Goal: Task Accomplishment & Management: Use online tool/utility

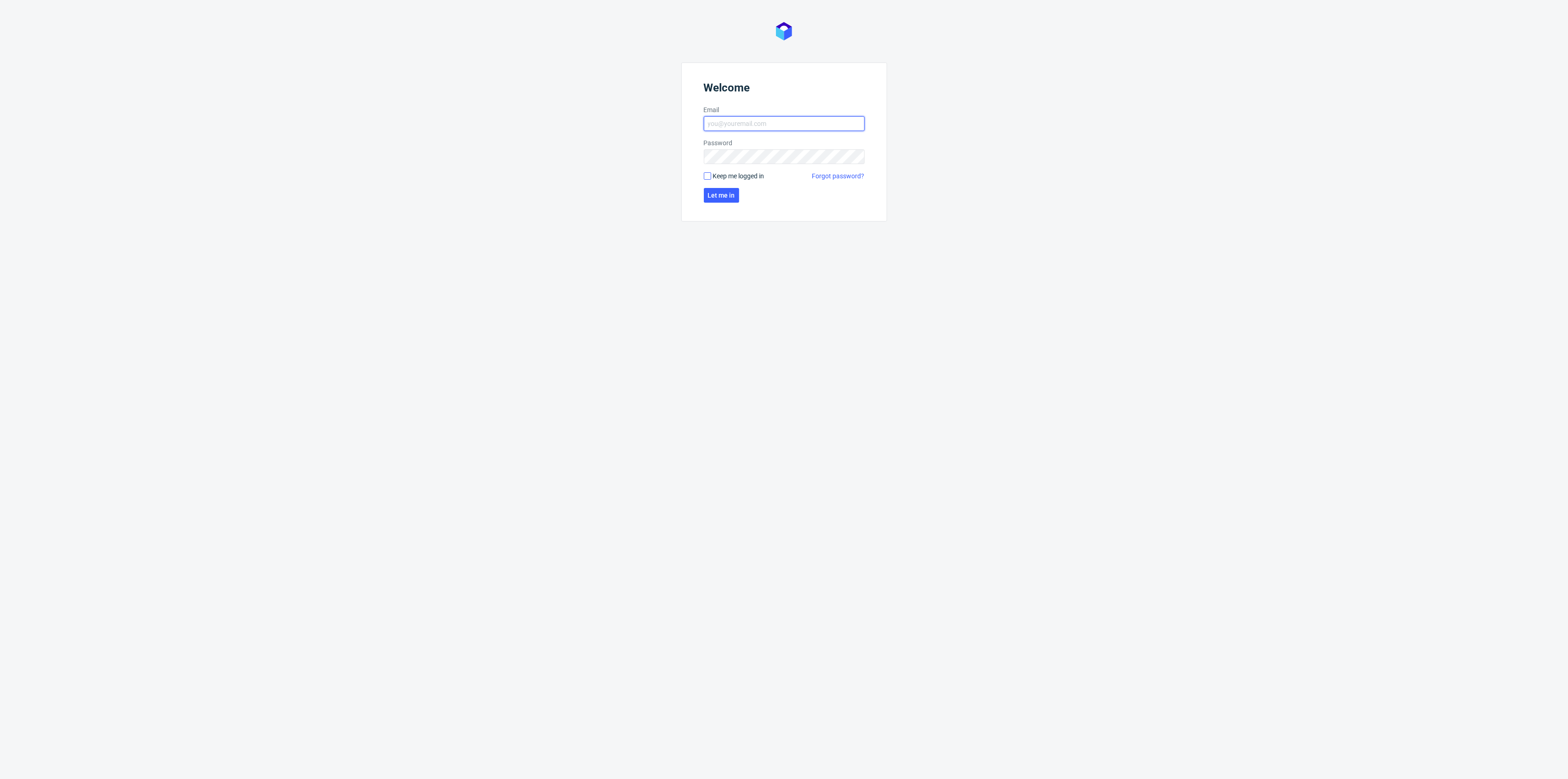
type input "kacper.tobrucki@packhelp.com"
click at [704, 175] on input "Keep me logged in" at bounding box center [707, 176] width 7 height 7
checkbox input "true"
click at [718, 197] on span "Let me in" at bounding box center [721, 195] width 27 height 7
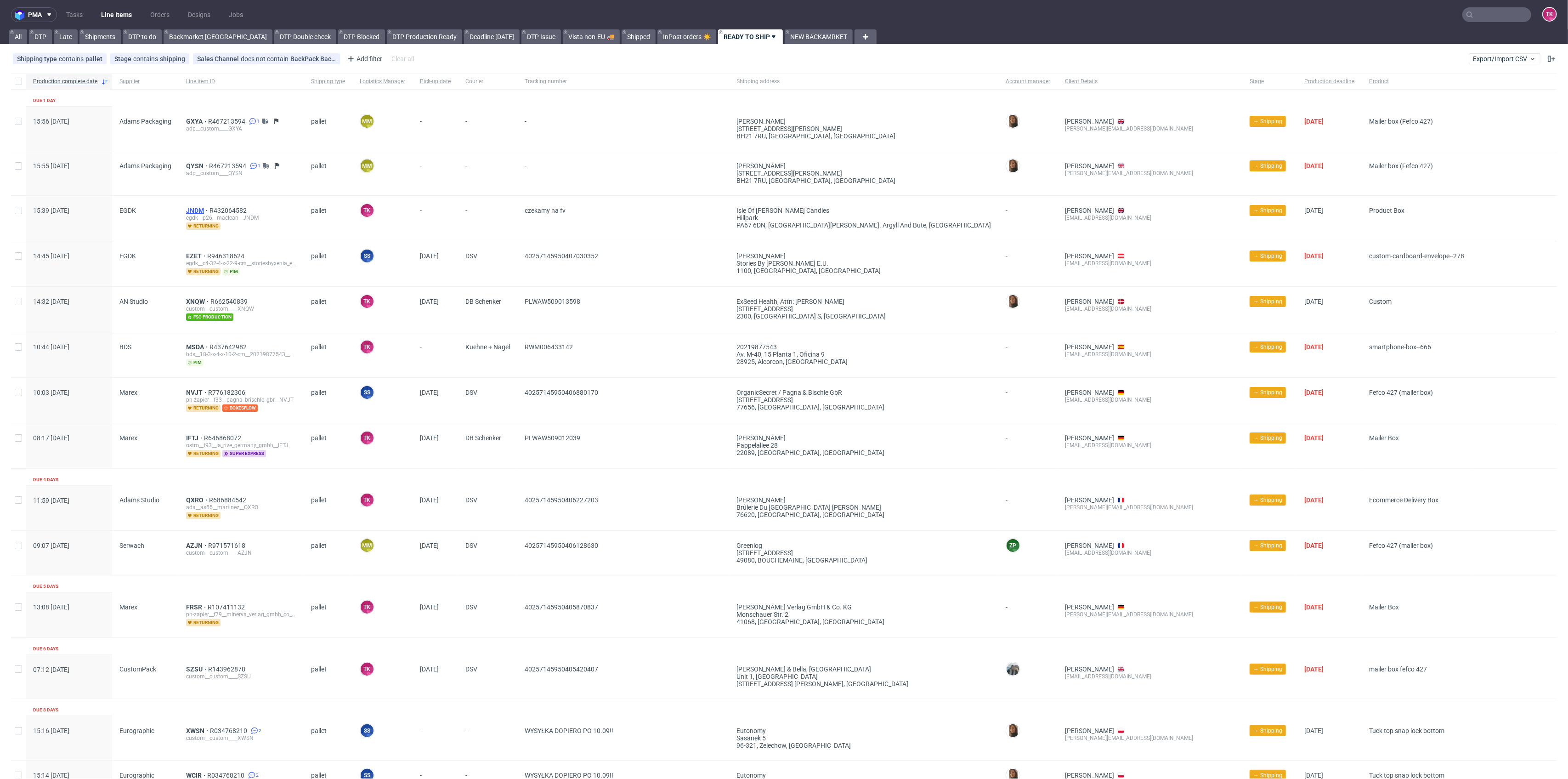
click at [196, 213] on span "JNDM" at bounding box center [198, 211] width 23 height 7
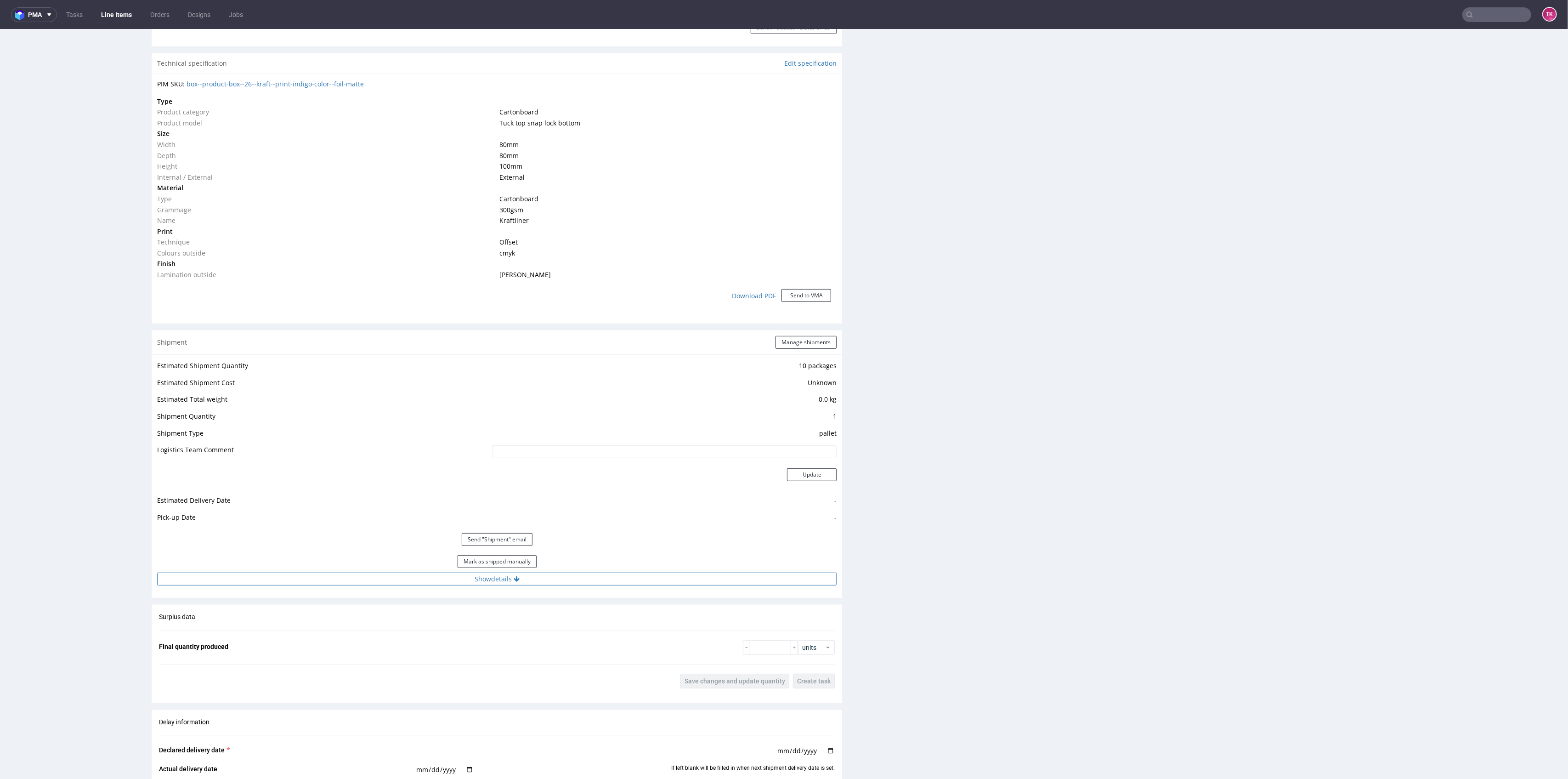
scroll to position [674, 0]
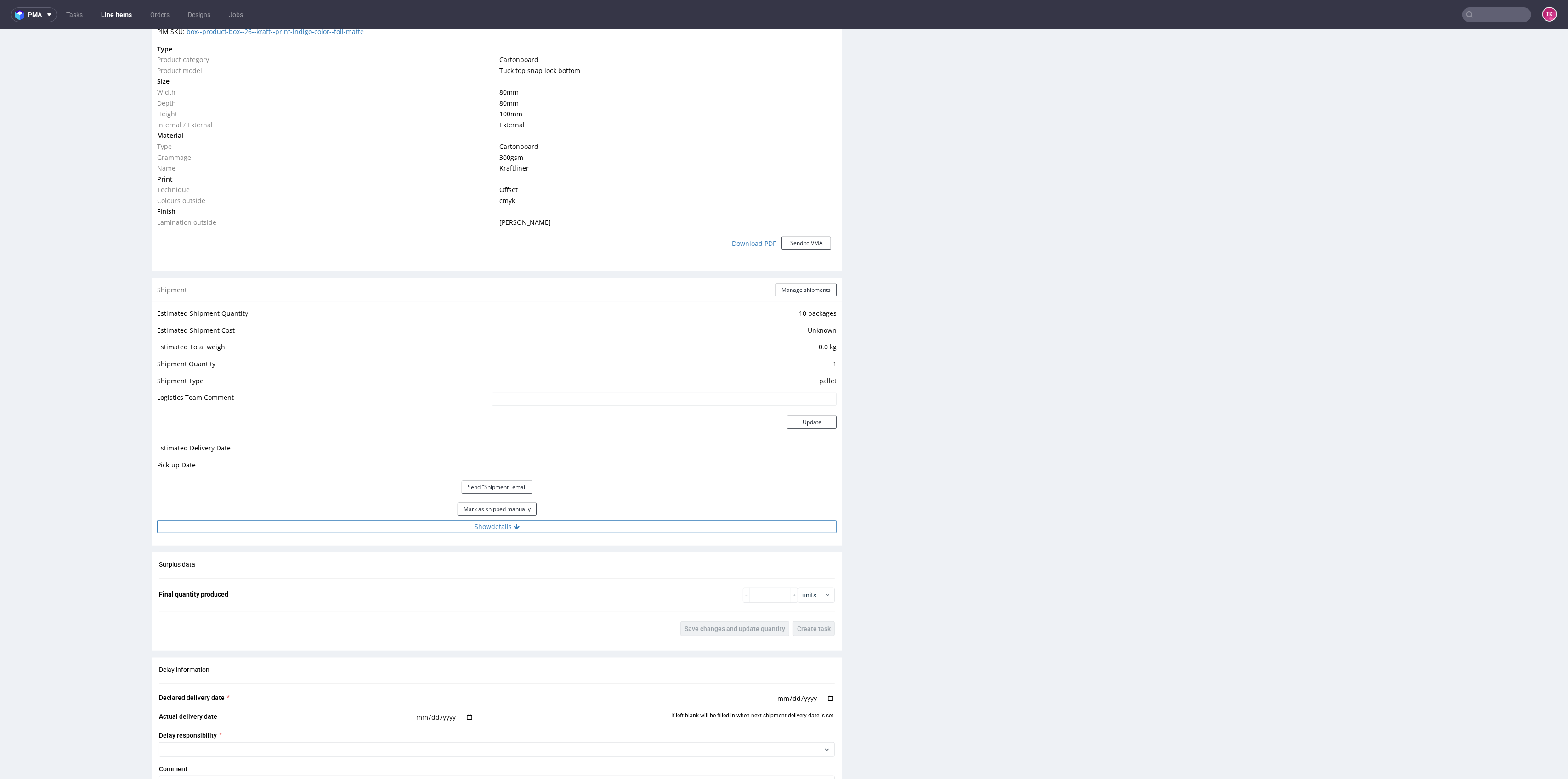
click at [647, 523] on button "Show details" at bounding box center [497, 526] width 679 height 13
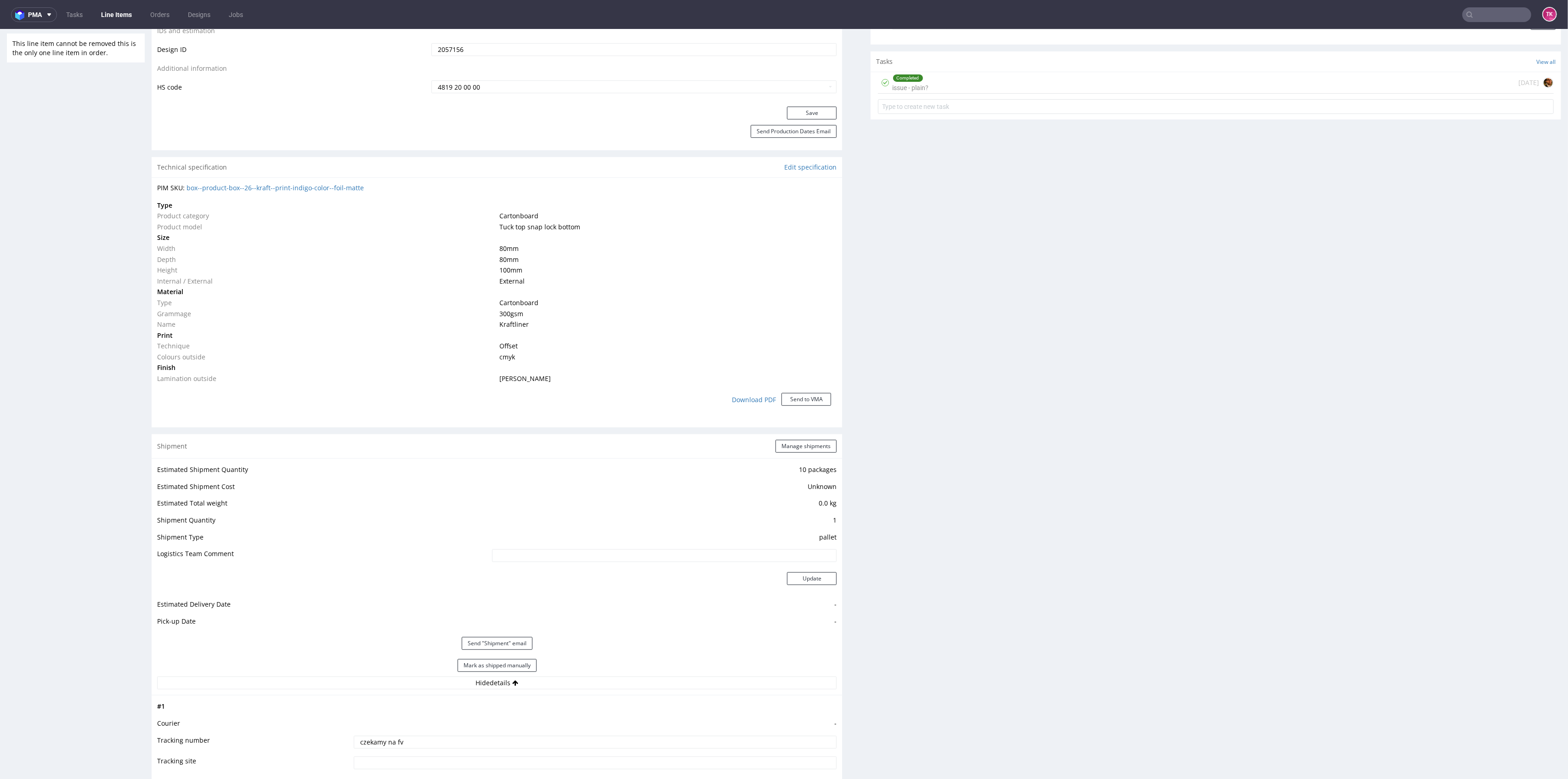
scroll to position [552, 0]
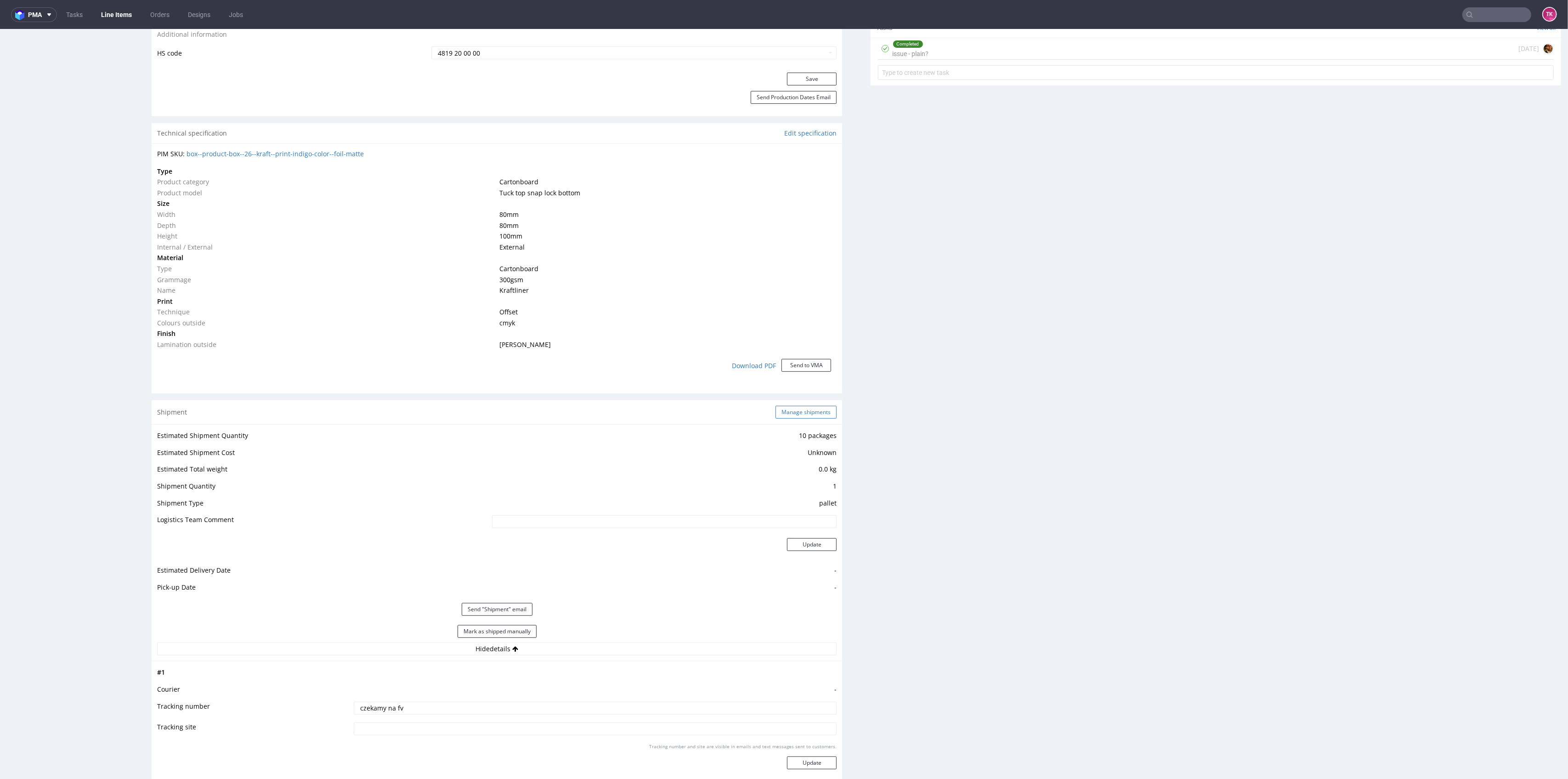
drag, startPoint x: 797, startPoint y: 423, endPoint x: 797, endPoint y: 415, distance: 8.0
click at [797, 423] on div "Shipment Manage shipments" at bounding box center [497, 412] width 690 height 24
click at [799, 412] on button "Manage shipments" at bounding box center [806, 412] width 61 height 13
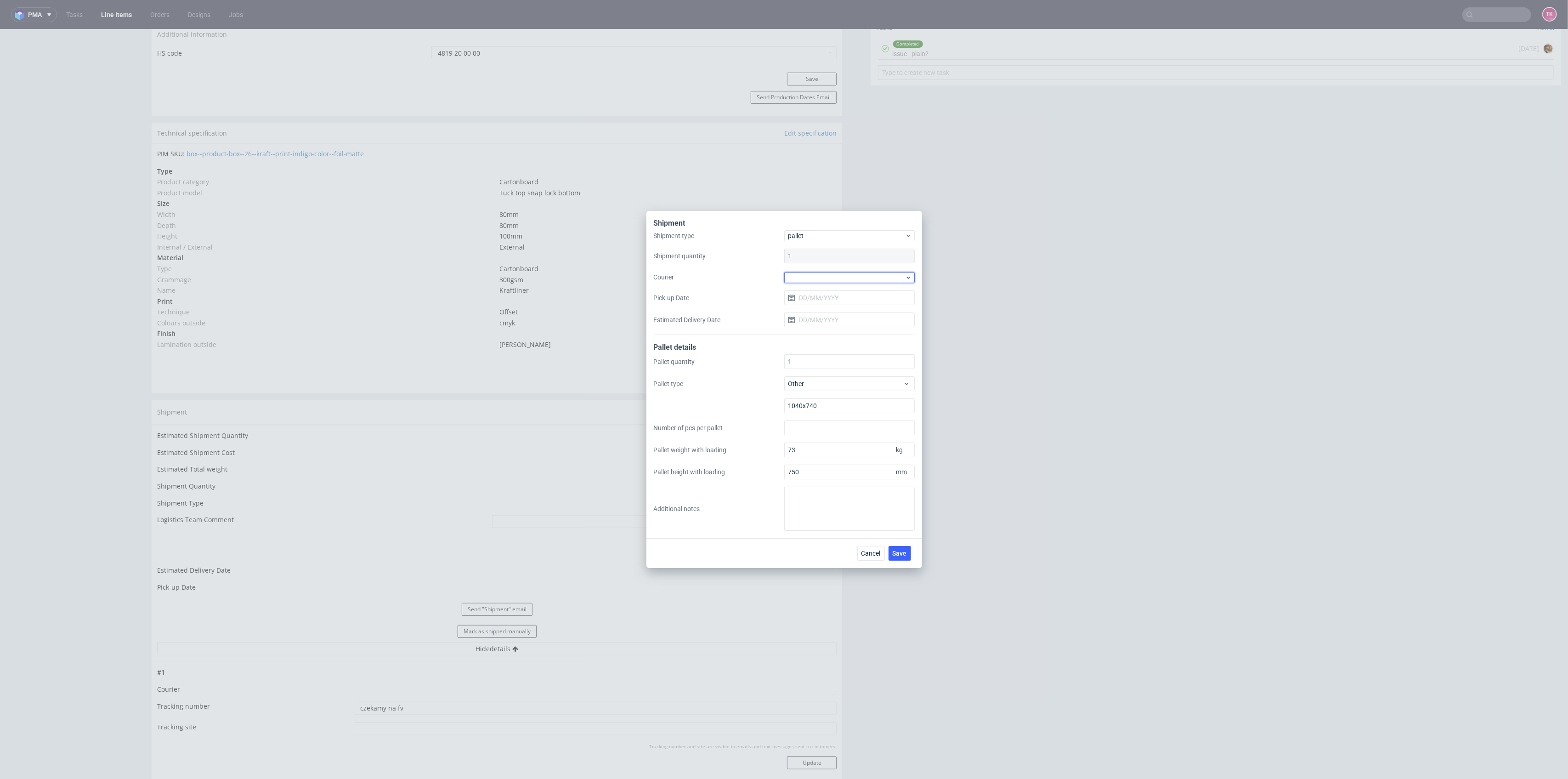
click at [817, 275] on div at bounding box center [849, 278] width 130 height 11
click at [824, 351] on div "Kuehne + Nagel" at bounding box center [849, 351] width 123 height 16
click at [847, 299] on input "Pick-up Date" at bounding box center [849, 297] width 130 height 15
click at [855, 372] on button "10" at bounding box center [849, 374] width 14 height 15
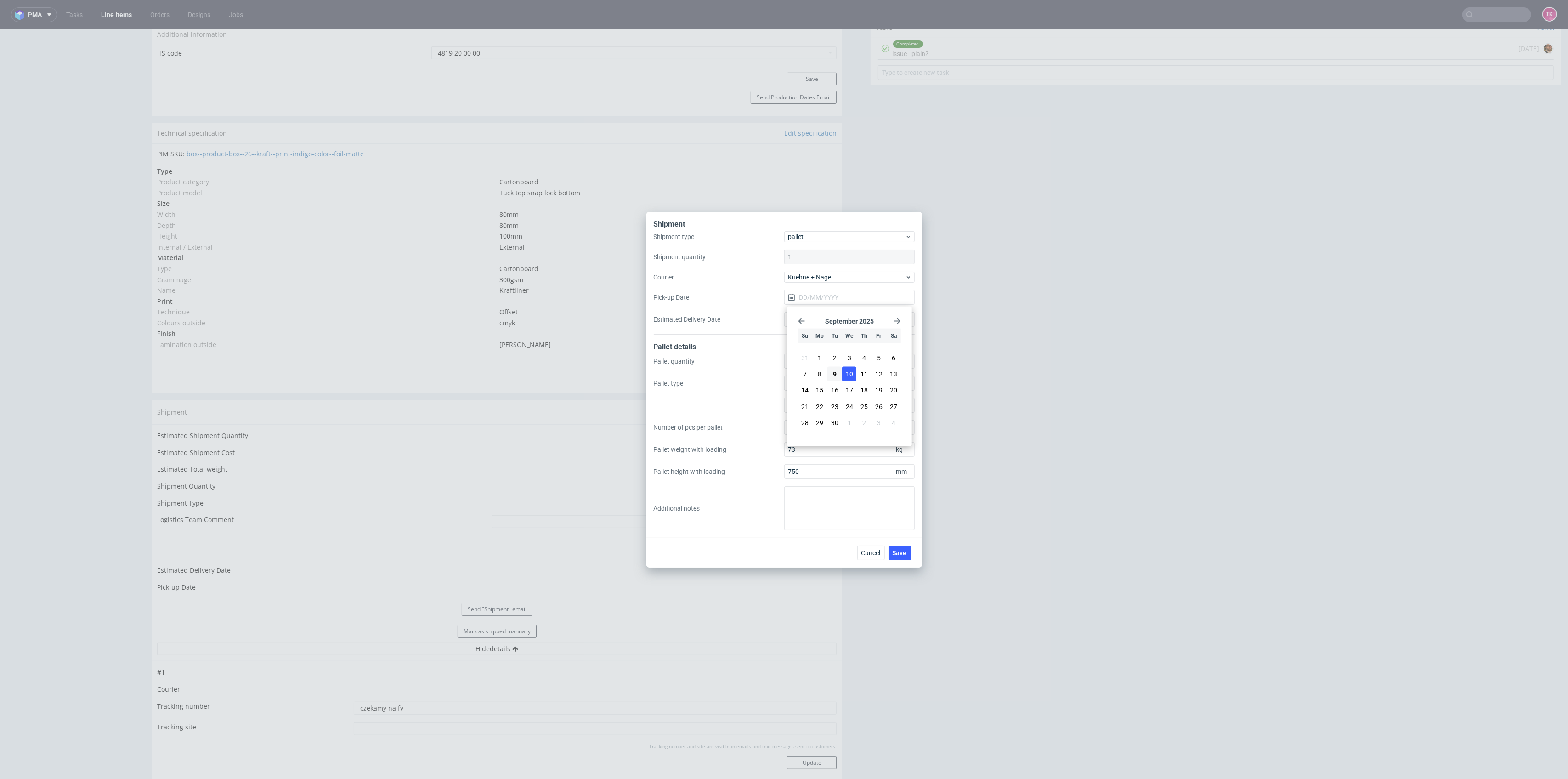
type input "[DATE]"
drag, startPoint x: 893, startPoint y: 552, endPoint x: 893, endPoint y: 560, distance: 8.0
click at [893, 560] on button "Save" at bounding box center [900, 553] width 23 height 15
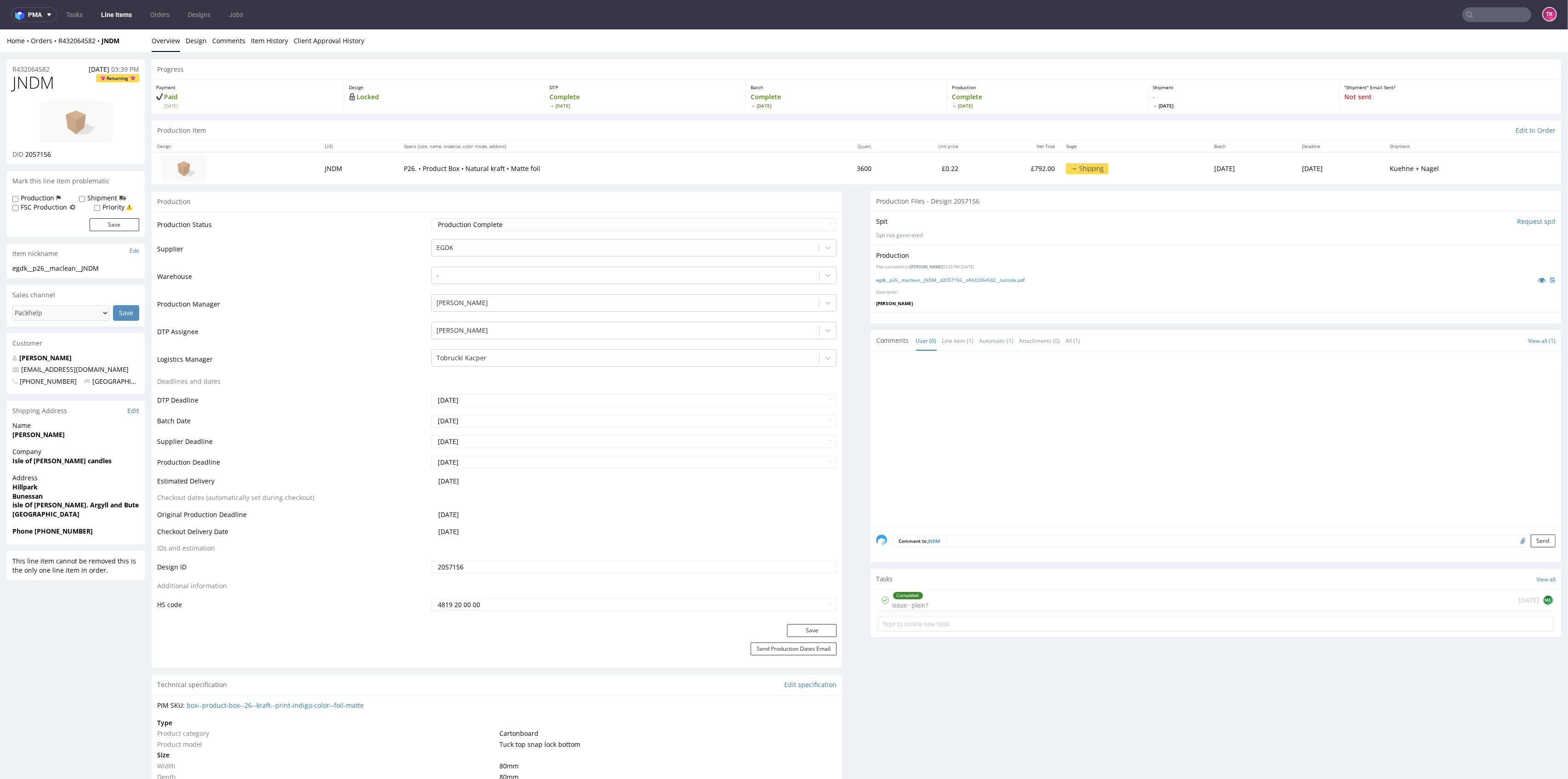
click at [108, 10] on link "Line Items" at bounding box center [116, 15] width 42 height 15
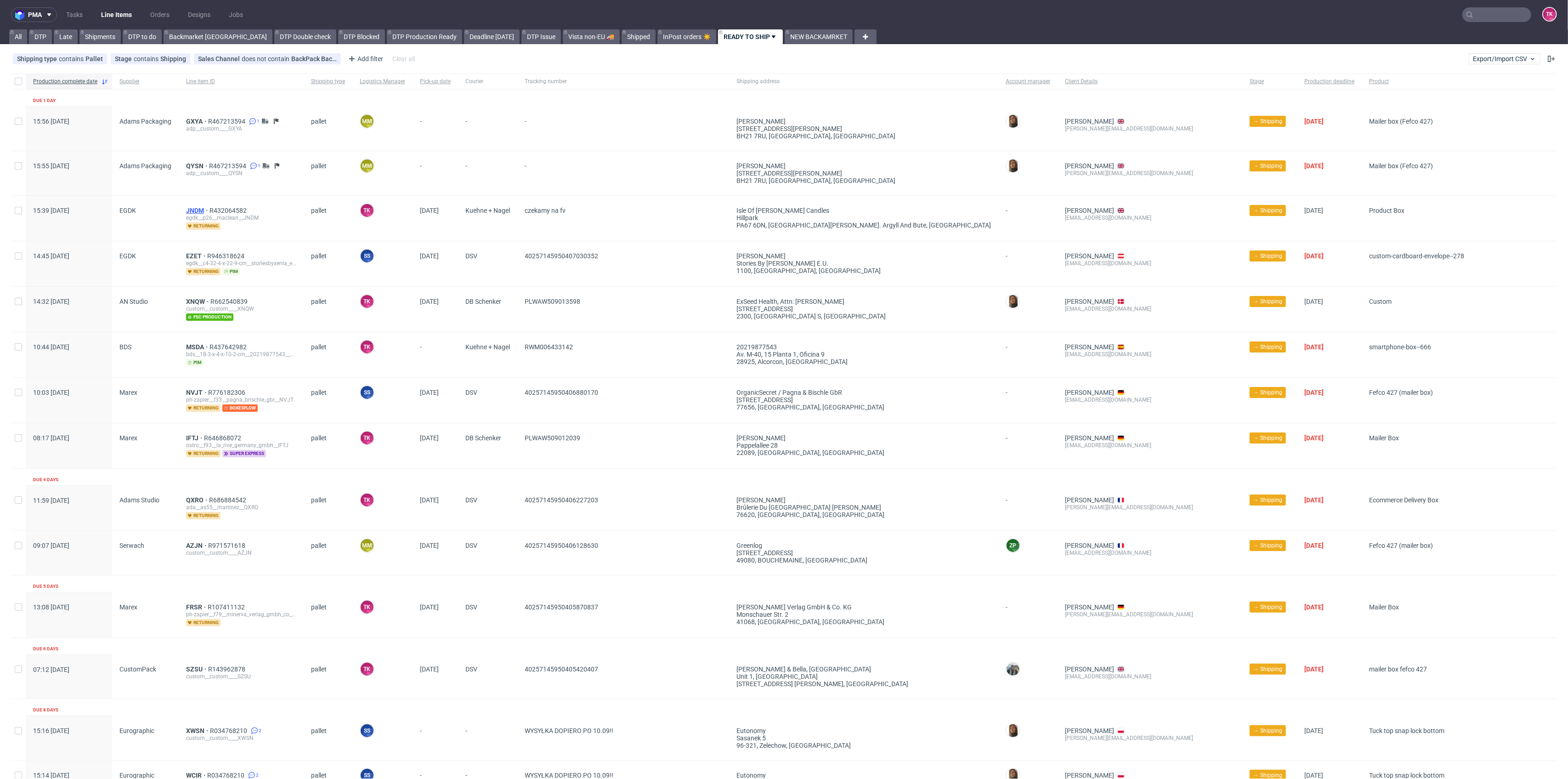
click at [195, 206] on div "JNDM R432064582 egdk__p26__maclean__JNDM returning" at bounding box center [241, 219] width 125 height 45
click at [194, 209] on span "JNDM" at bounding box center [198, 211] width 23 height 7
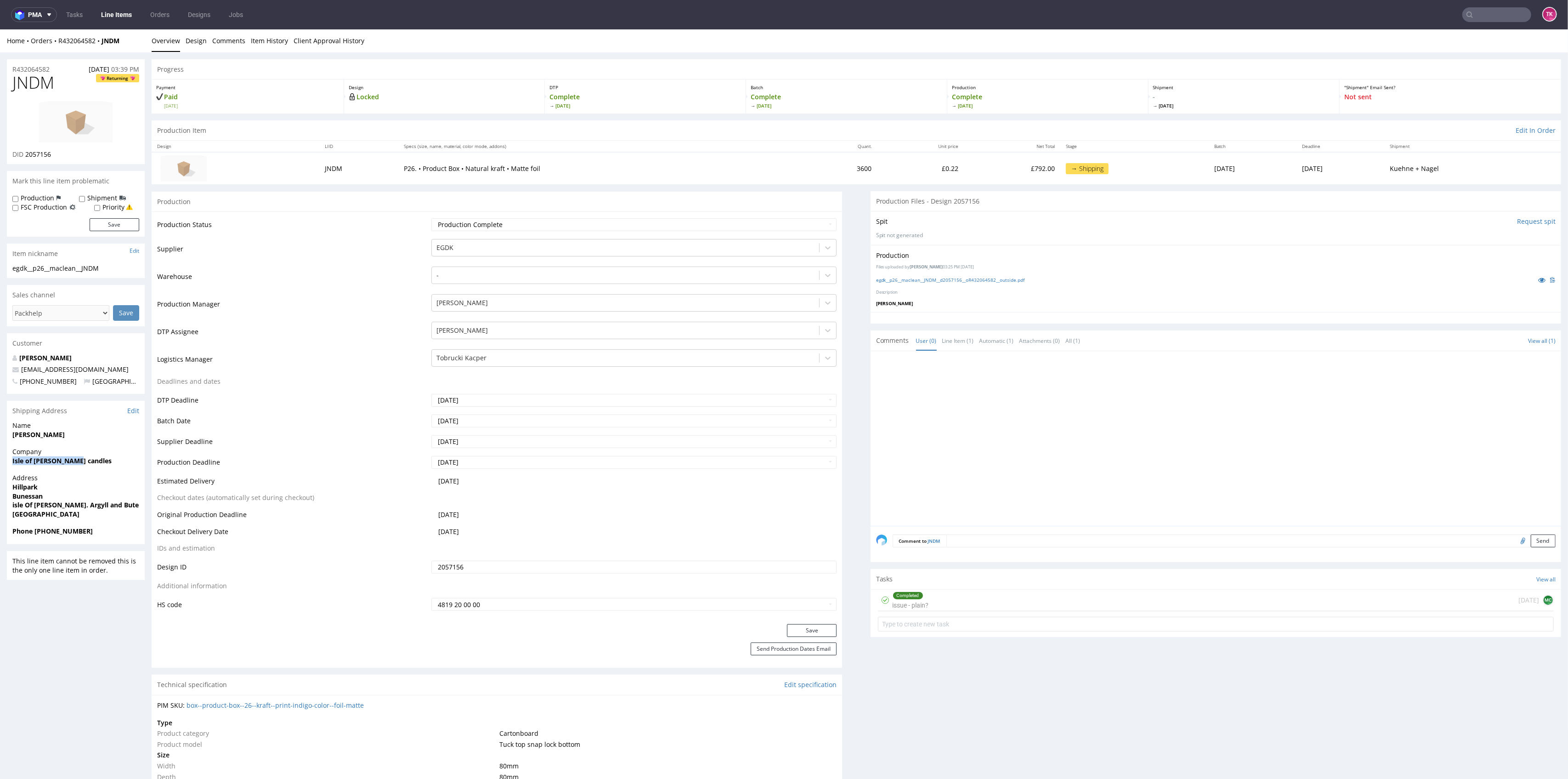
drag, startPoint x: 1, startPoint y: 468, endPoint x: 102, endPoint y: 469, distance: 101.0
copy strong "Isle of Mull candles"
copy p "Hillpark Bunessan"
drag, startPoint x: 4, startPoint y: 487, endPoint x: 77, endPoint y: 498, distance: 73.8
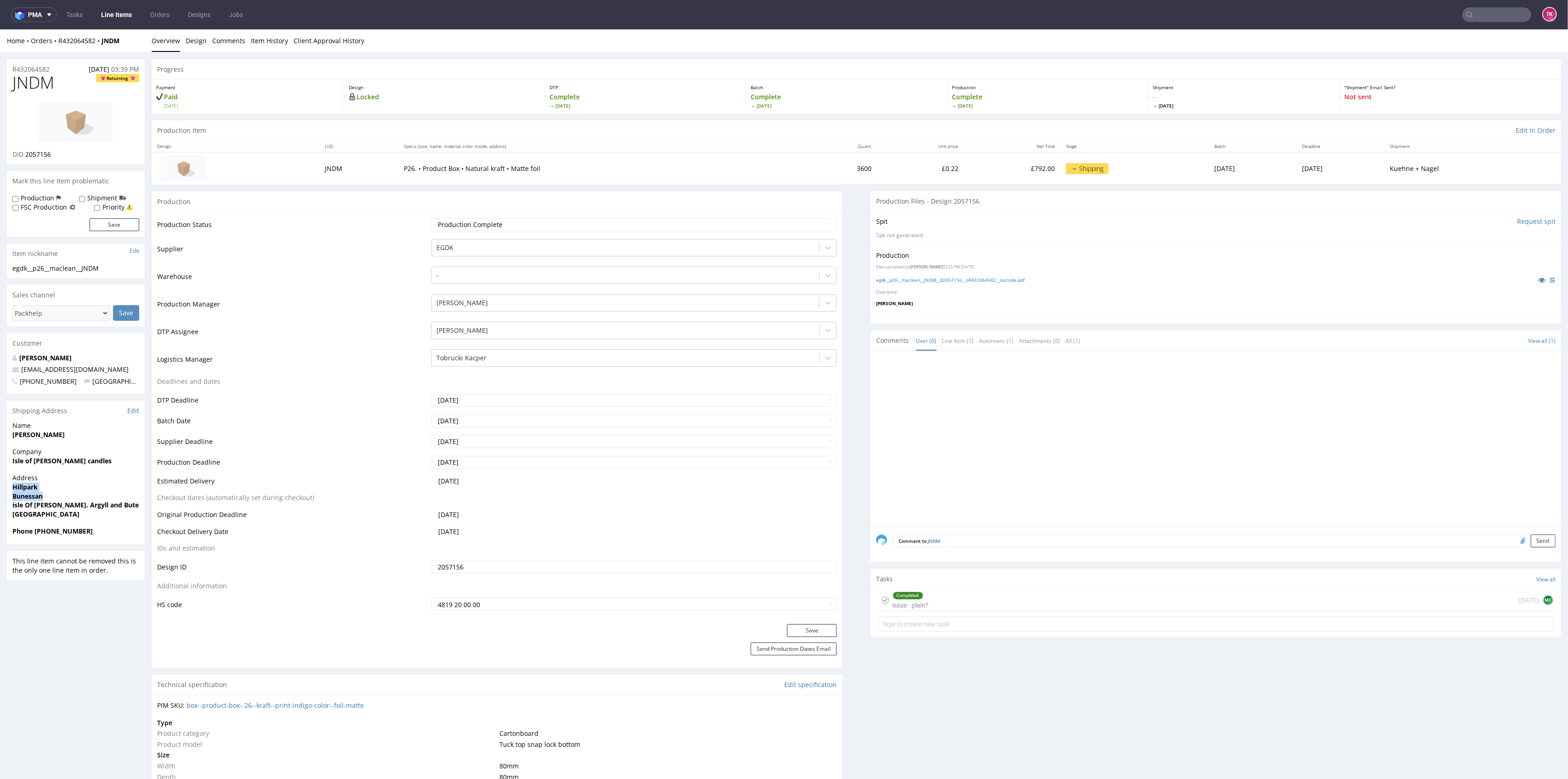
drag, startPoint x: 49, startPoint y: 506, endPoint x: 153, endPoint y: 517, distance: 104.6
click at [102, 506] on strong "isle Of mull. Argyll and Bute PA67 6DN" at bounding box center [92, 505] width 159 height 9
copy strong ". Argyll and Bute"
drag, startPoint x: 37, startPoint y: 534, endPoint x: 100, endPoint y: 535, distance: 63.0
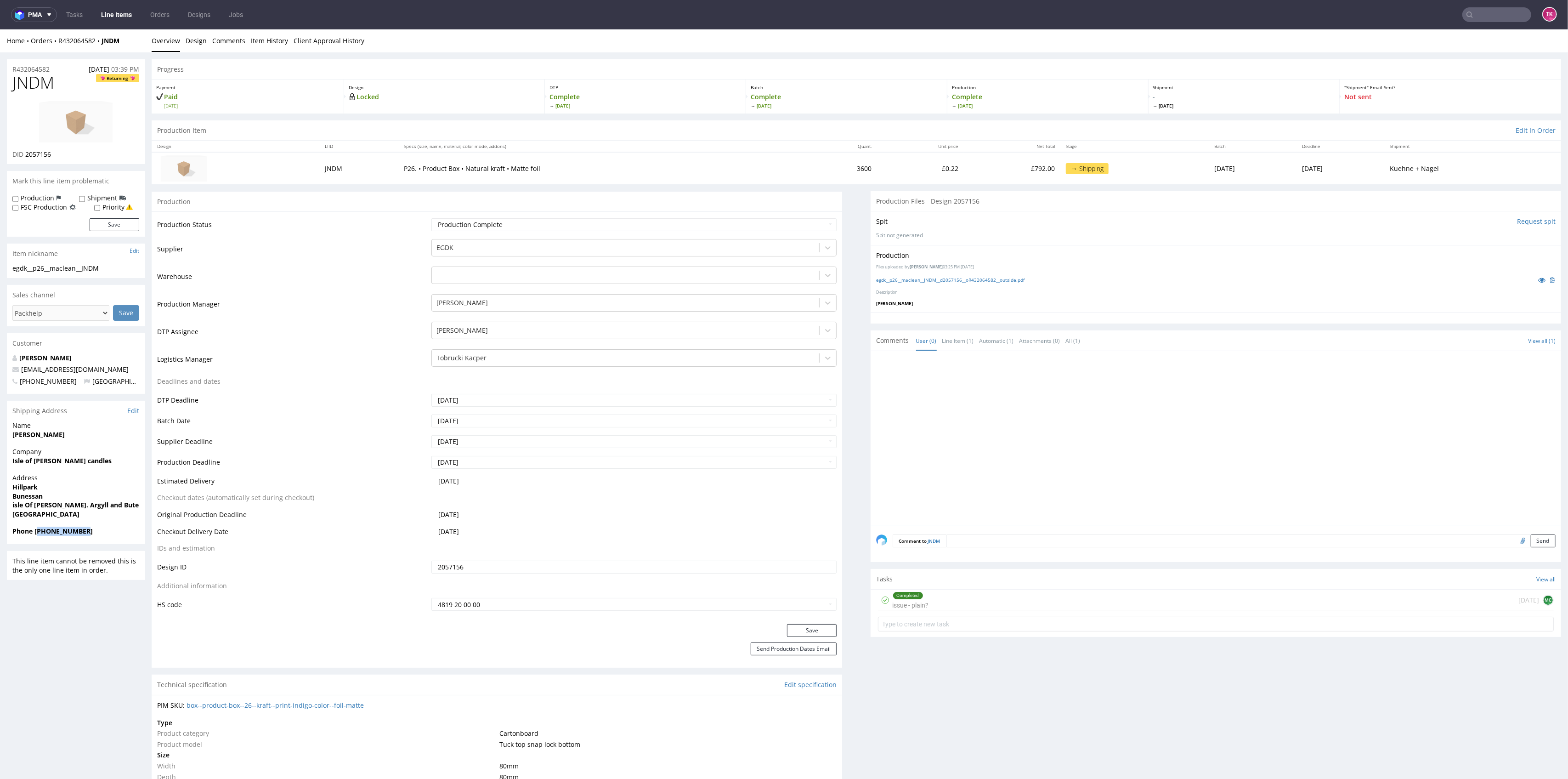
click at [100, 535] on span "Phone +447704711500" at bounding box center [75, 531] width 127 height 9
copy strong "447704711500"
drag, startPoint x: 106, startPoint y: 367, endPoint x: 5, endPoint y: 367, distance: 101.0
copy span "[EMAIL_ADDRESS][DOMAIN_NAME]"
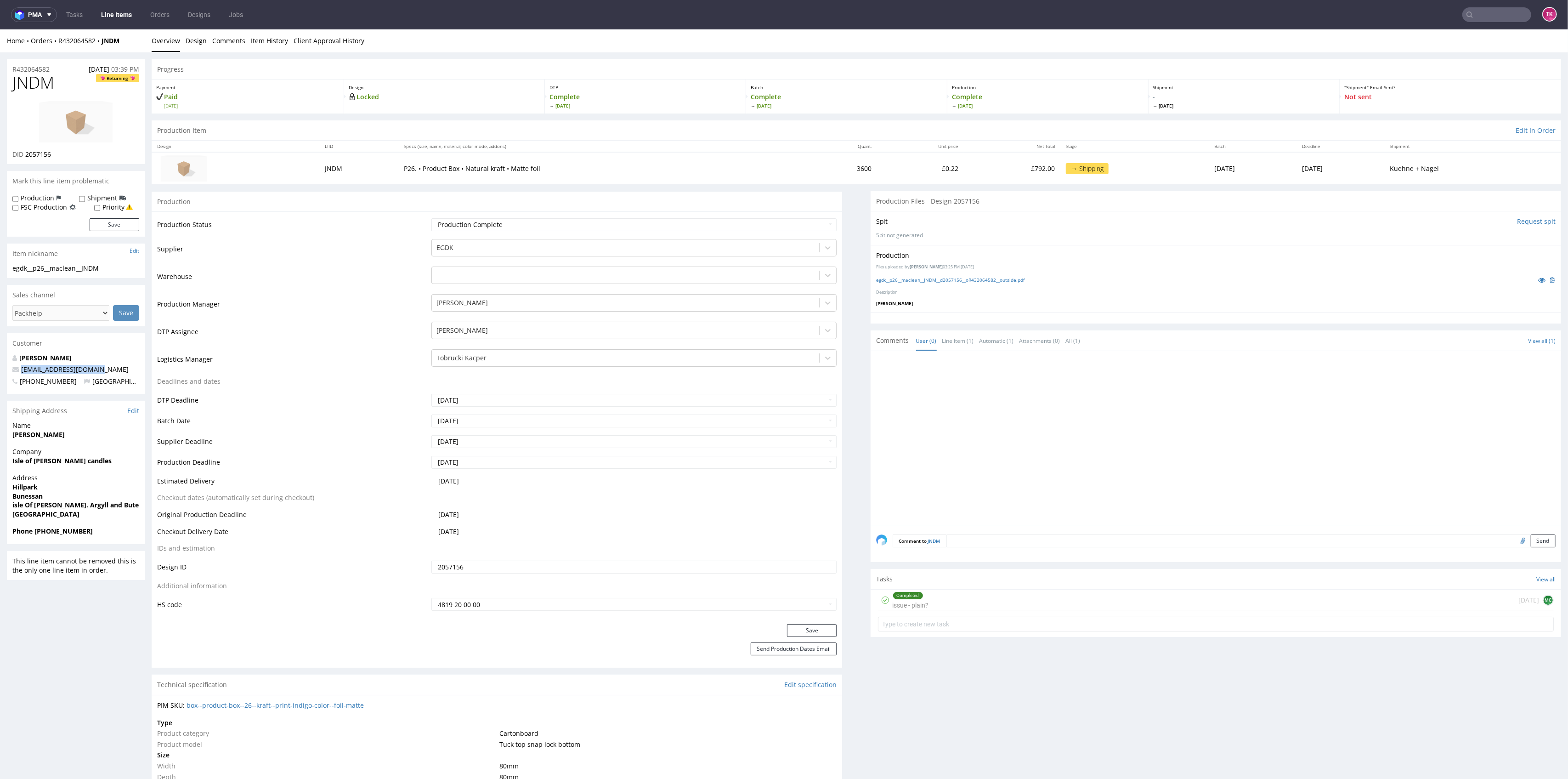
drag, startPoint x: 0, startPoint y: 428, endPoint x: 113, endPoint y: 445, distance: 114.3
drag, startPoint x: 84, startPoint y: 449, endPoint x: 19, endPoint y: 434, distance: 66.7
click at [82, 449] on span "Company" at bounding box center [75, 451] width 127 height 9
drag, startPoint x: 3, startPoint y: 433, endPoint x: 77, endPoint y: 440, distance: 74.3
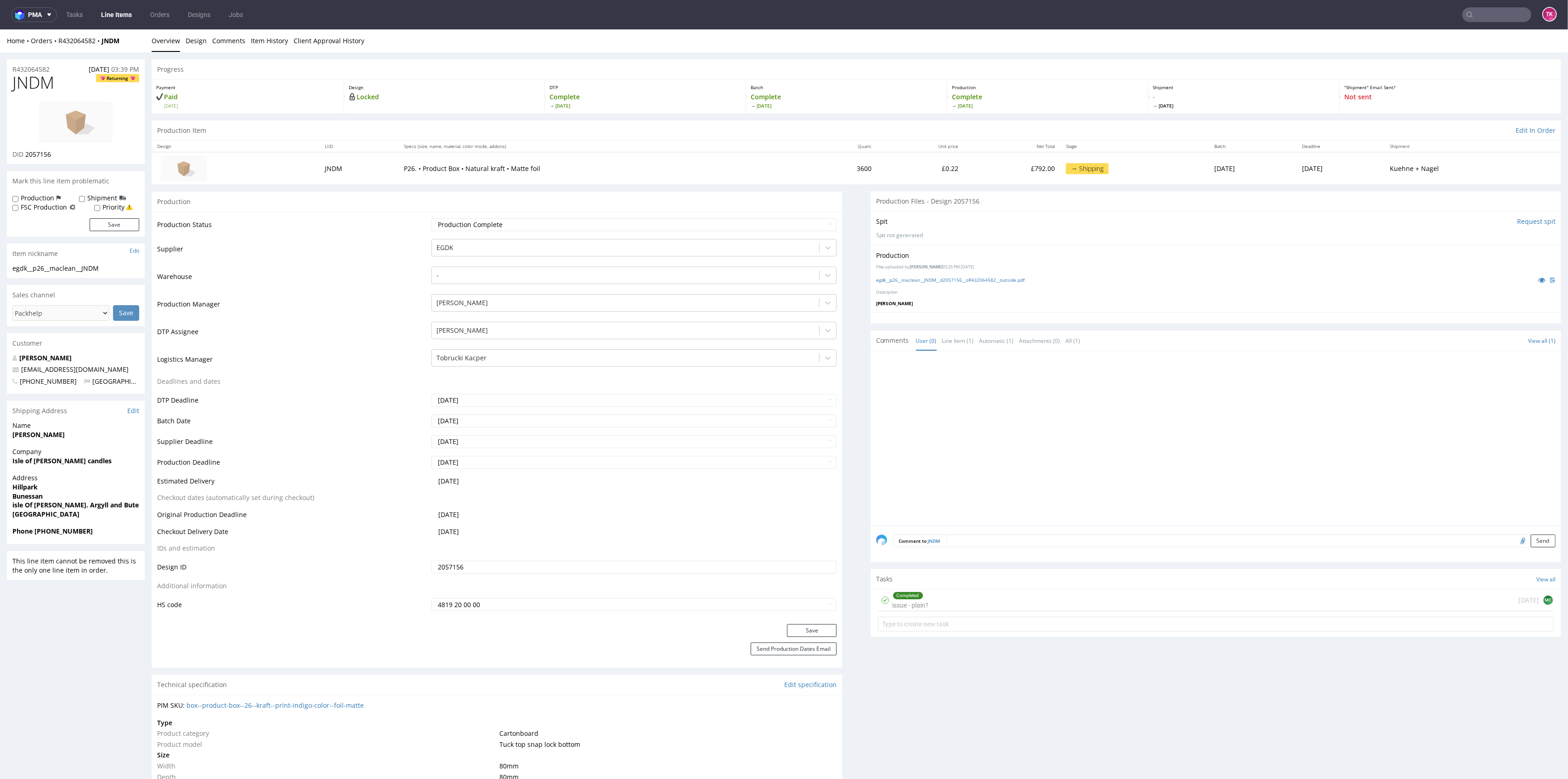
copy strong "Claire Maclean"
drag, startPoint x: 131, startPoint y: 54, endPoint x: 55, endPoint y: 49, distance: 76.2
copy div "R432064582 JNDM Overview Design Comments Item History Client Approval History R…"
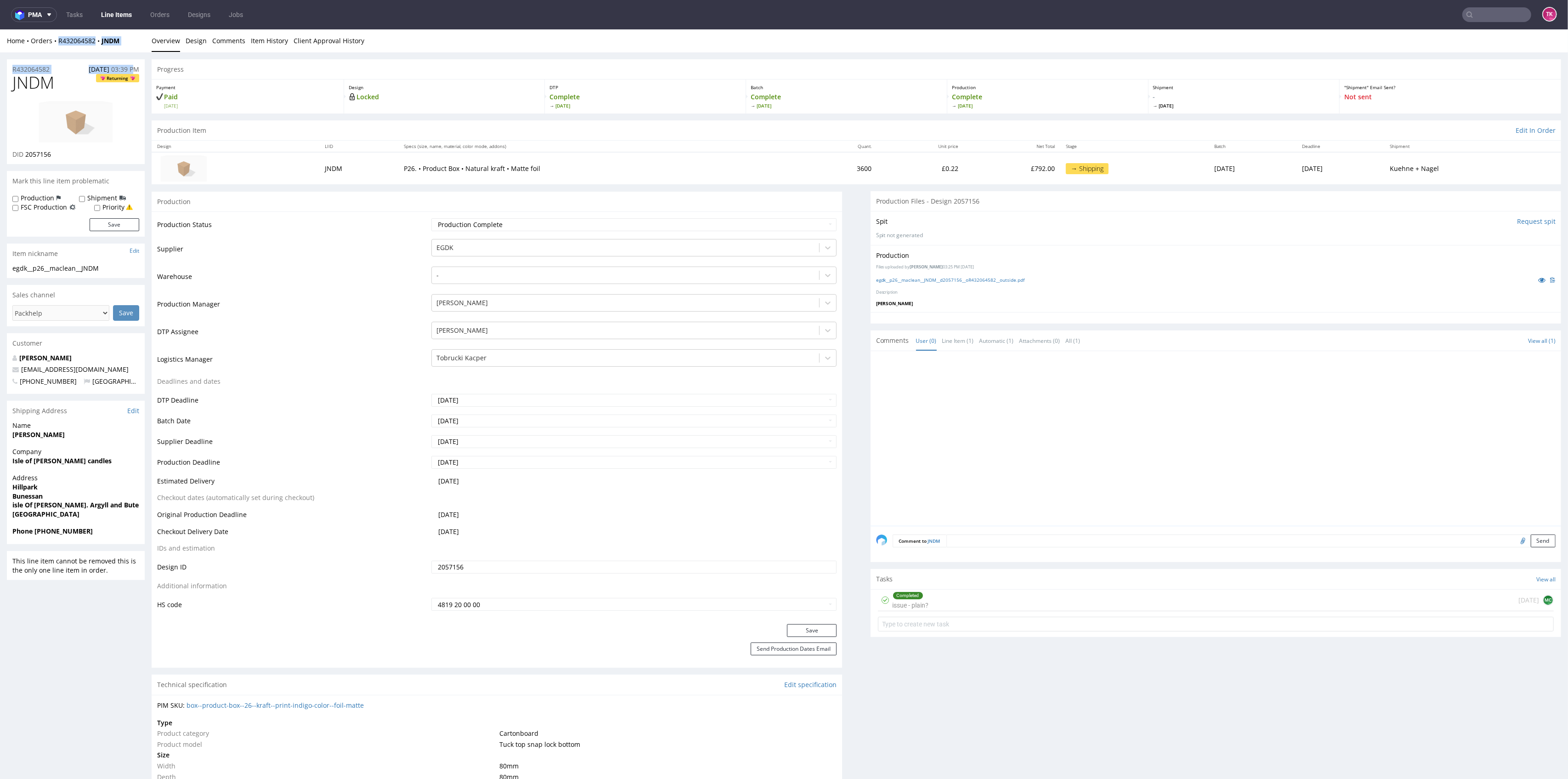
click at [130, 42] on div "Home Orders R432064582 JNDM" at bounding box center [75, 41] width 138 height 9
drag, startPoint x: 92, startPoint y: 48, endPoint x: 58, endPoint y: 48, distance: 34.0
click at [58, 48] on div "Home Orders R432064582 JNDM Overview Design Comments Item History Client Approv…" at bounding box center [784, 41] width 1568 height 23
copy div "R432064582 JNDM"
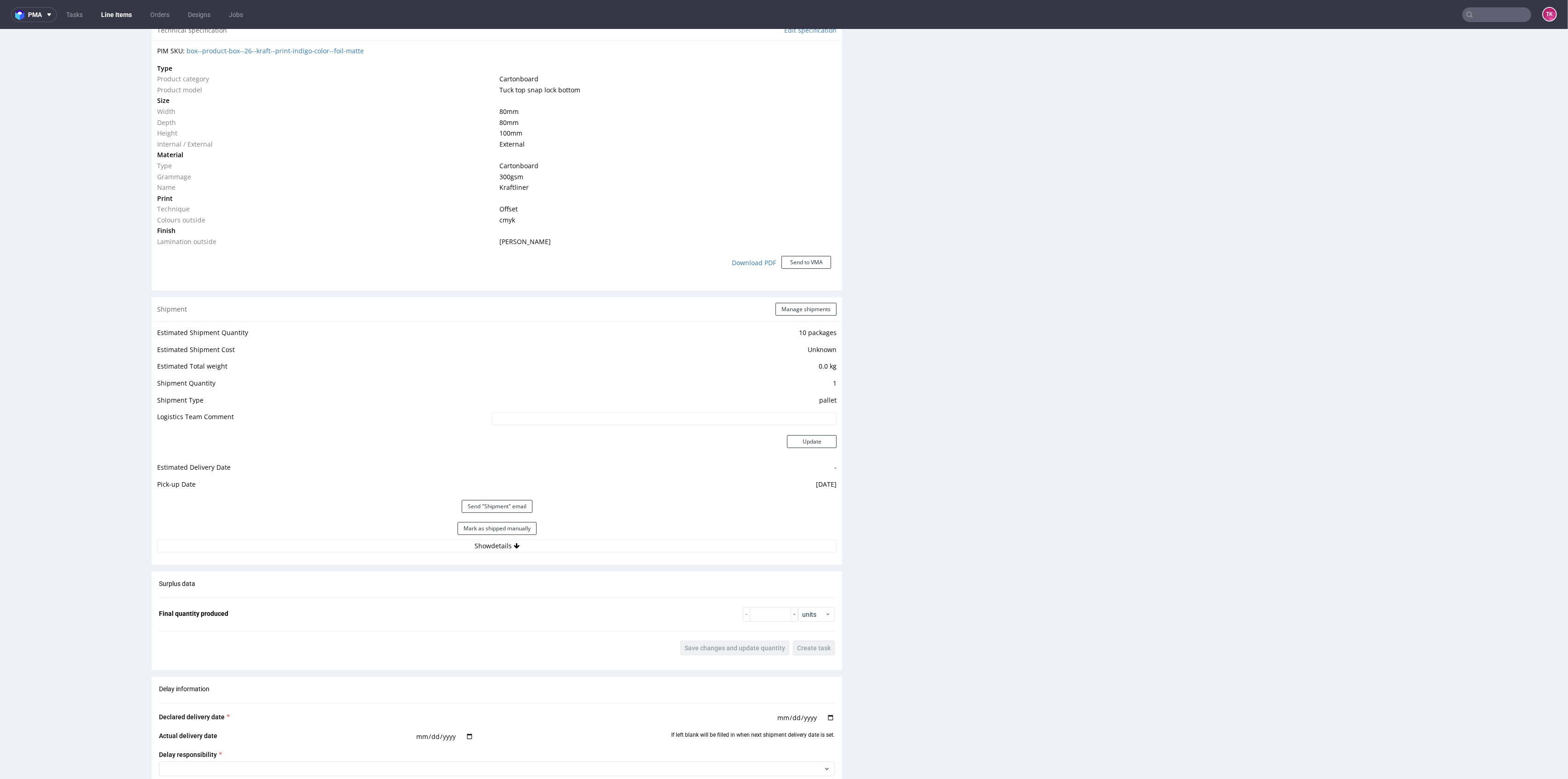
scroll to position [674, 0]
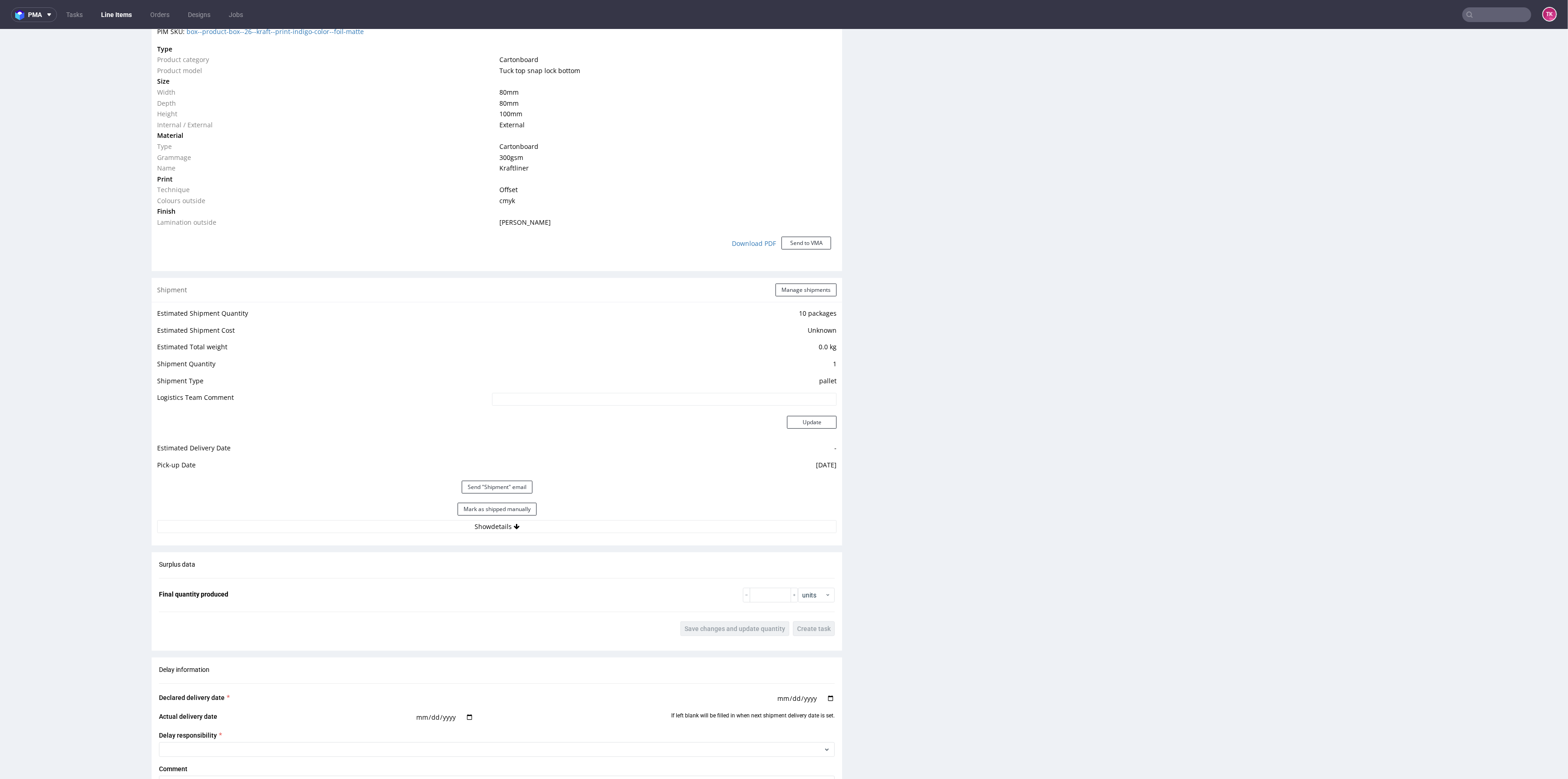
click at [612, 537] on div "Estimated Shipment Quantity 10 packages Estimated Shipment Cost Unknown Estimat…" at bounding box center [497, 420] width 690 height 237
click at [607, 532] on button "Show details" at bounding box center [497, 526] width 679 height 13
drag, startPoint x: 408, startPoint y: 578, endPoint x: 215, endPoint y: 570, distance: 193.2
click at [196, 571] on tbody "# 1 Courier Kuehne + Nagel Tracking number czekamy na fv Tracking site Tracking…" at bounding box center [497, 602] width 679 height 116
paste input "RWM006437889"
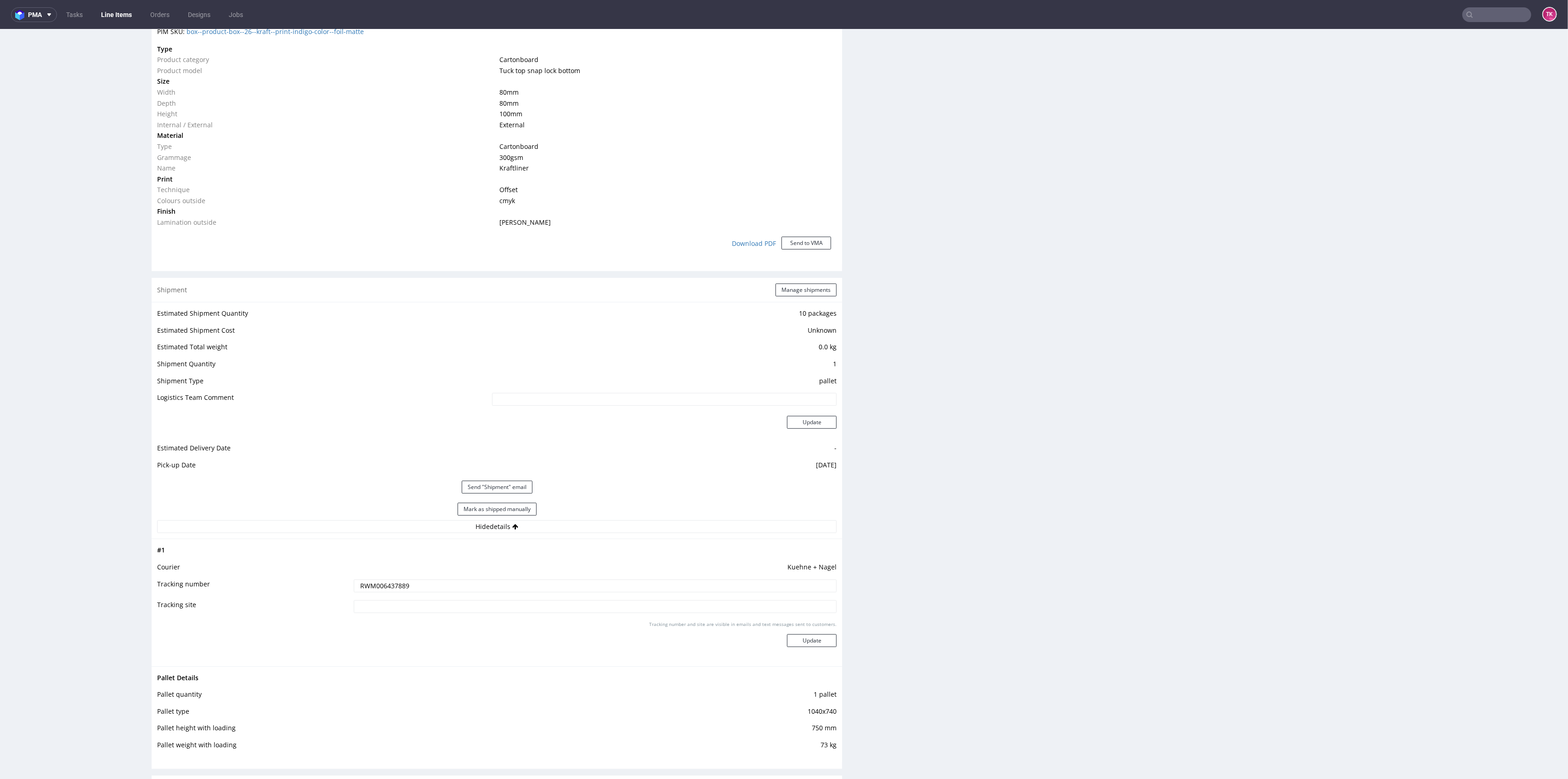
type input "RWM006437889"
click at [786, 646] on div "Tracking number and site are visible in emails and text messages sent to custom…" at bounding box center [595, 638] width 483 height 33
click at [787, 640] on button "Update" at bounding box center [812, 641] width 50 height 13
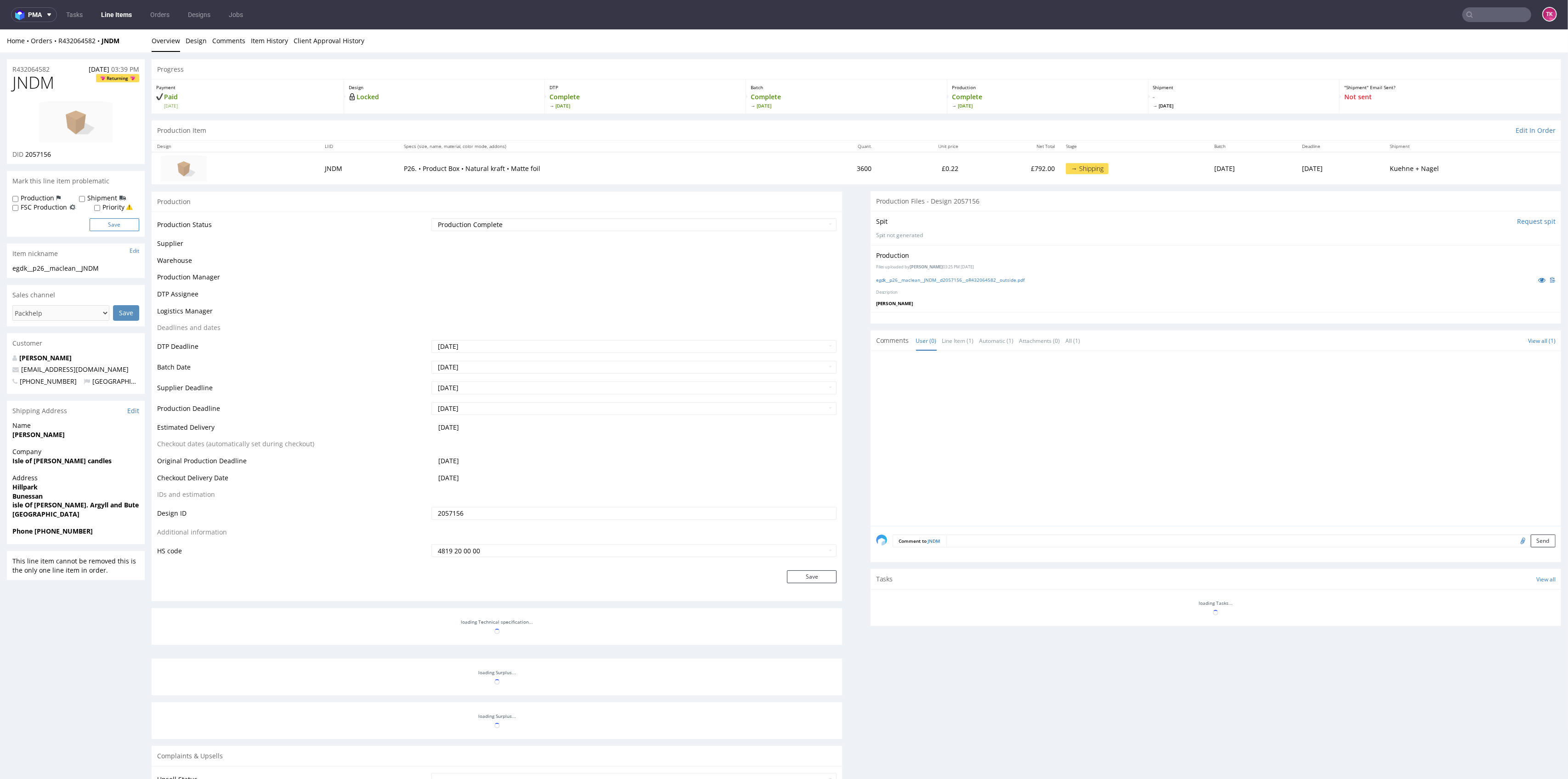
scroll to position [186, 0]
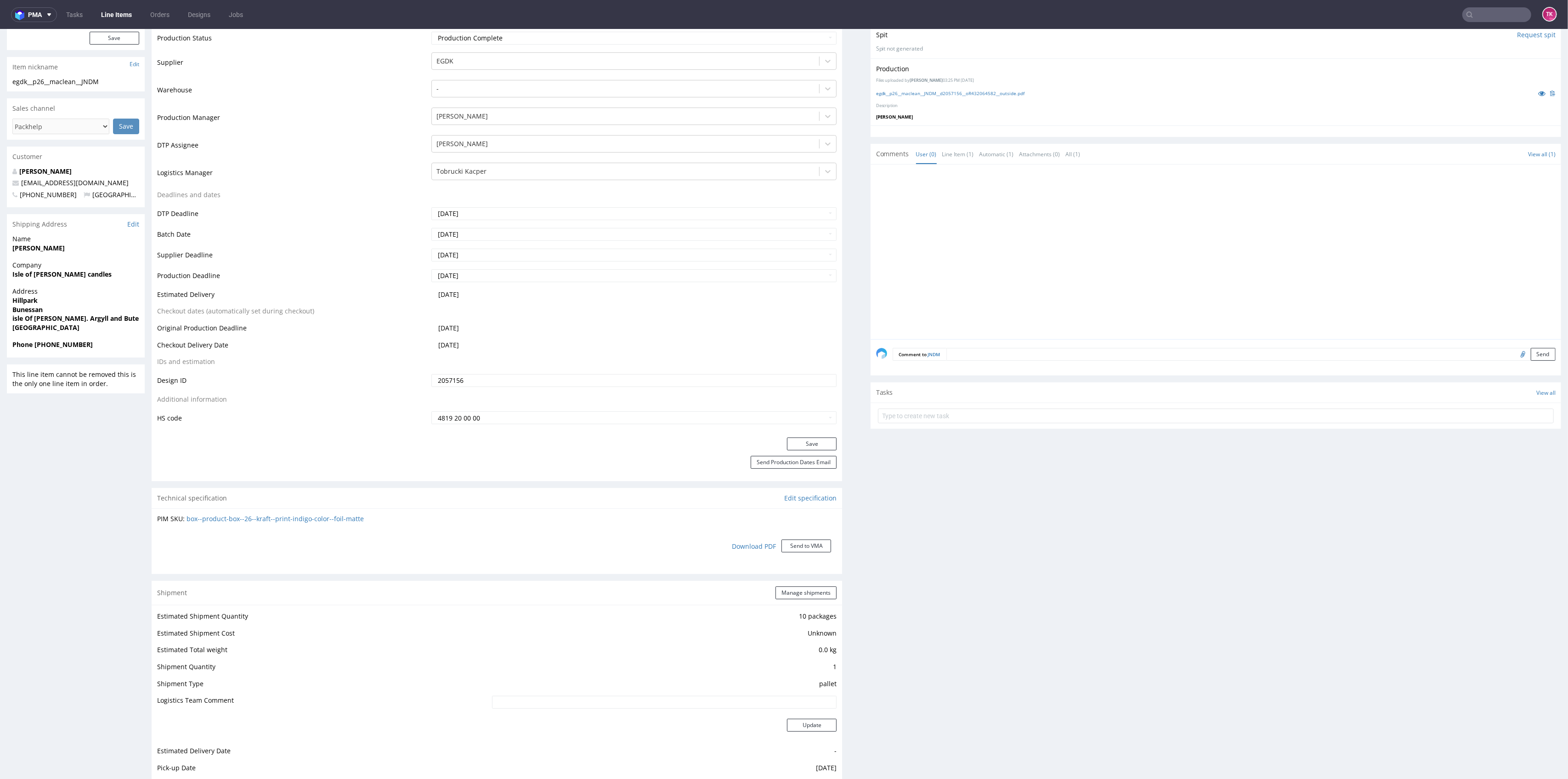
drag, startPoint x: 114, startPoint y: 54, endPoint x: 96, endPoint y: 69, distance: 23.4
click at [100, 53] on div "R432064582 26.08.2025 03:39 PM JNDM Returning DID 2057156 Mark this line item p…" at bounding box center [75, 524] width 138 height 1304
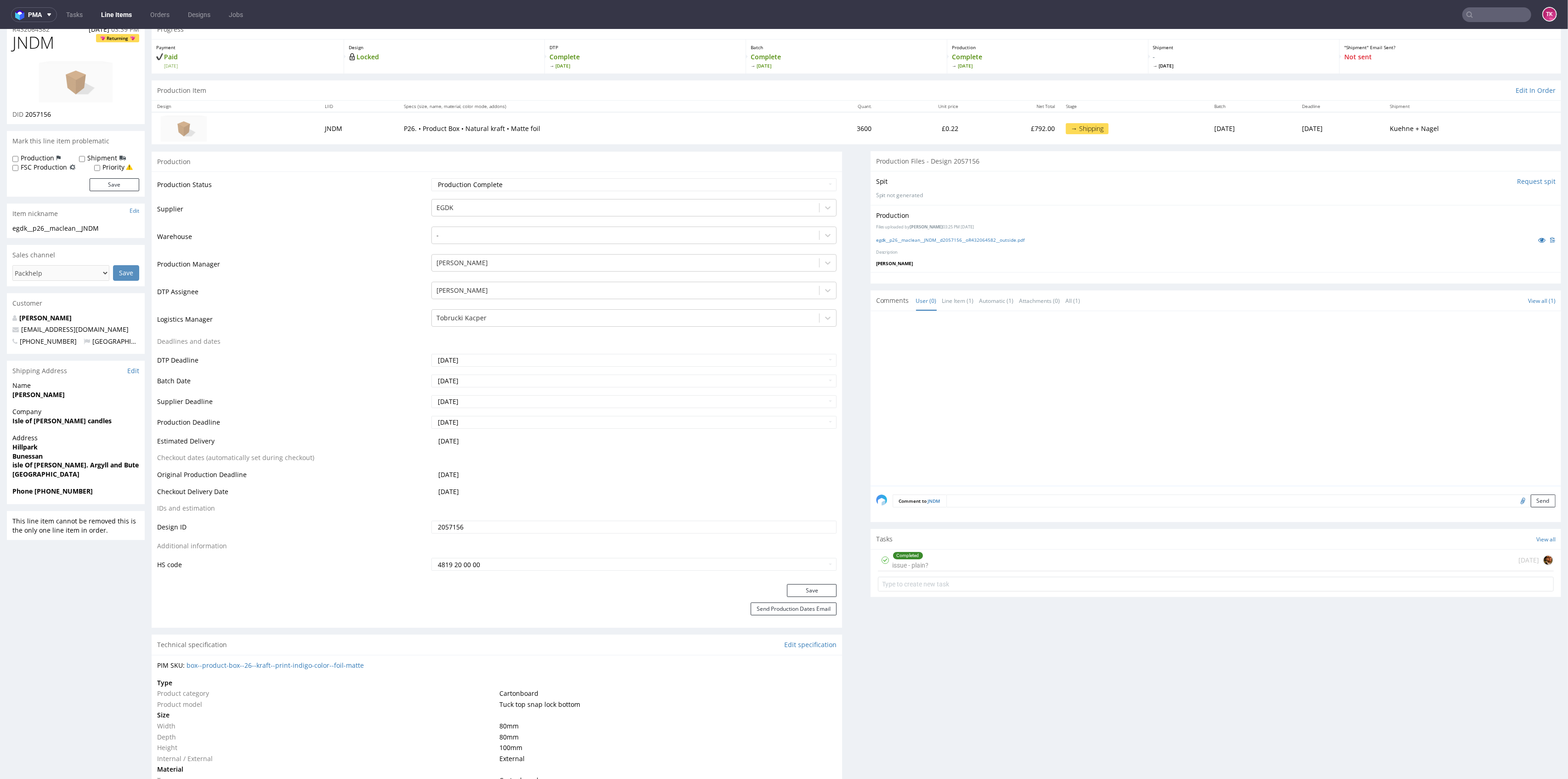
scroll to position [0, 0]
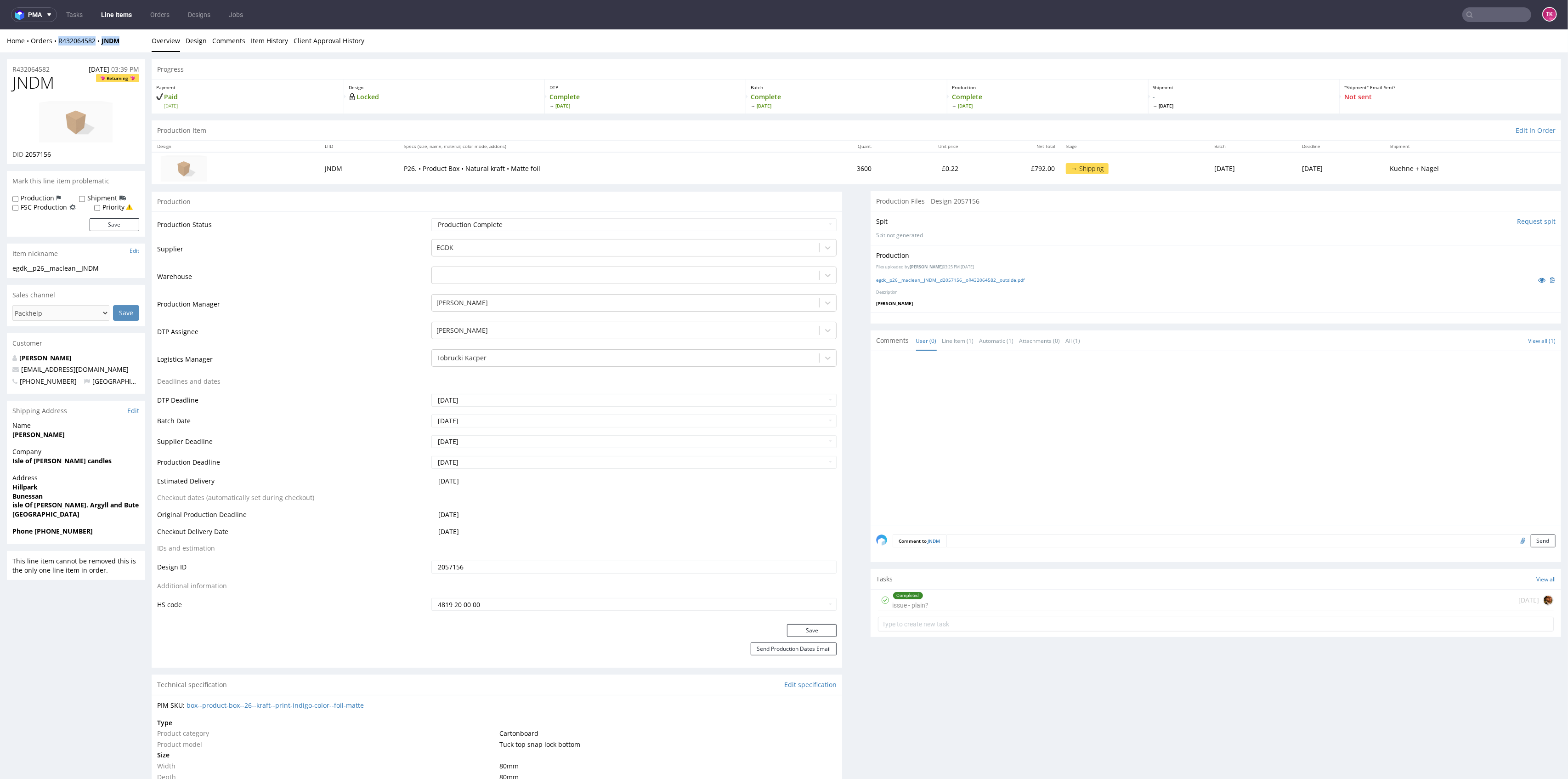
drag, startPoint x: 123, startPoint y: 46, endPoint x: 52, endPoint y: 49, distance: 71.1
click at [54, 49] on div "Home Orders R432064582 JNDM Overview Design Comments Item History Client Approv…" at bounding box center [784, 41] width 1568 height 23
copy div "R432064582 JNDM"
click at [125, 19] on link "Line Items" at bounding box center [116, 15] width 42 height 15
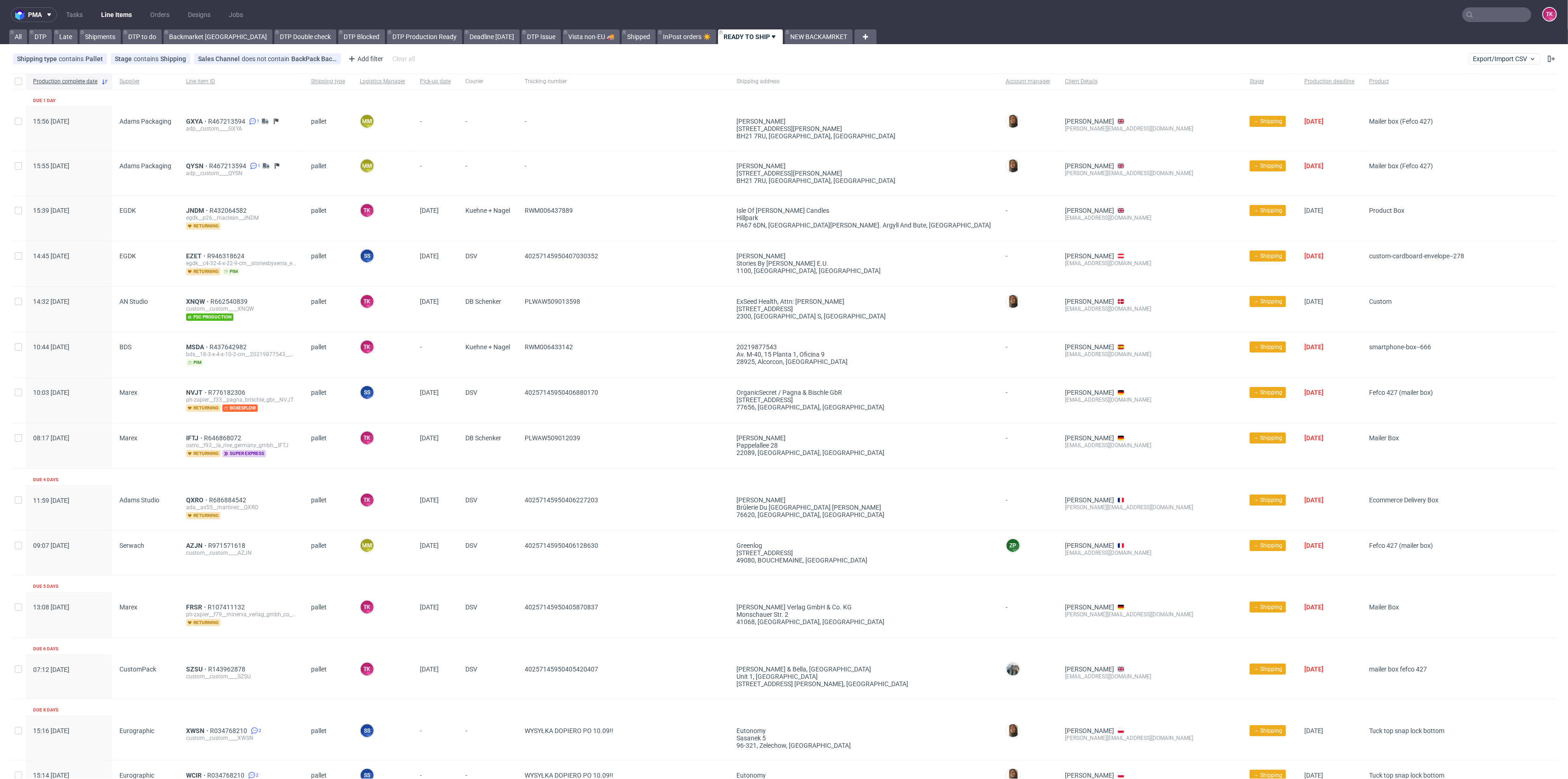
click at [126, 9] on link "Line Items" at bounding box center [116, 15] width 42 height 15
click at [110, 13] on link "Line Items" at bounding box center [116, 15] width 42 height 15
click at [131, 12] on link "Line Items" at bounding box center [116, 15] width 42 height 15
click at [110, 21] on link "Line Items" at bounding box center [116, 15] width 42 height 15
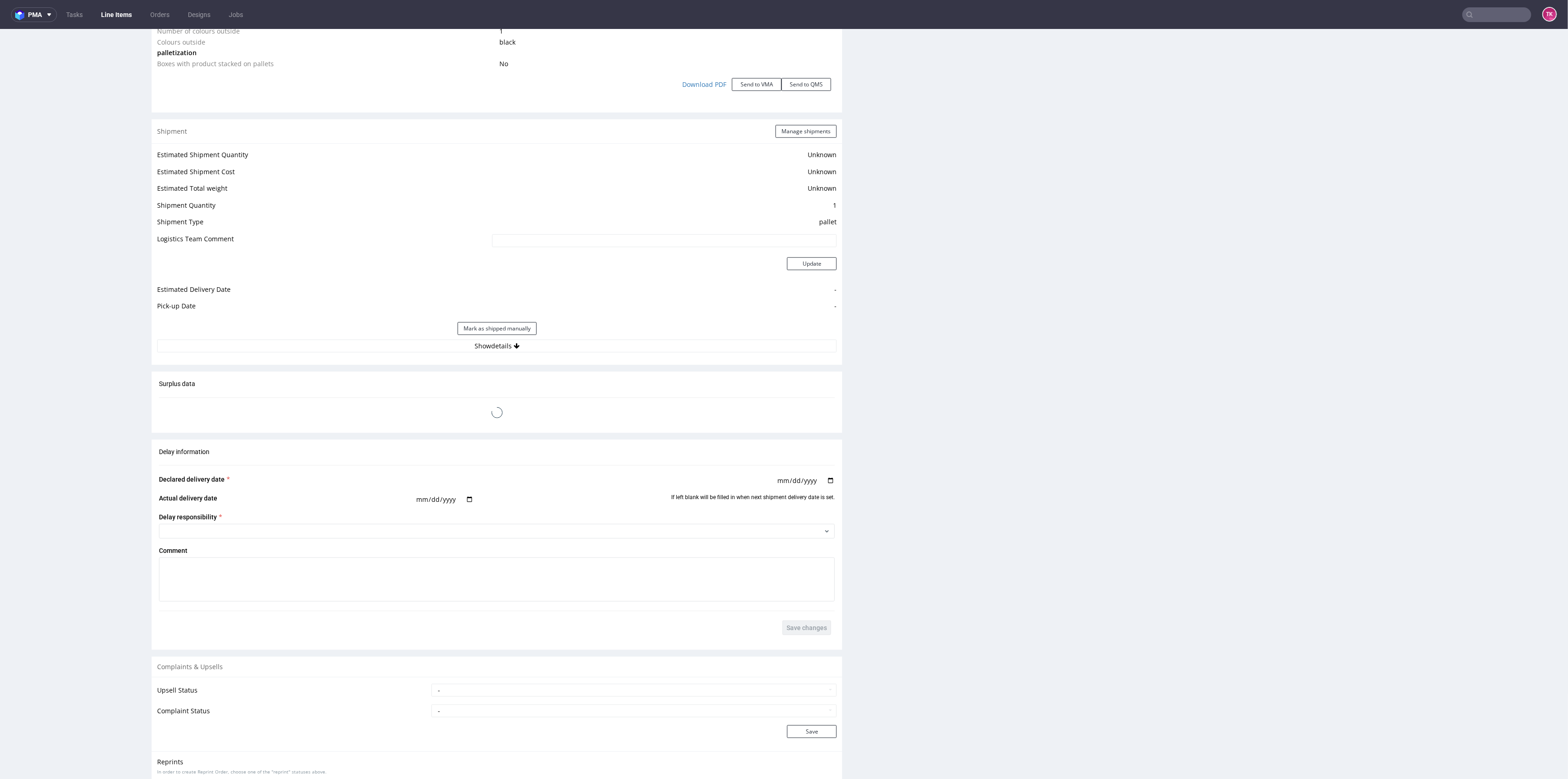
scroll to position [1199, 0]
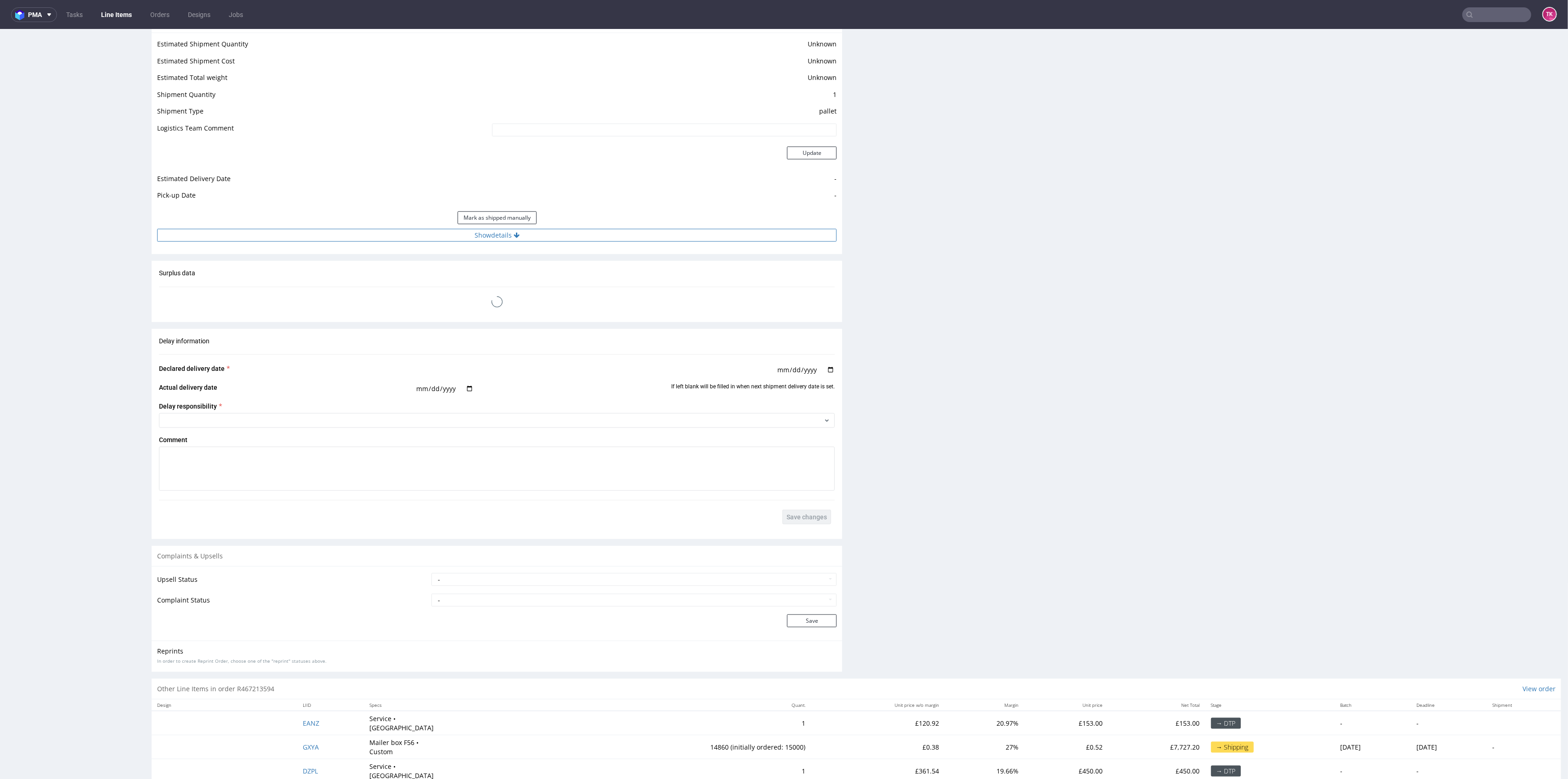
drag, startPoint x: 602, startPoint y: 211, endPoint x: 596, endPoint y: 220, distance: 10.8
click at [596, 220] on div "Estimated Shipment Quantity Unknown Estimated Shipment Cost Unknown Estimated T…" at bounding box center [497, 140] width 690 height 214
click at [596, 229] on button "Show details" at bounding box center [497, 235] width 679 height 13
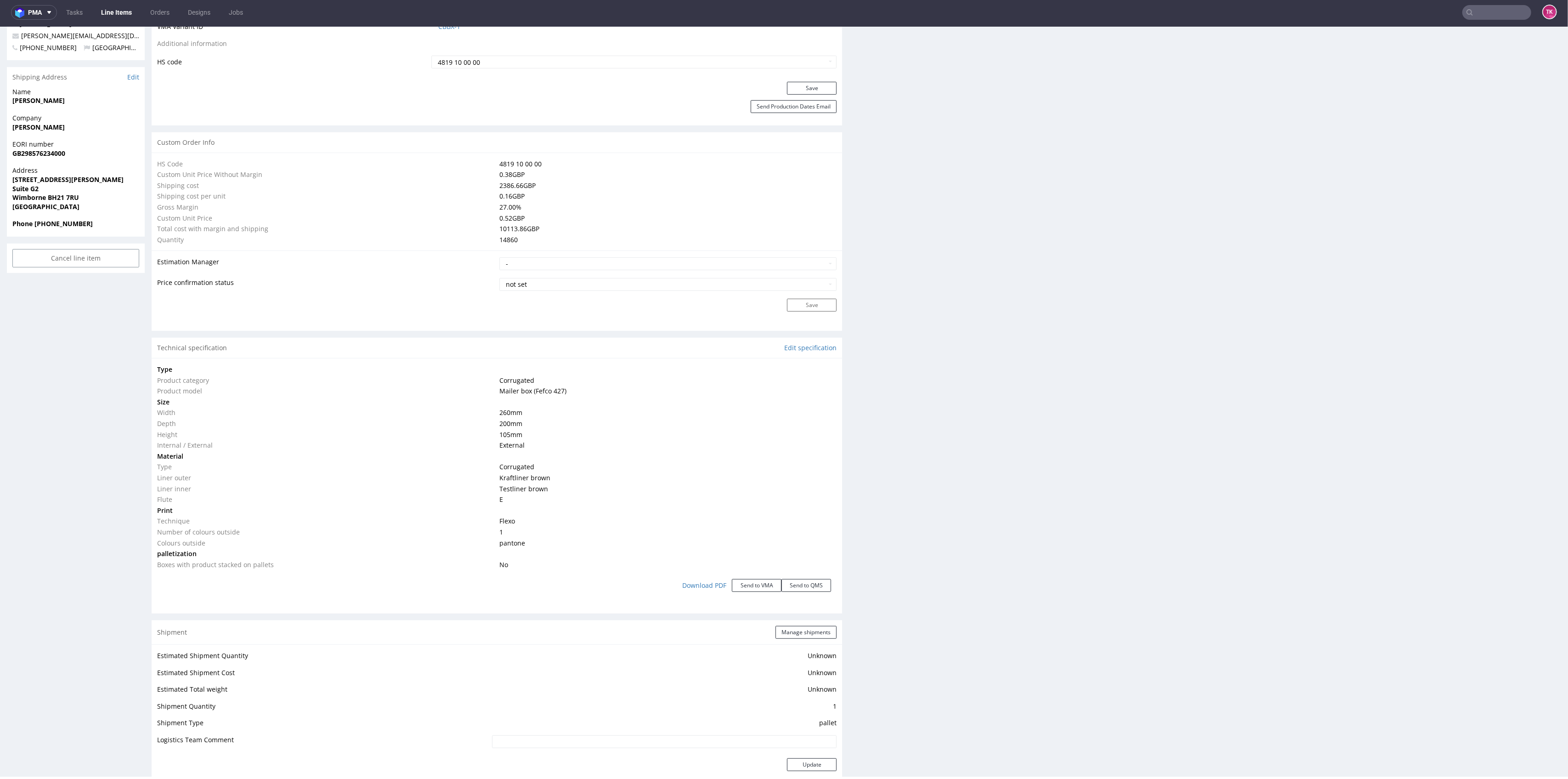
scroll to position [781, 0]
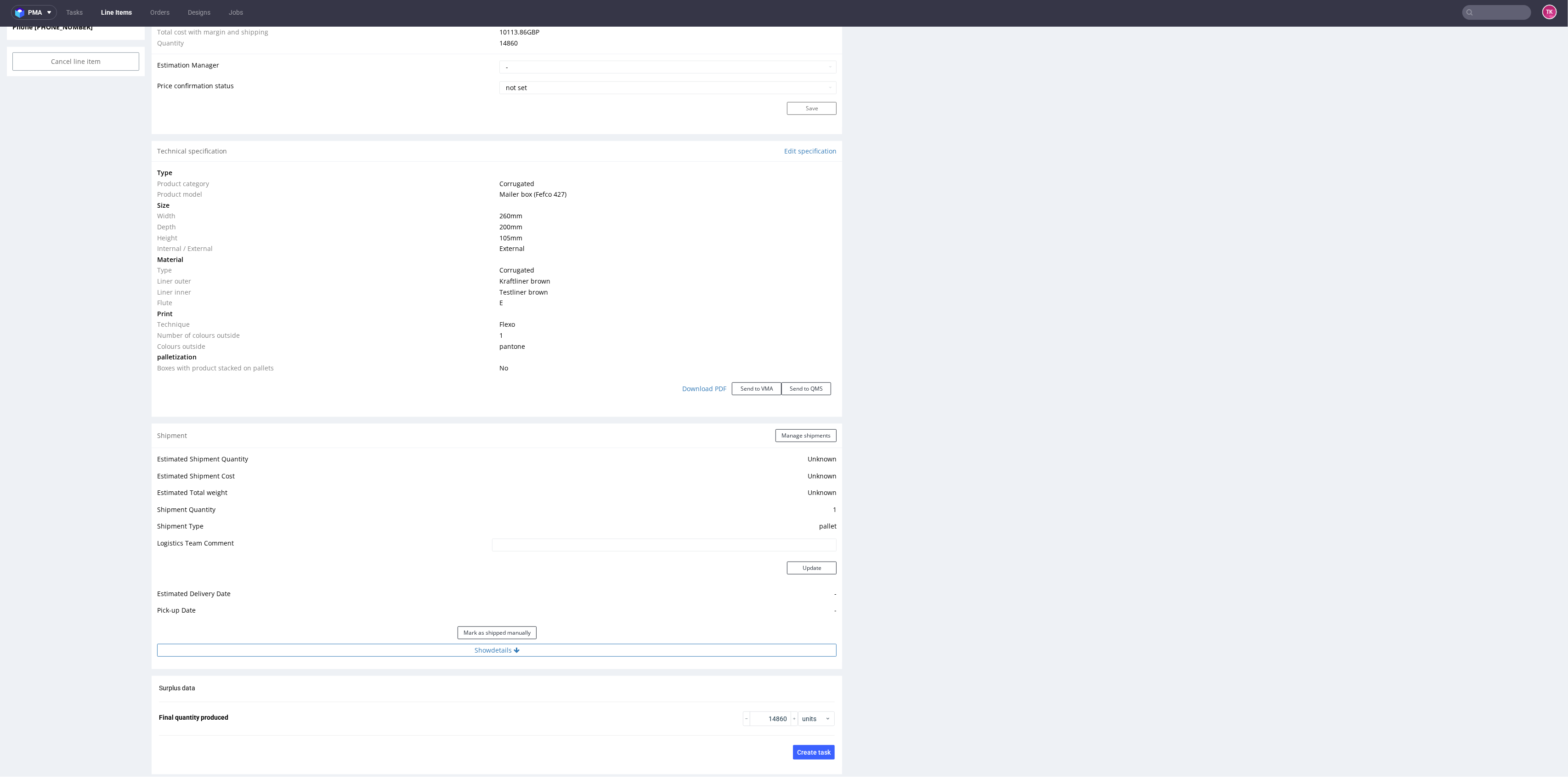
click at [659, 646] on button "Show details" at bounding box center [497, 650] width 679 height 13
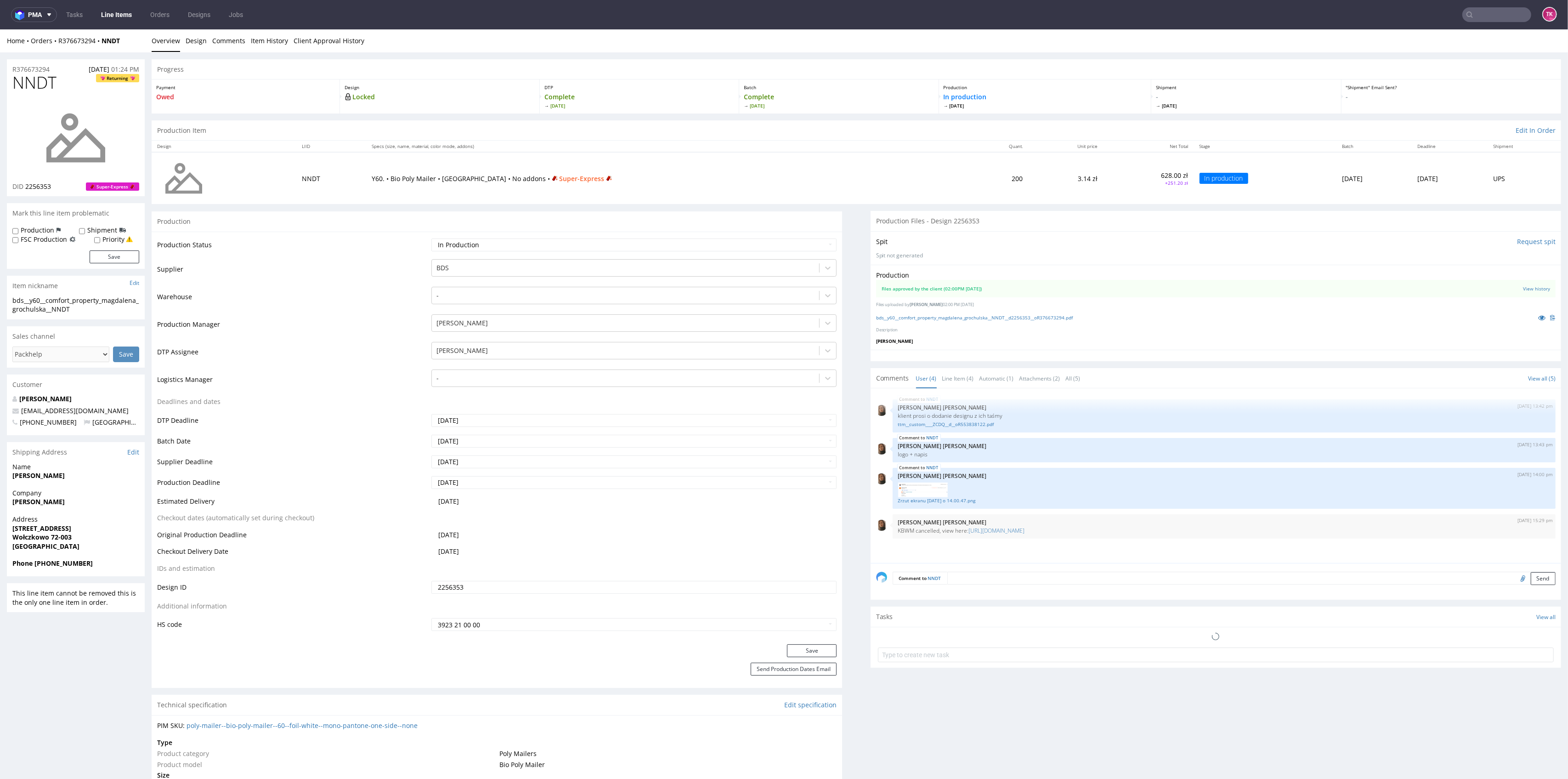
drag, startPoint x: 12, startPoint y: 506, endPoint x: 96, endPoint y: 505, distance: 84.0
click at [96, 505] on div "Company [PERSON_NAME]" at bounding box center [75, 501] width 138 height 26
drag, startPoint x: 13, startPoint y: 532, endPoint x: 99, endPoint y: 539, distance: 86.3
click at [99, 539] on span "Wołczkowo 72-003" at bounding box center [75, 537] width 127 height 9
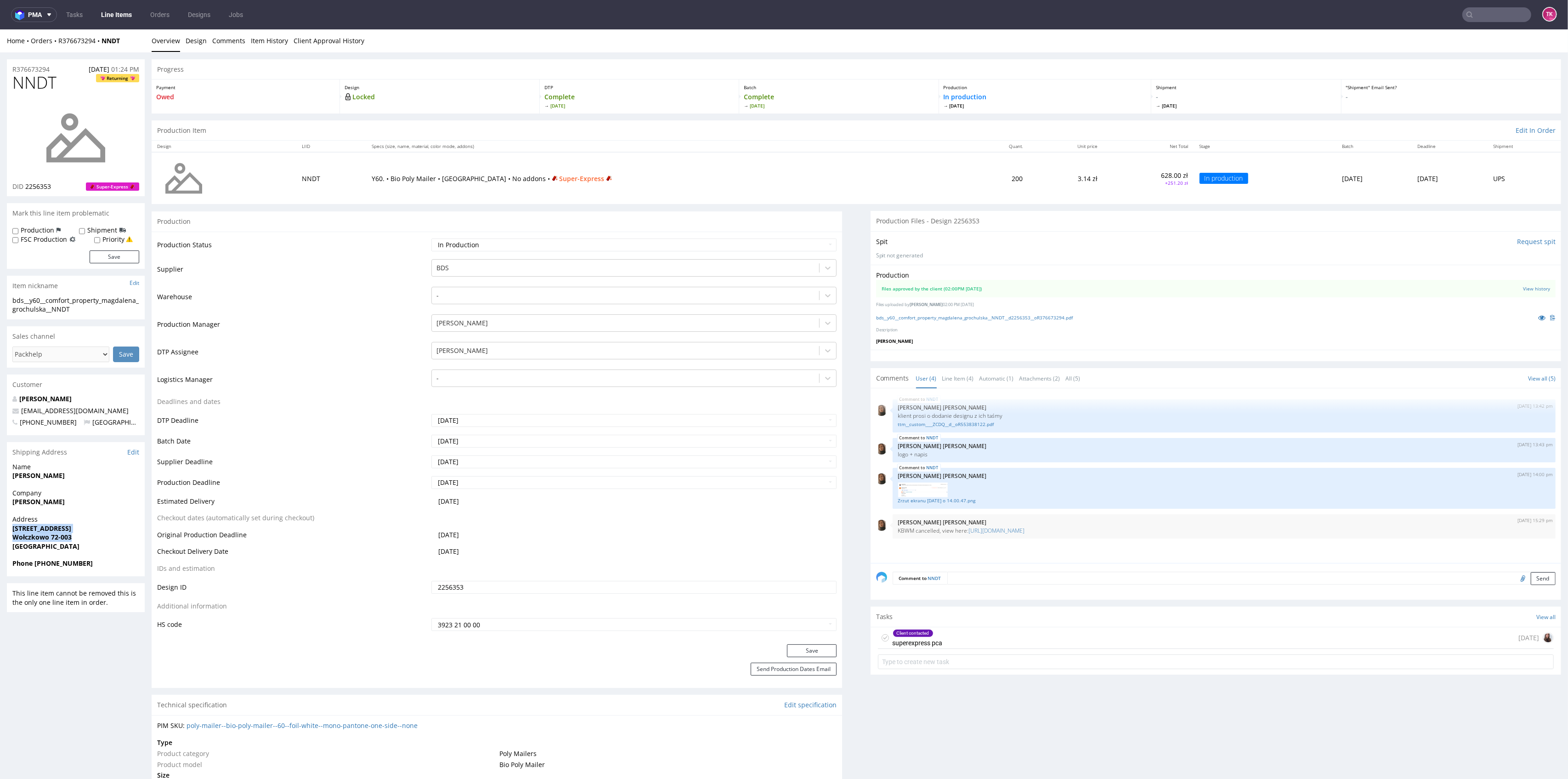
drag, startPoint x: 45, startPoint y: 532, endPoint x: 95, endPoint y: 541, distance: 50.8
copy p "[STREET_ADDRESS] 72-003"
drag, startPoint x: 36, startPoint y: 562, endPoint x: 95, endPoint y: 560, distance: 59.0
click at [95, 560] on span "Phone [PHONE_NUMBER]" at bounding box center [75, 563] width 127 height 9
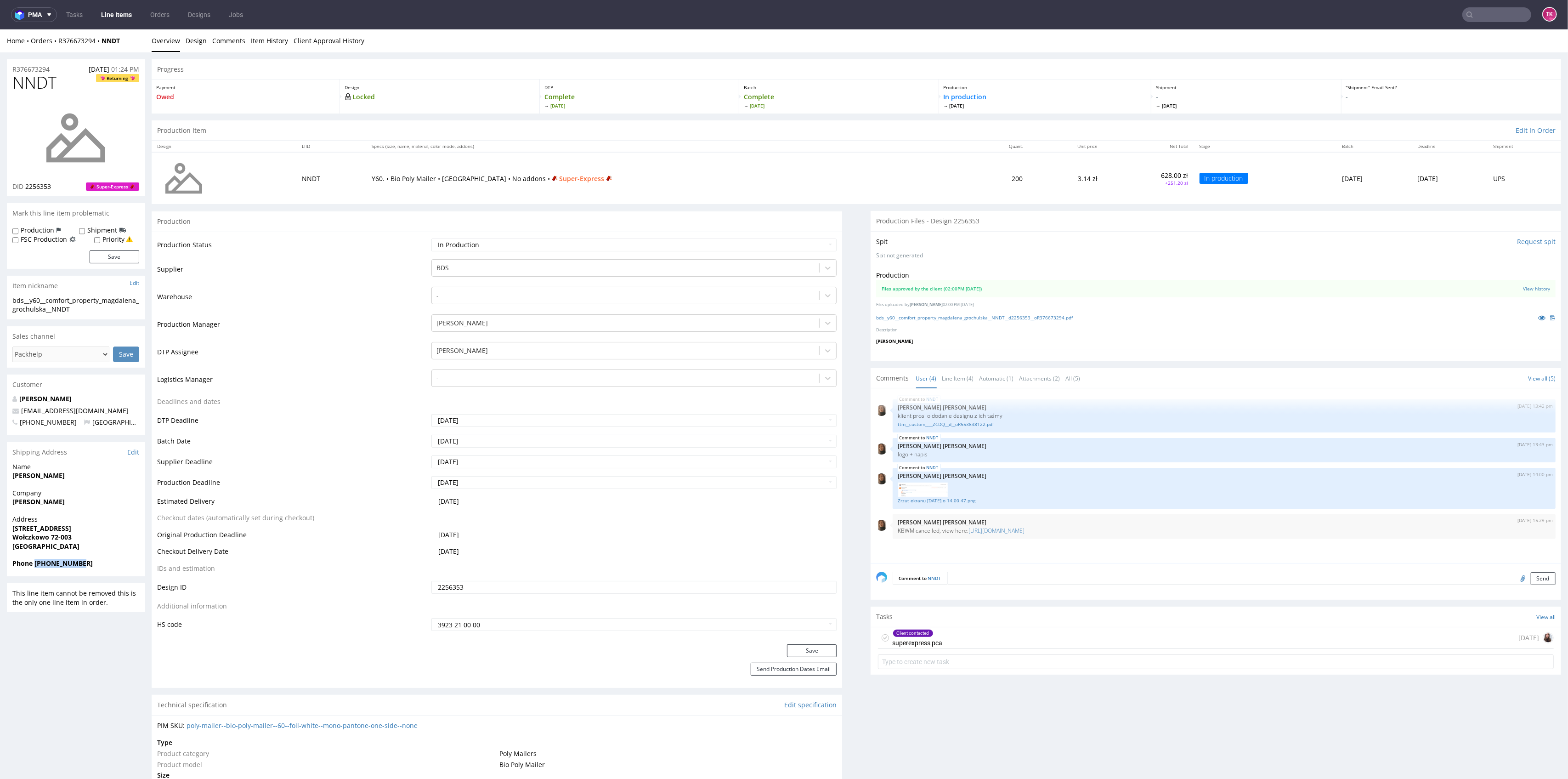
copy strong "[PHONE_NUMBER]"
drag, startPoint x: 86, startPoint y: 412, endPoint x: 1, endPoint y: 414, distance: 85.0
copy span "[EMAIL_ADDRESS][DOMAIN_NAME]"
click at [105, 17] on link "Line Items" at bounding box center [116, 15] width 42 height 15
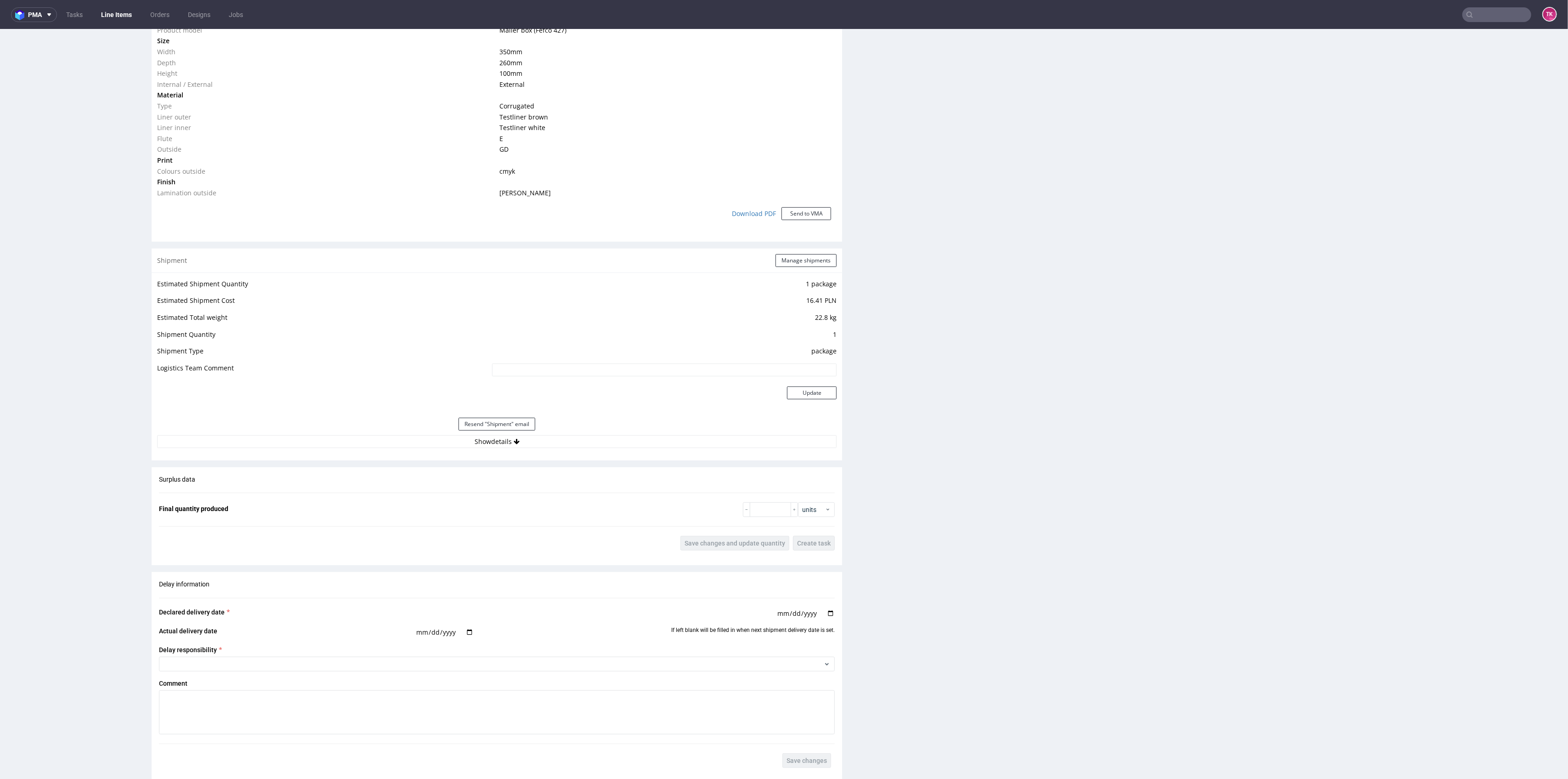
scroll to position [797, 0]
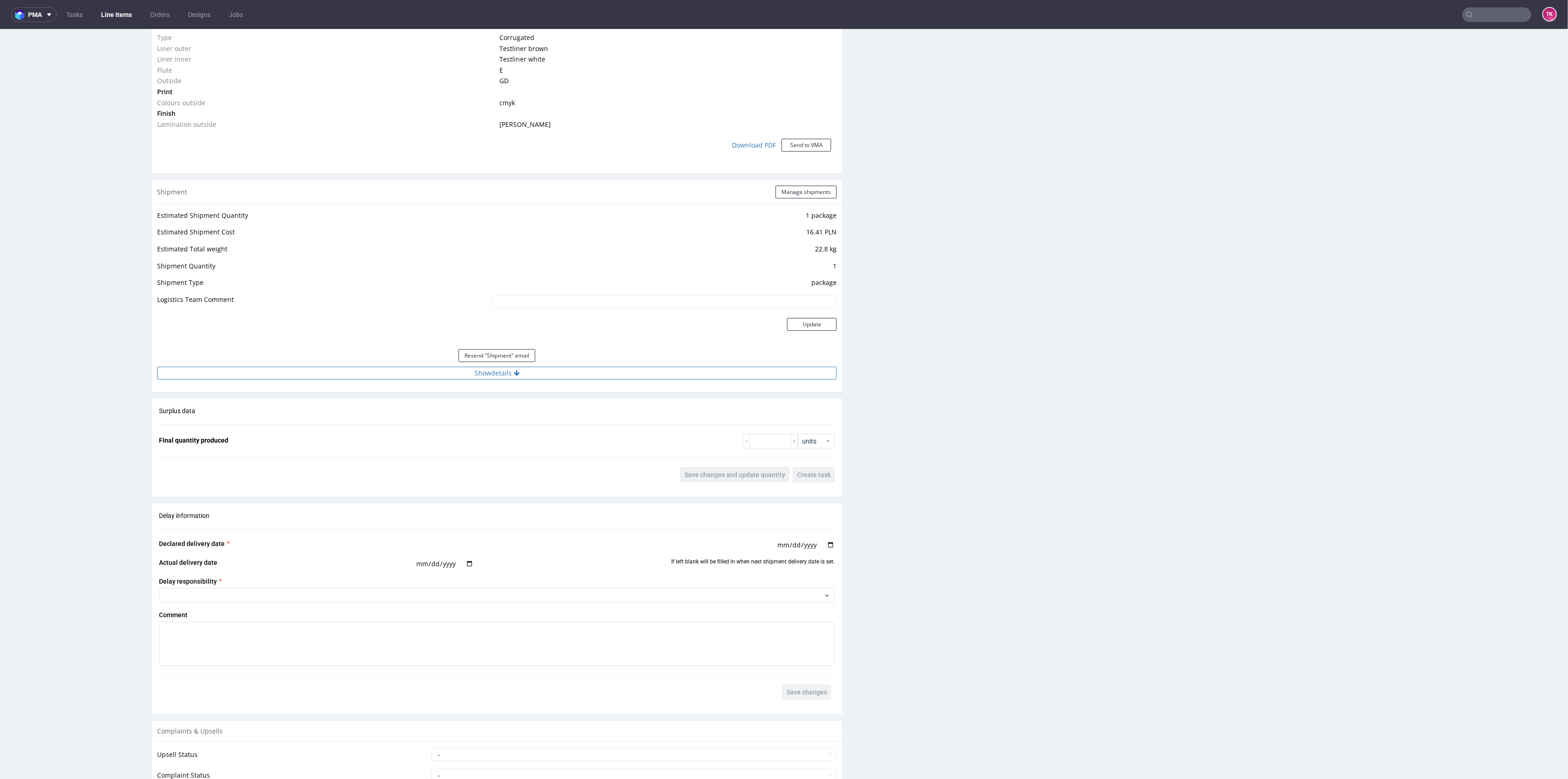
click at [631, 370] on button "Show details" at bounding box center [497, 373] width 679 height 13
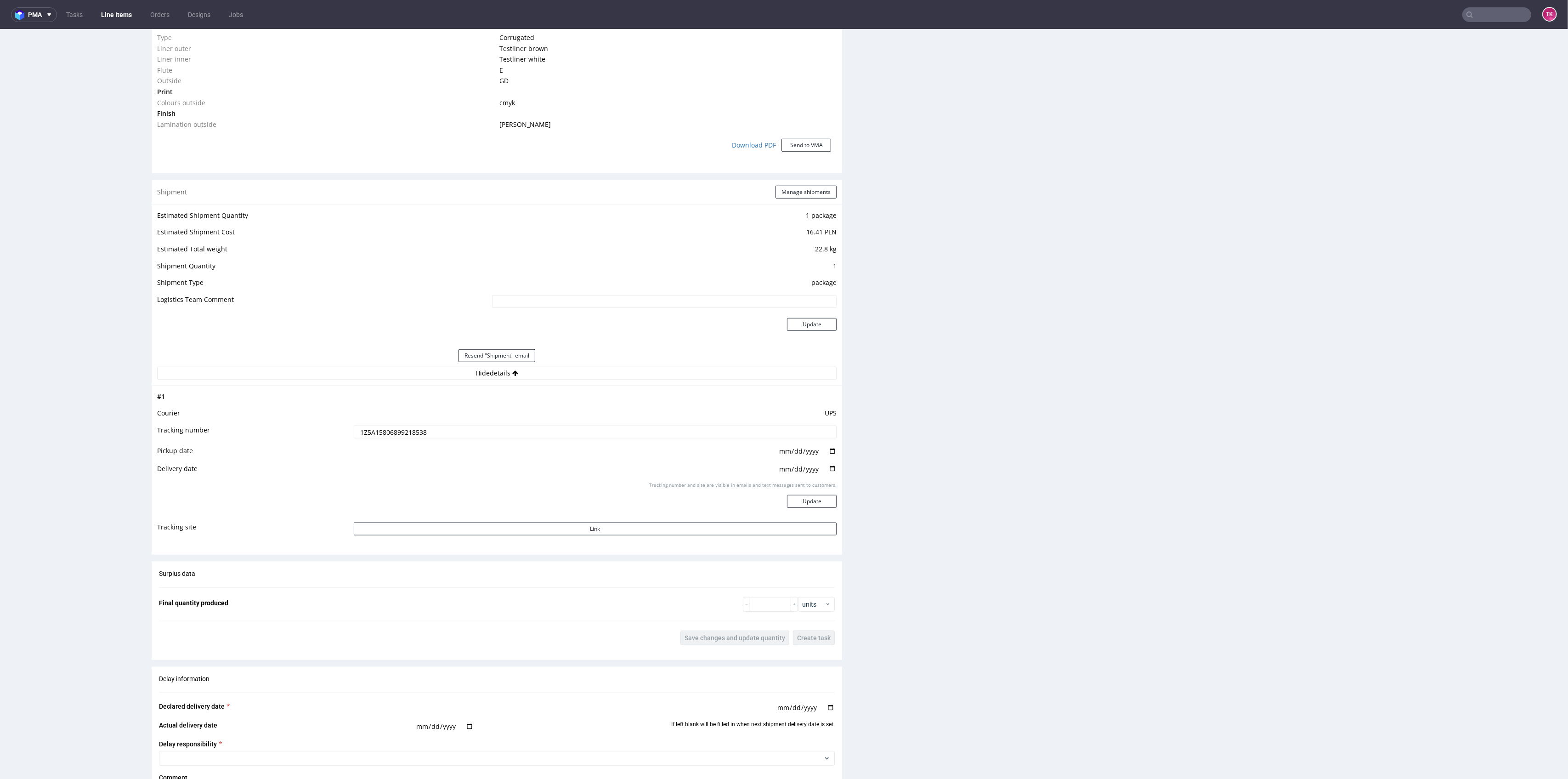
click at [389, 432] on input "1Z5A15806899218538" at bounding box center [595, 432] width 483 height 13
click at [390, 426] on input "1Z5A15806899218538" at bounding box center [595, 432] width 483 height 13
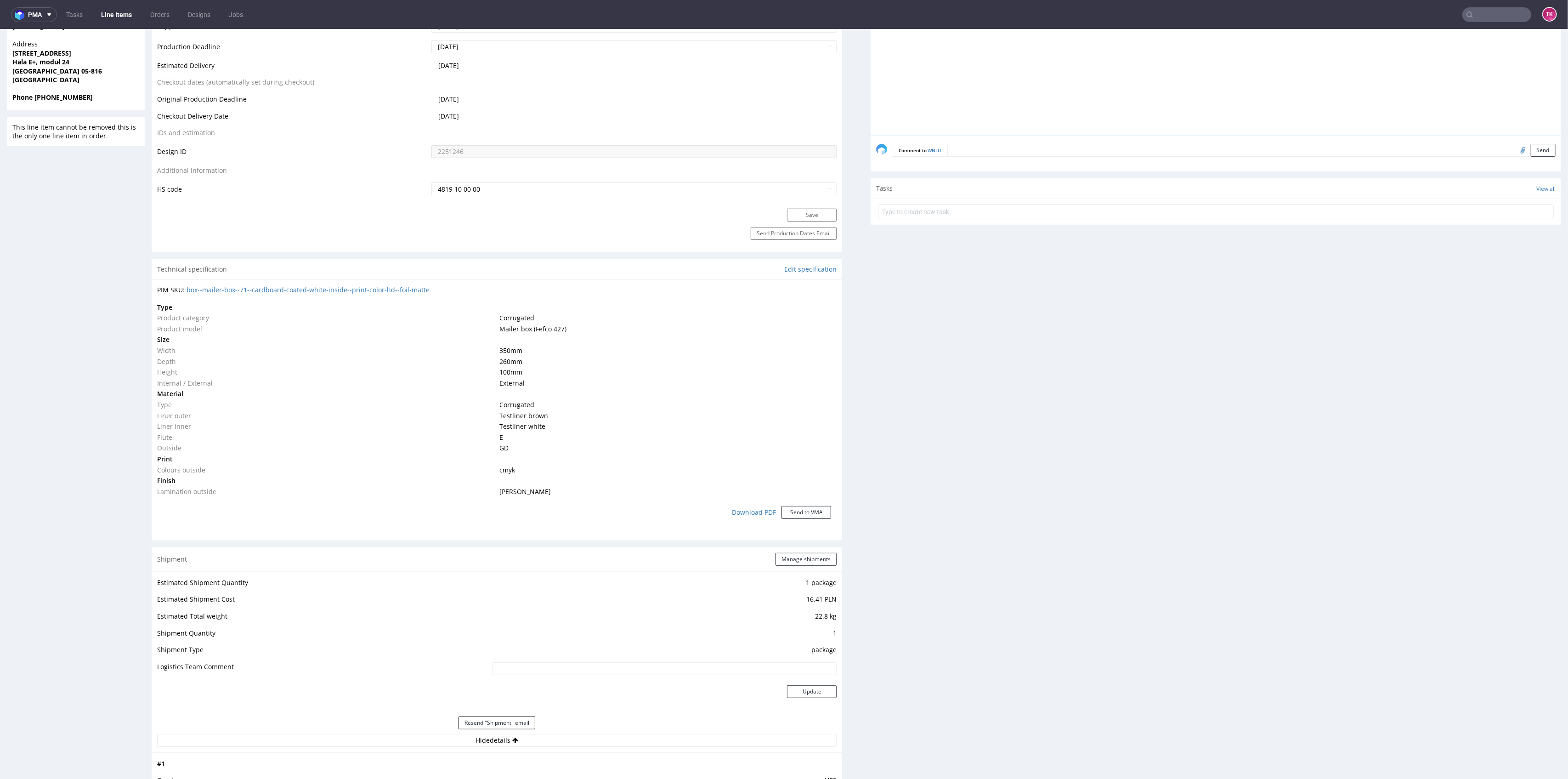
scroll to position [429, 0]
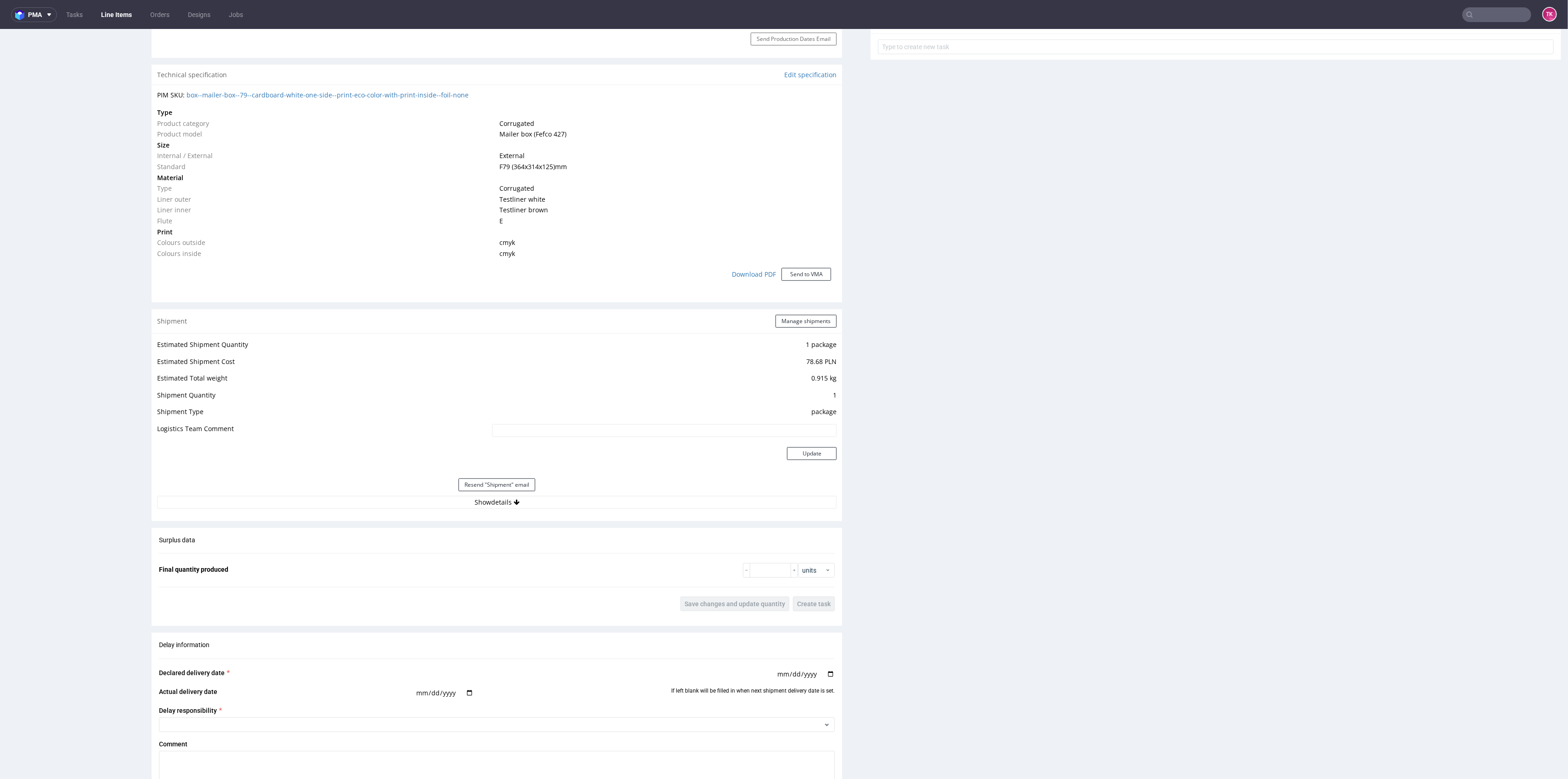
scroll to position [858, 0]
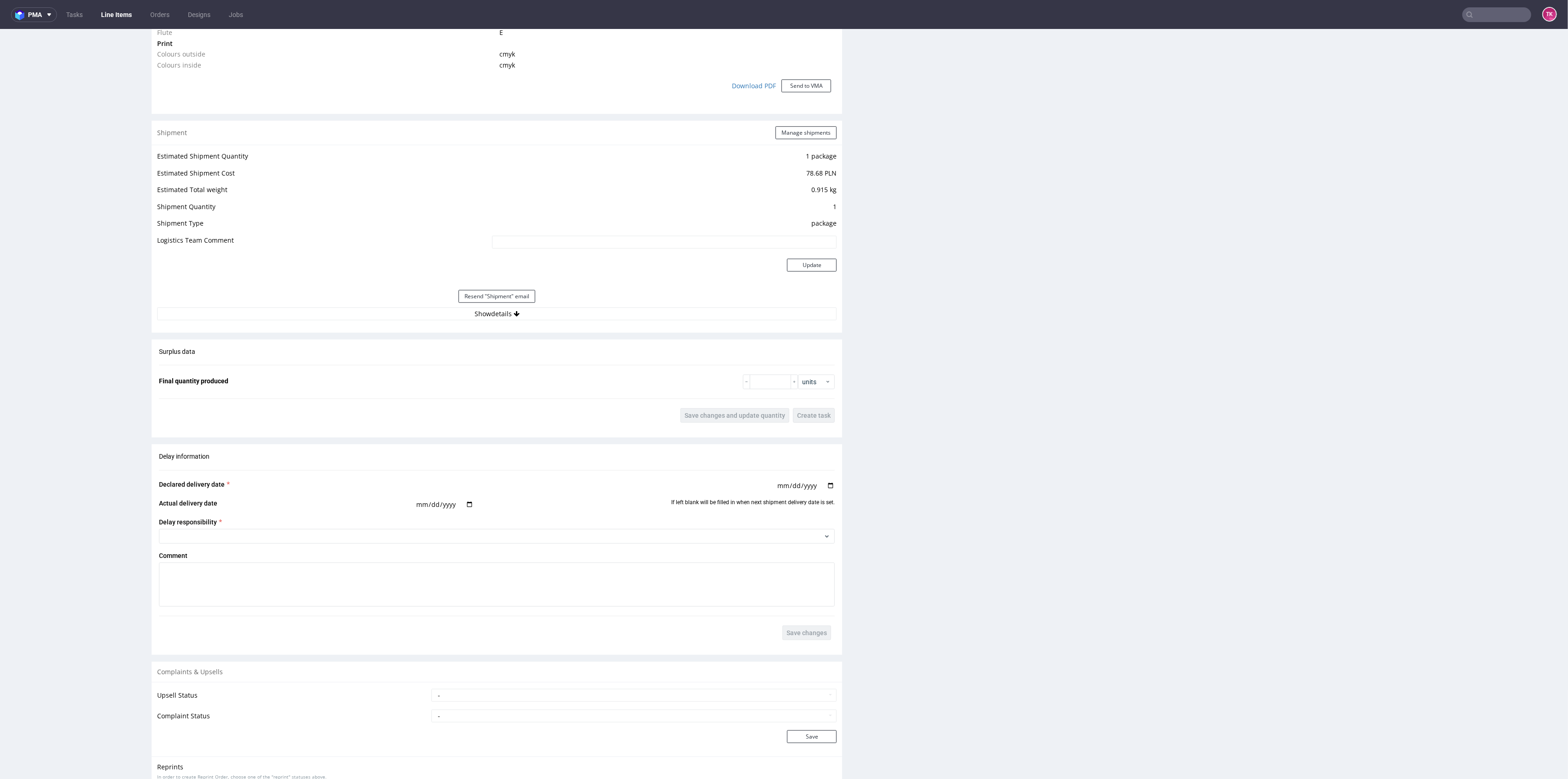
click at [600, 320] on div "Estimated Shipment Quantity 1 package Estimated Shipment Cost 78.68 PLN Estimat…" at bounding box center [497, 235] width 690 height 181
click at [593, 317] on button "Show details" at bounding box center [497, 314] width 679 height 13
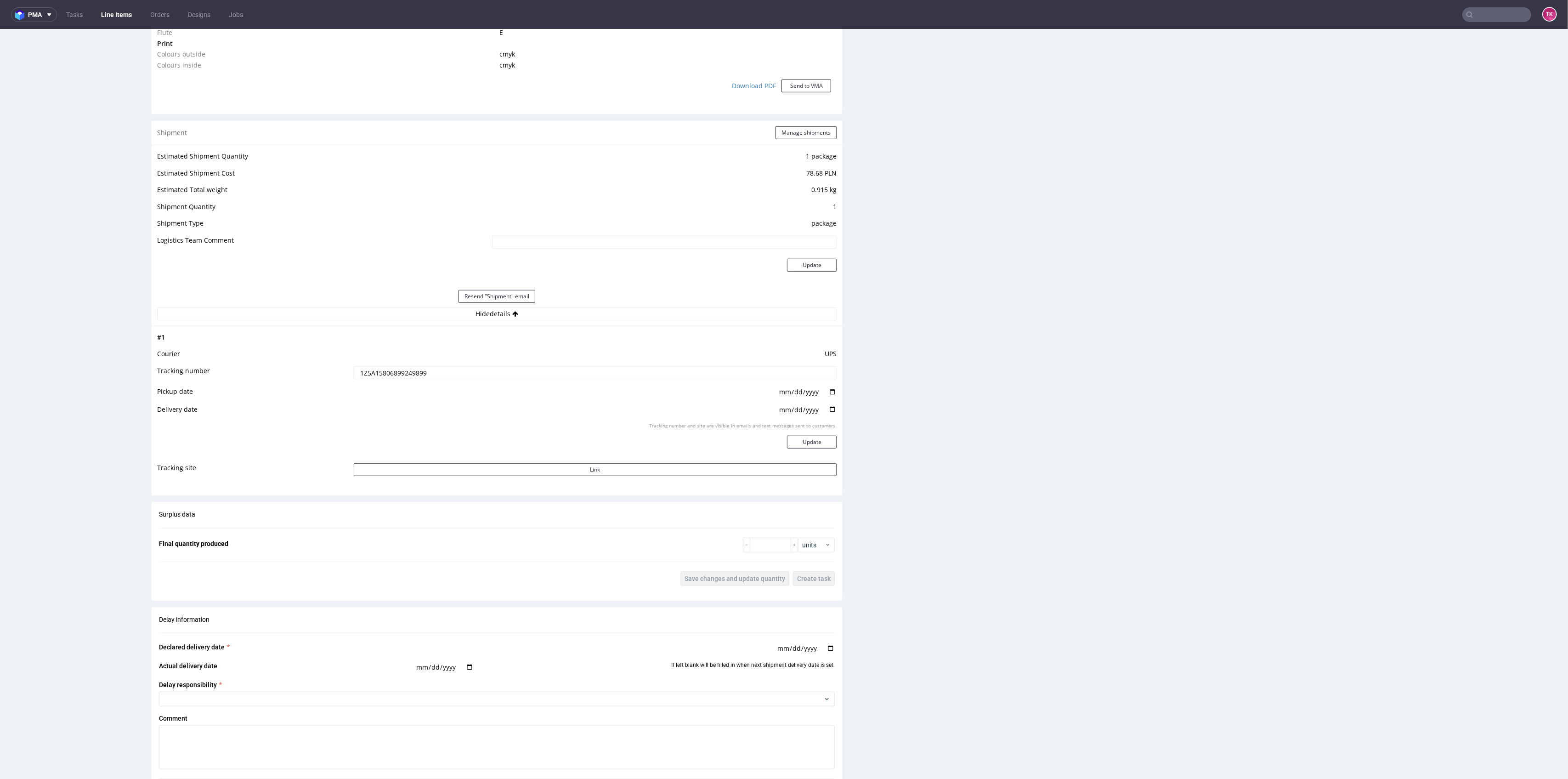
click at [375, 377] on input "1Z5A15806899249899" at bounding box center [595, 373] width 483 height 13
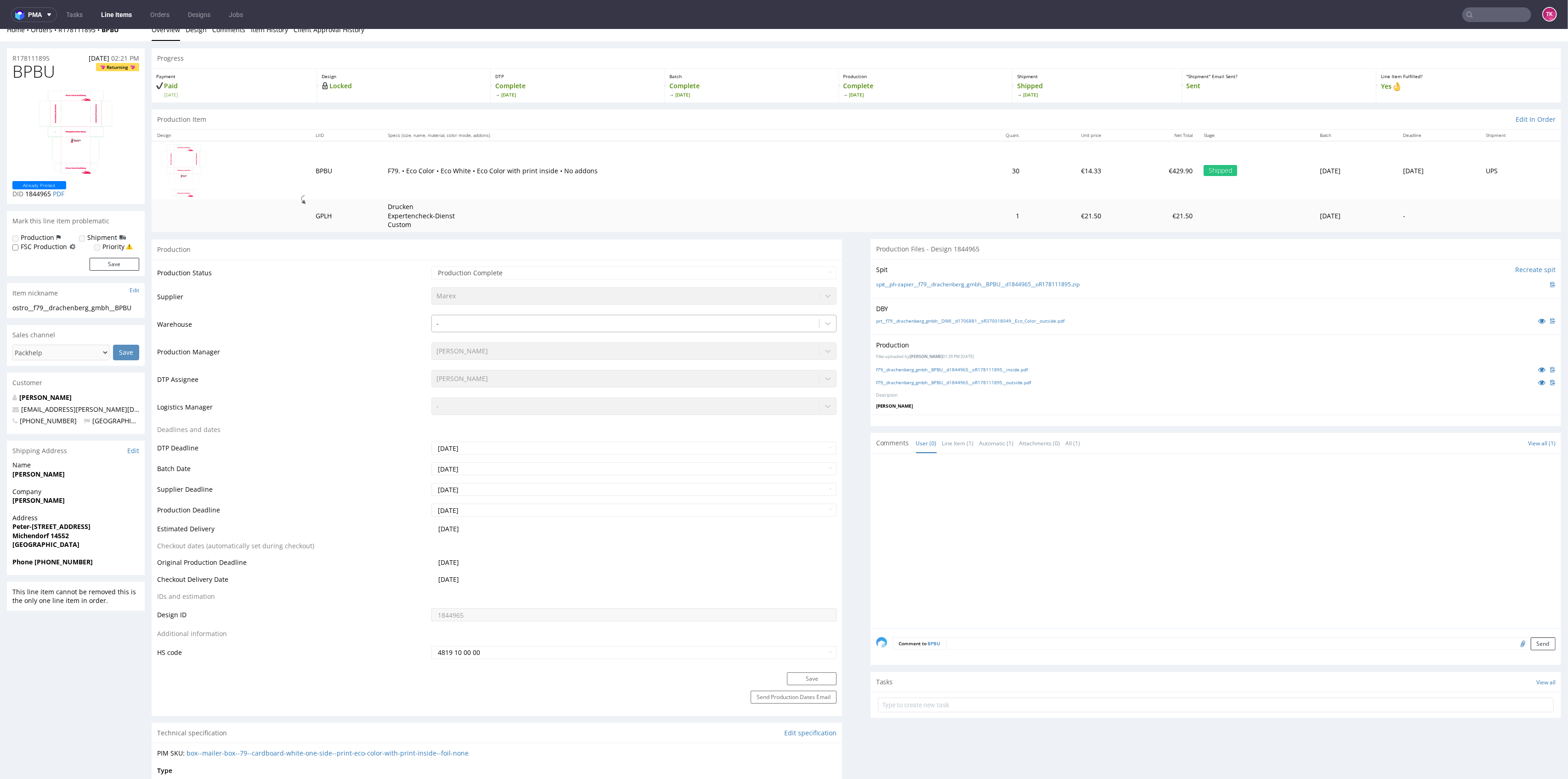
scroll to position [0, 0]
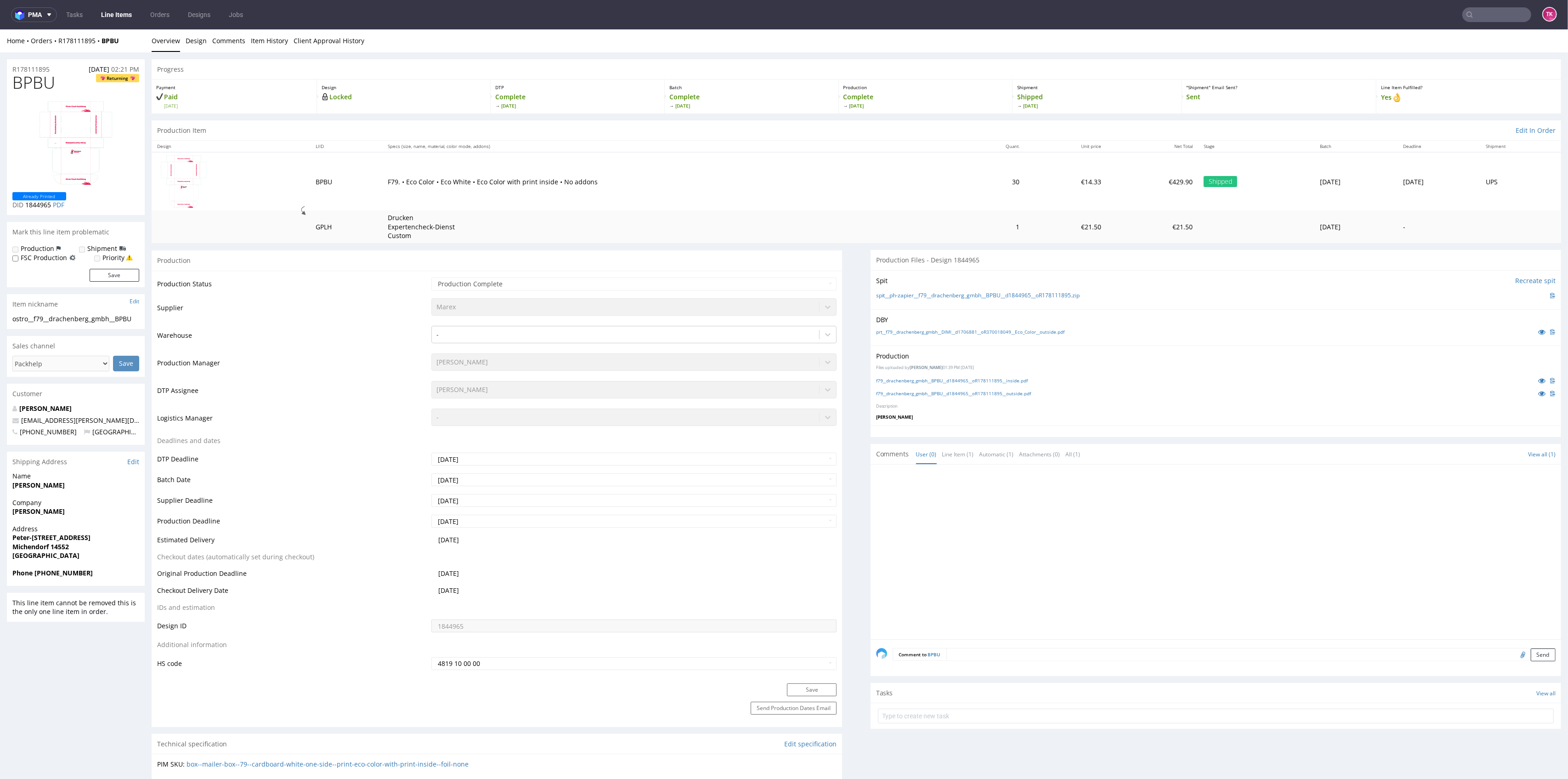
click at [123, 15] on link "Line Items" at bounding box center [116, 15] width 42 height 15
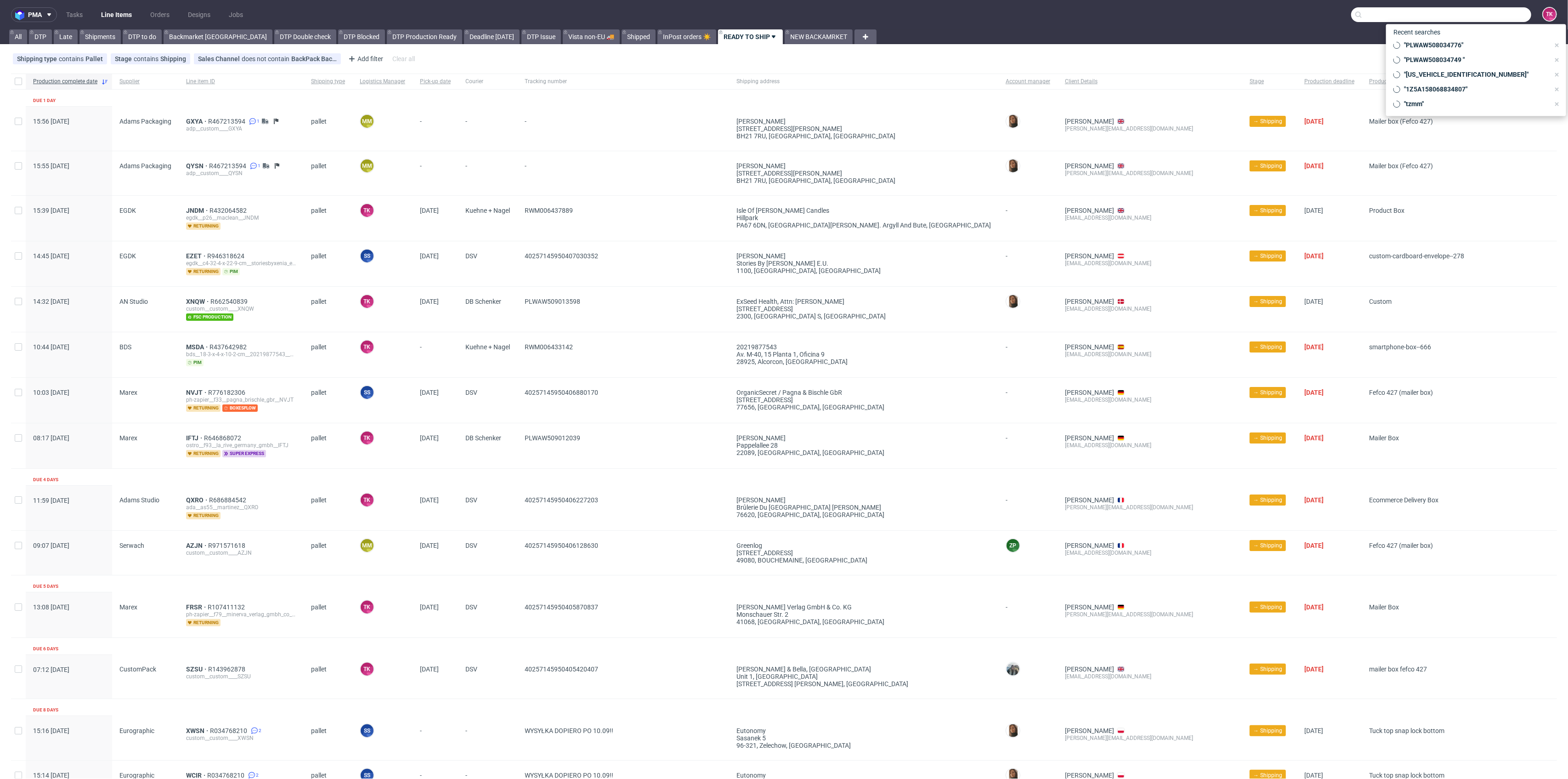
click at [1464, 20] on input "text" at bounding box center [1441, 15] width 180 height 15
paste input "1Z5A15806898966295"
type input "1Z5A15806898966295"
click at [1474, 42] on div "LFAM" at bounding box center [1482, 37] width 16 height 9
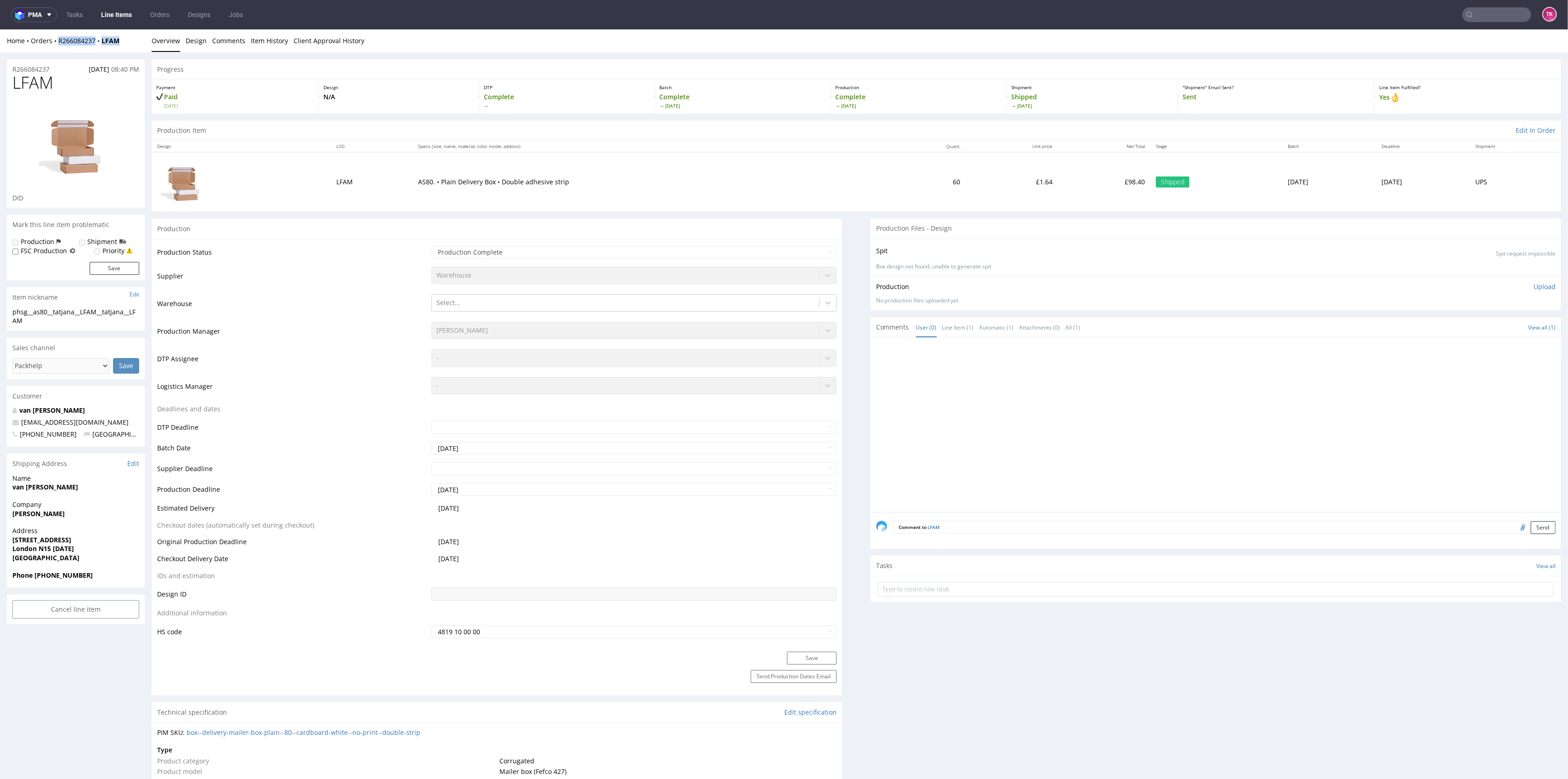
drag, startPoint x: 119, startPoint y: 35, endPoint x: 55, endPoint y: 49, distance: 65.5
click at [55, 49] on div "Home Orders R266084237 LFAM Overview Design Comments Item History Client Approv…" at bounding box center [784, 41] width 1568 height 23
copy div "R266084237 LFAM"
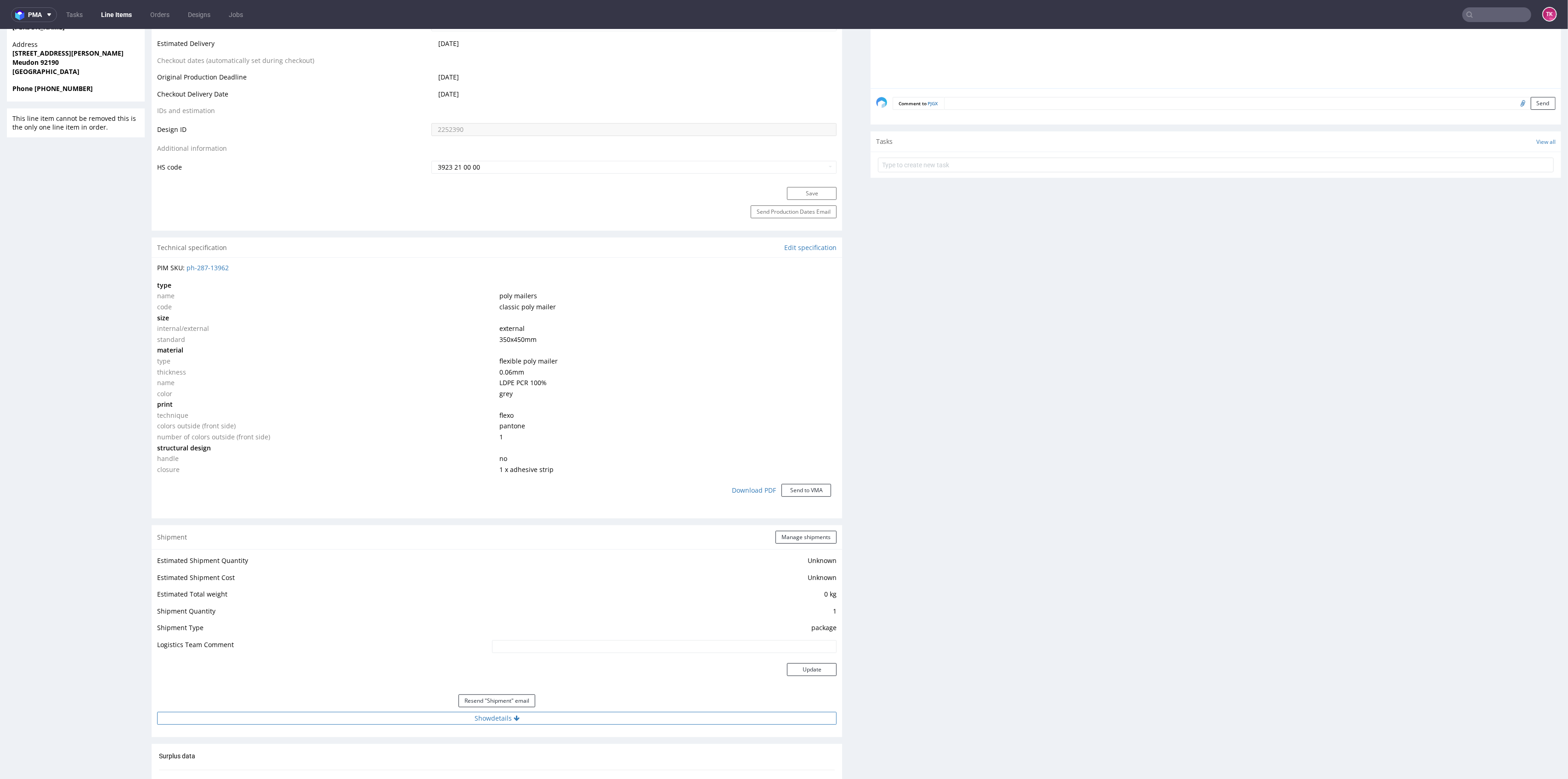
scroll to position [613, 0]
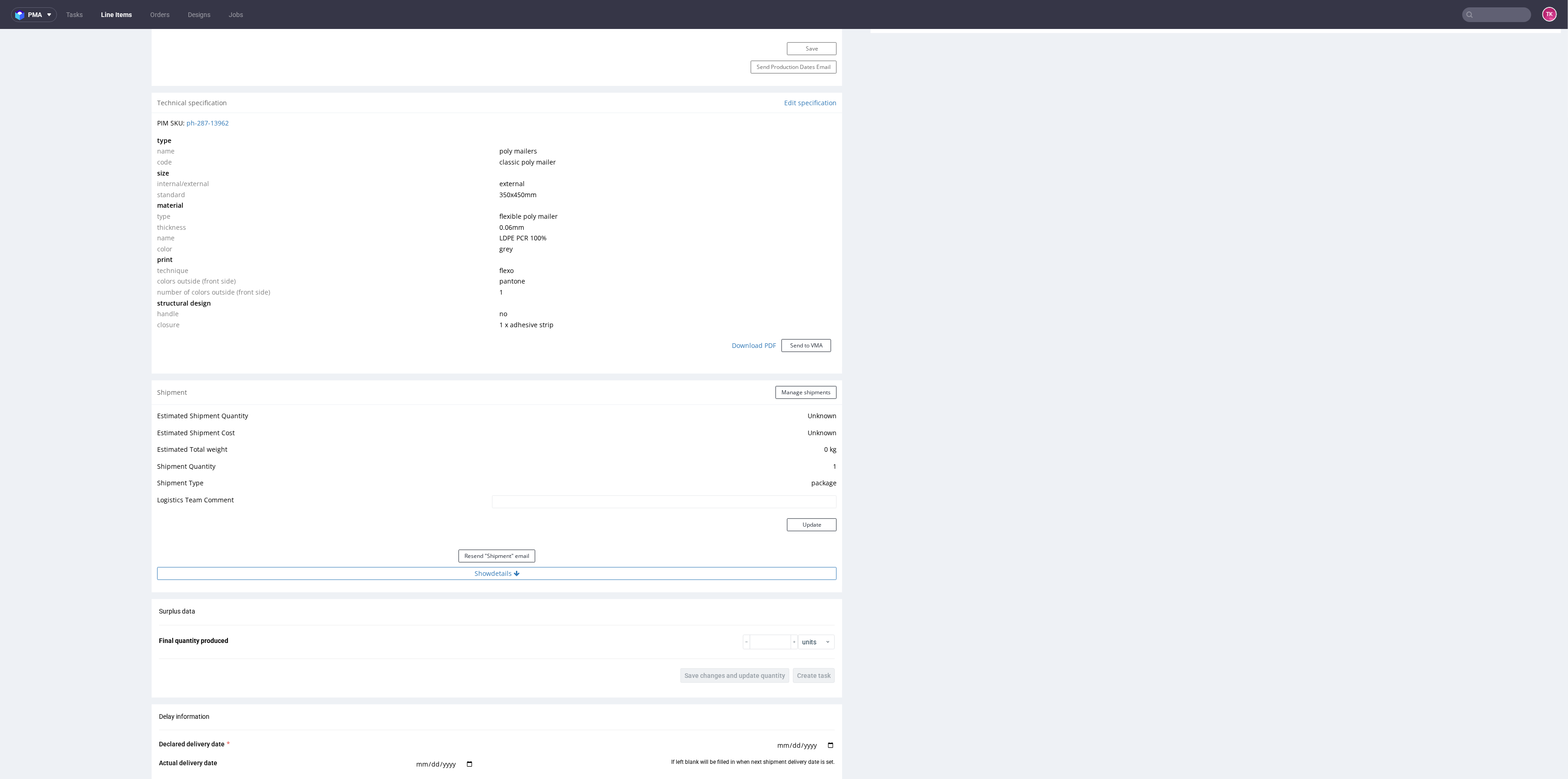
click at [568, 578] on button "Show details" at bounding box center [497, 573] width 679 height 13
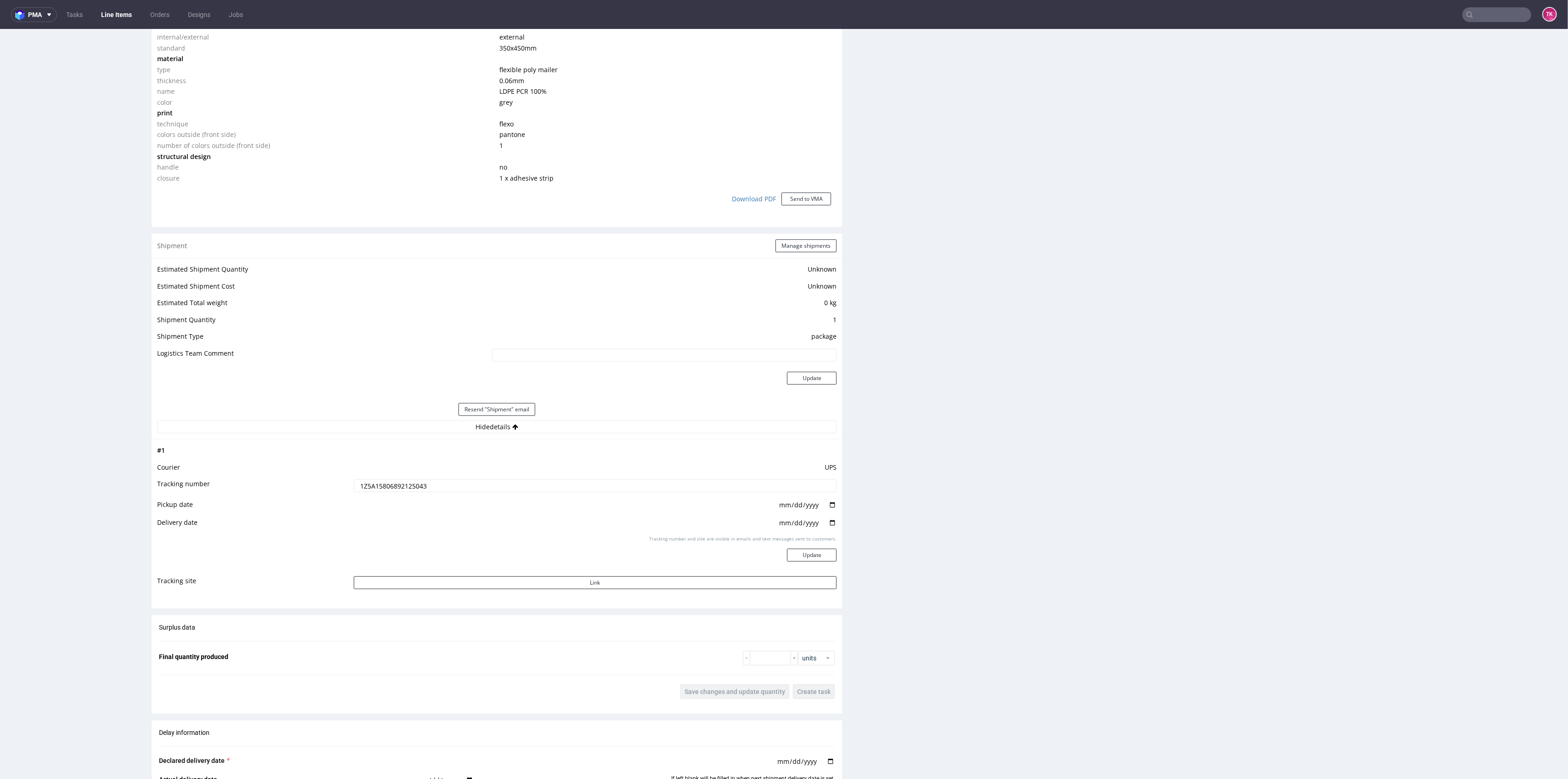
scroll to position [920, 0]
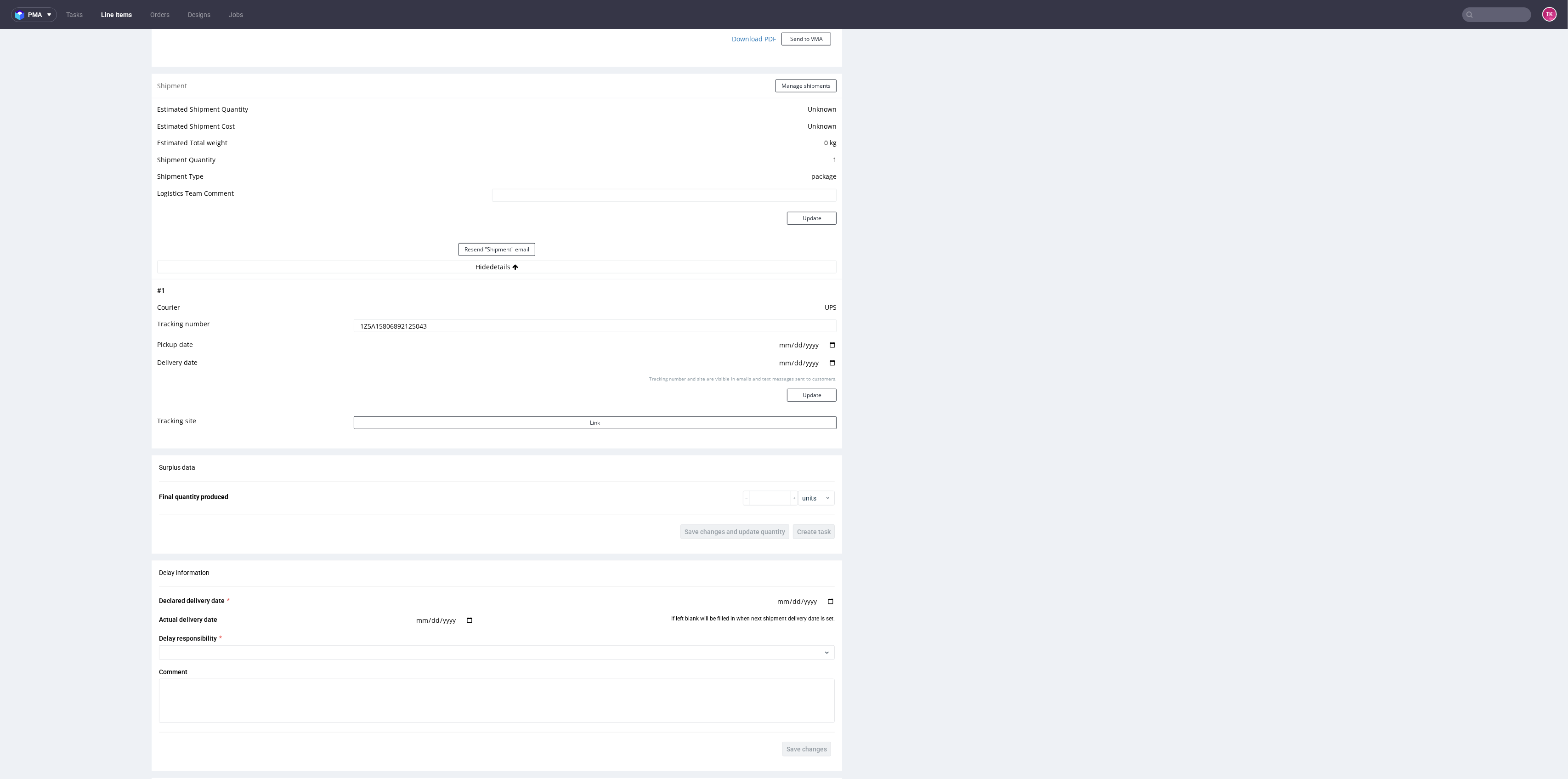
click at [390, 323] on input "1Z5A15806892125043" at bounding box center [595, 326] width 483 height 13
click at [390, 329] on input "1Z5A15806892125043" at bounding box center [595, 326] width 483 height 13
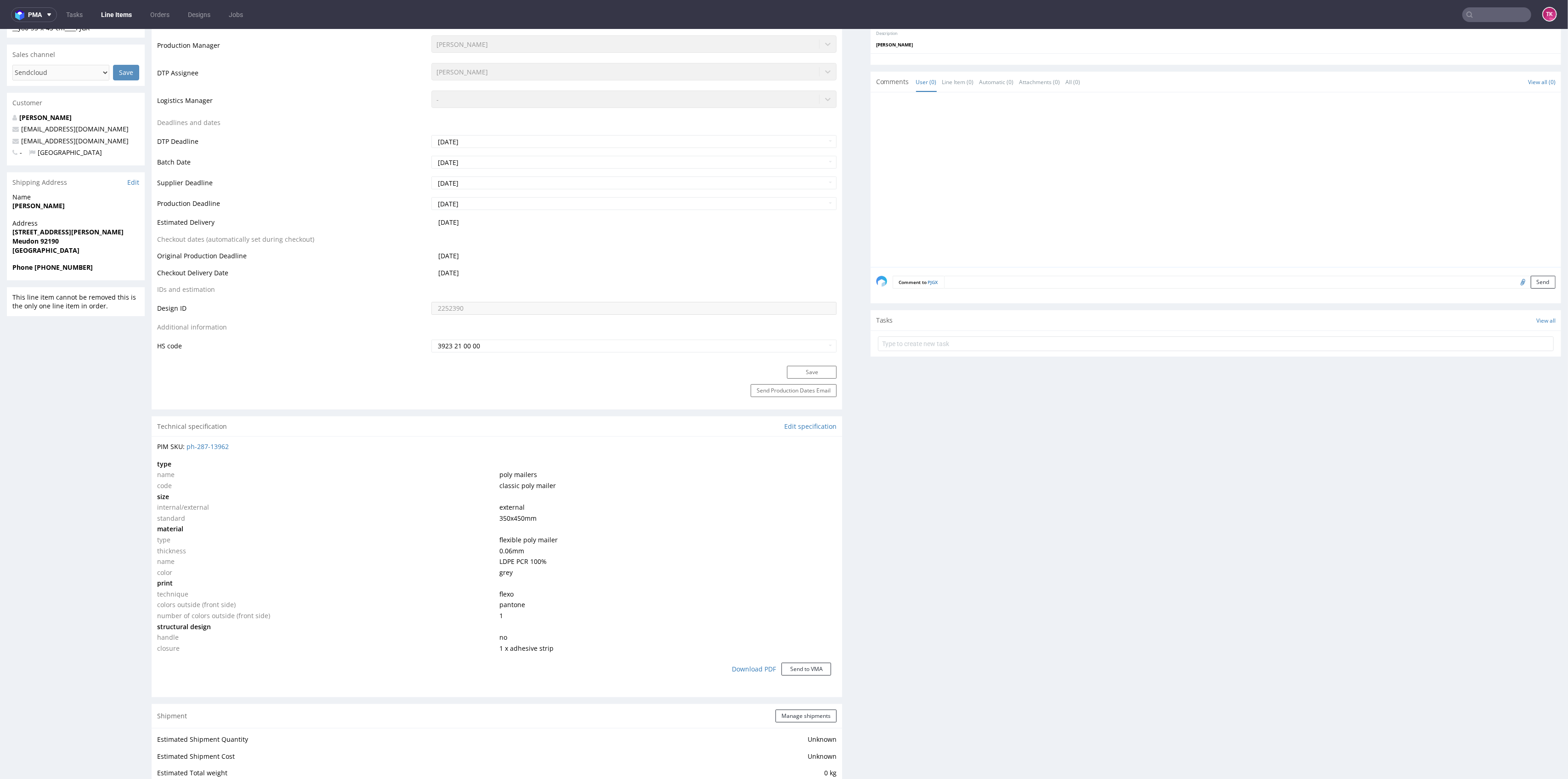
scroll to position [184, 0]
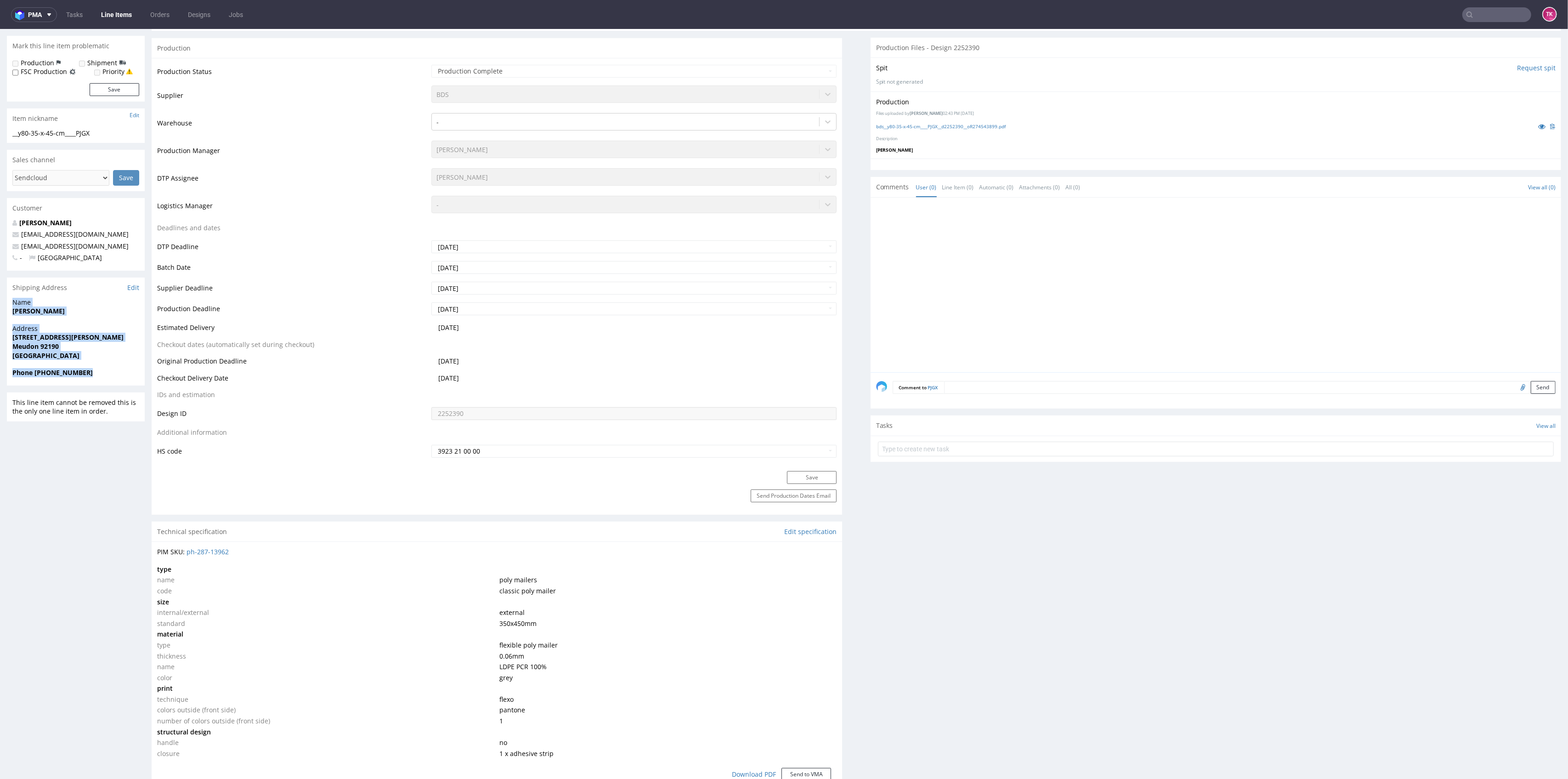
drag, startPoint x: 7, startPoint y: 304, endPoint x: 114, endPoint y: 378, distance: 130.1
click at [114, 378] on section "Shipping Address Edit Name [PERSON_NAME] Address [STREET_ADDRESS][PERSON_NAME] …" at bounding box center [75, 331] width 138 height 108
copy section "Name [PERSON_NAME] Address [STREET_ADDRESS][PERSON_NAME] Phone [PHONE_NUMBER]"
drag, startPoint x: 111, startPoint y: 251, endPoint x: 0, endPoint y: 249, distance: 111.0
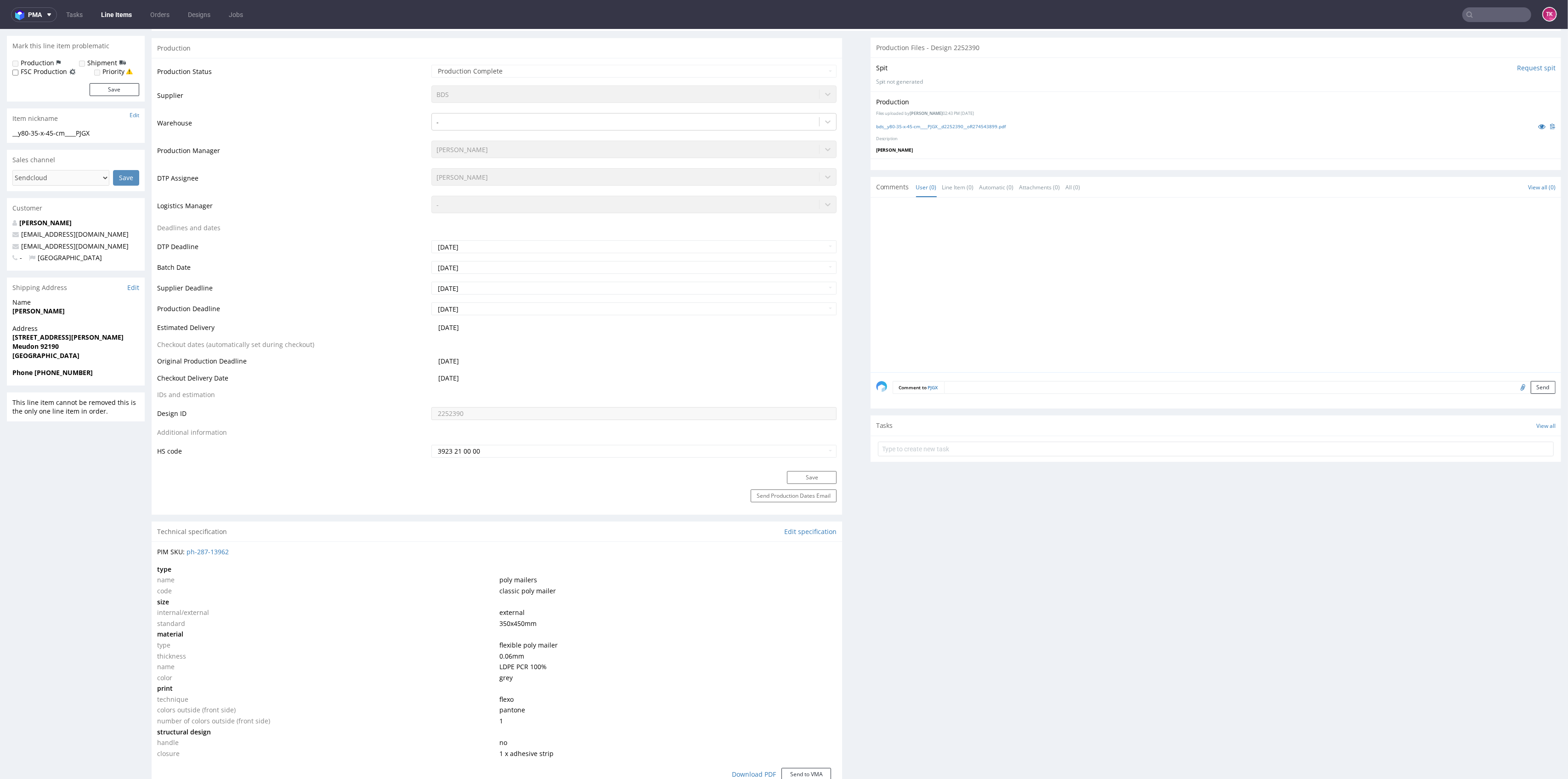
click at [74, 283] on div "Shipping Address Edit" at bounding box center [75, 287] width 138 height 20
drag, startPoint x: 111, startPoint y: 247, endPoint x: 0, endPoint y: 247, distance: 111.0
copy span "[EMAIL_ADDRESS][DOMAIN_NAME]"
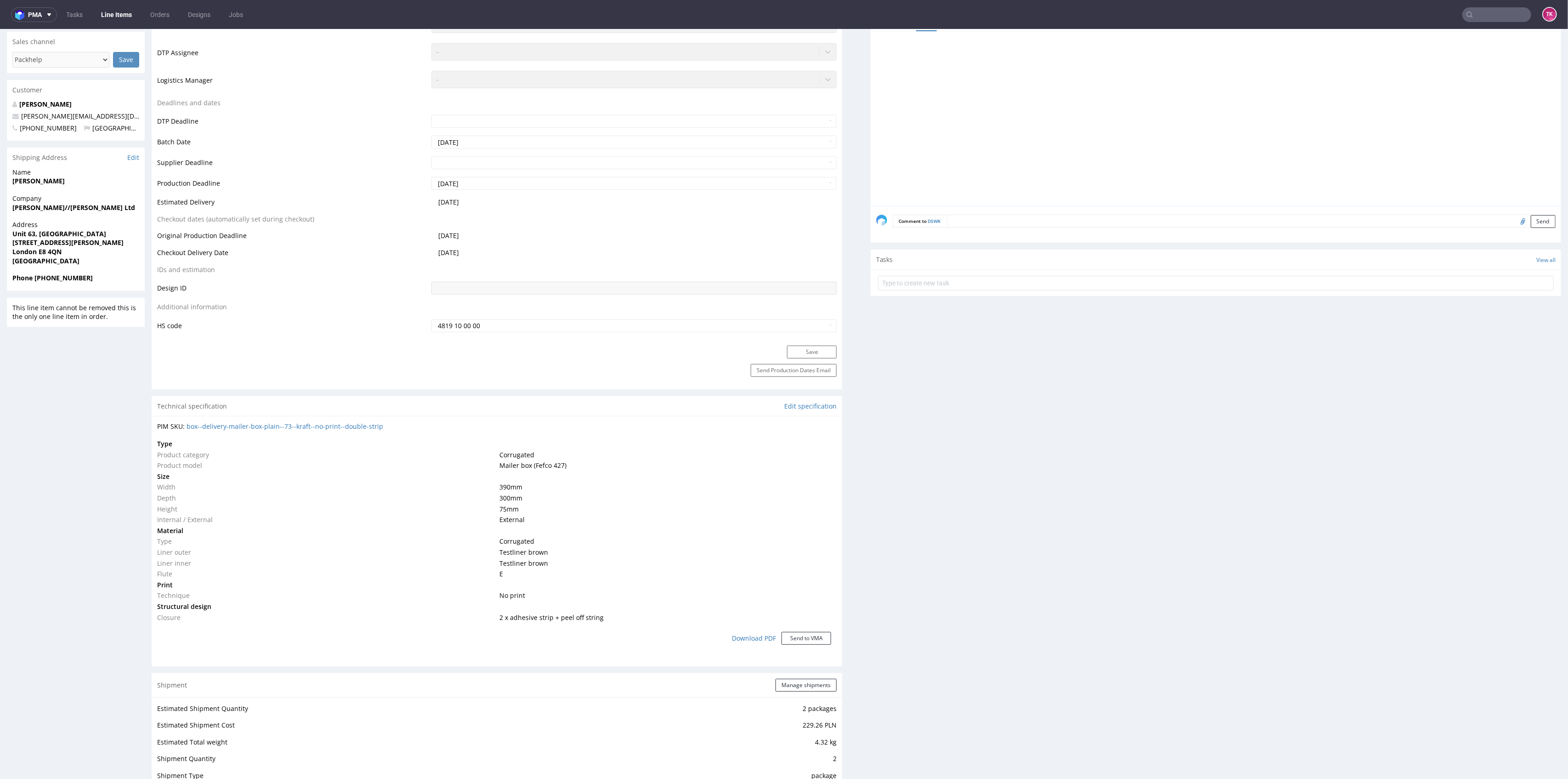
scroll to position [613, 0]
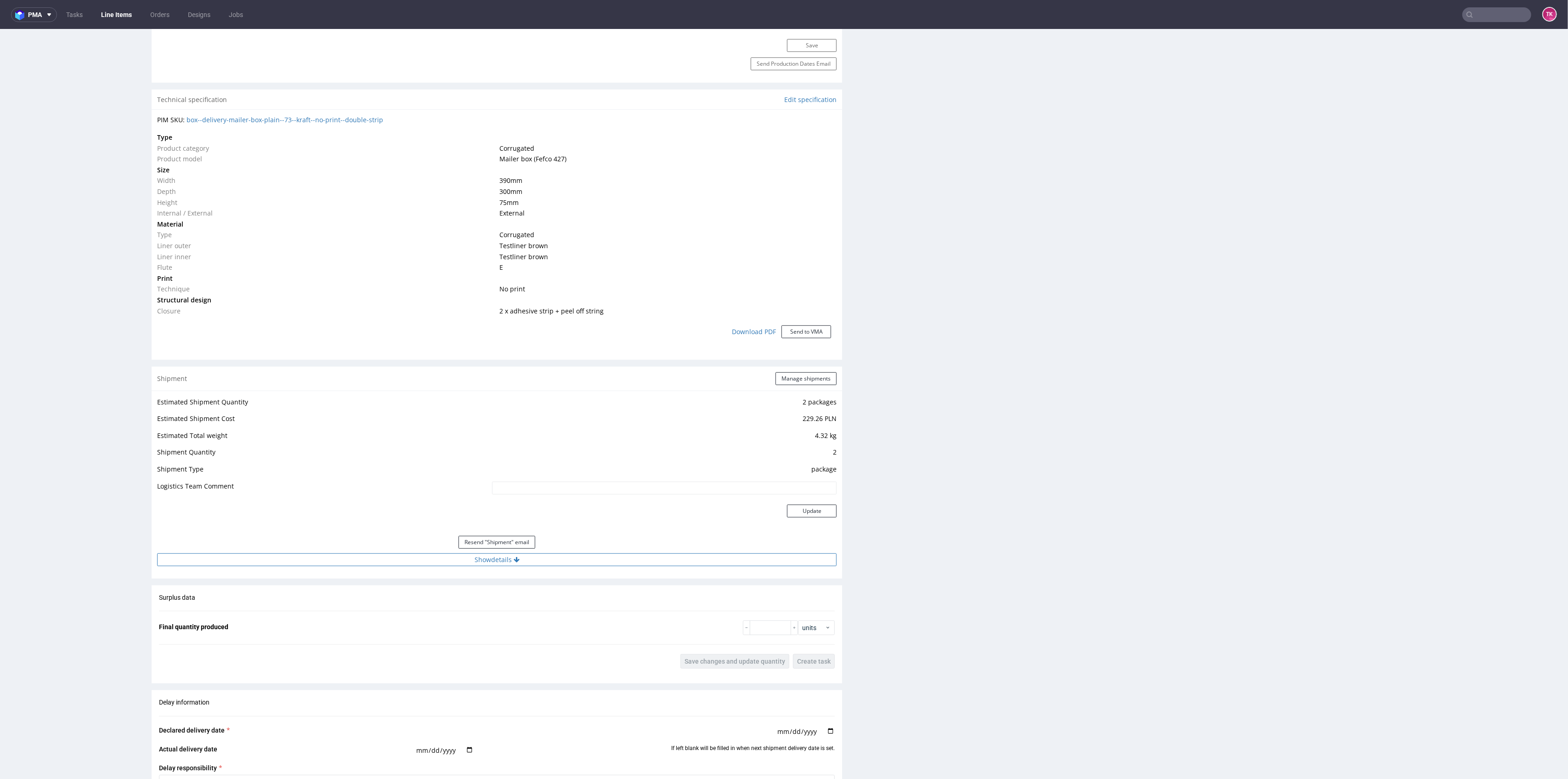
click at [556, 557] on button "Show details" at bounding box center [497, 560] width 679 height 13
click at [411, 616] on input "1Z5A15806897861855" at bounding box center [595, 618] width 483 height 13
click at [410, 616] on input "1Z5A15806897861855" at bounding box center [595, 618] width 483 height 13
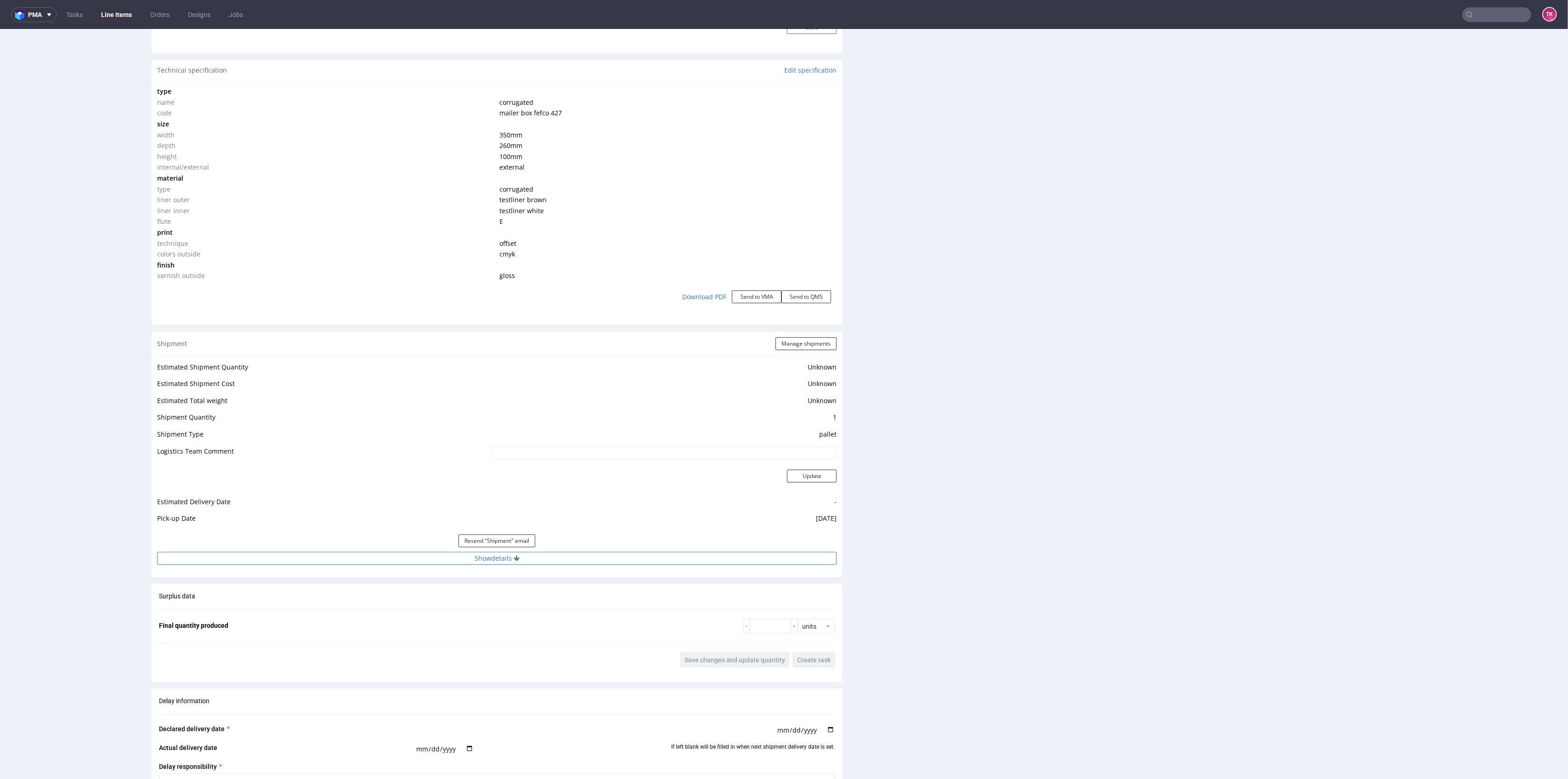
scroll to position [883, 0]
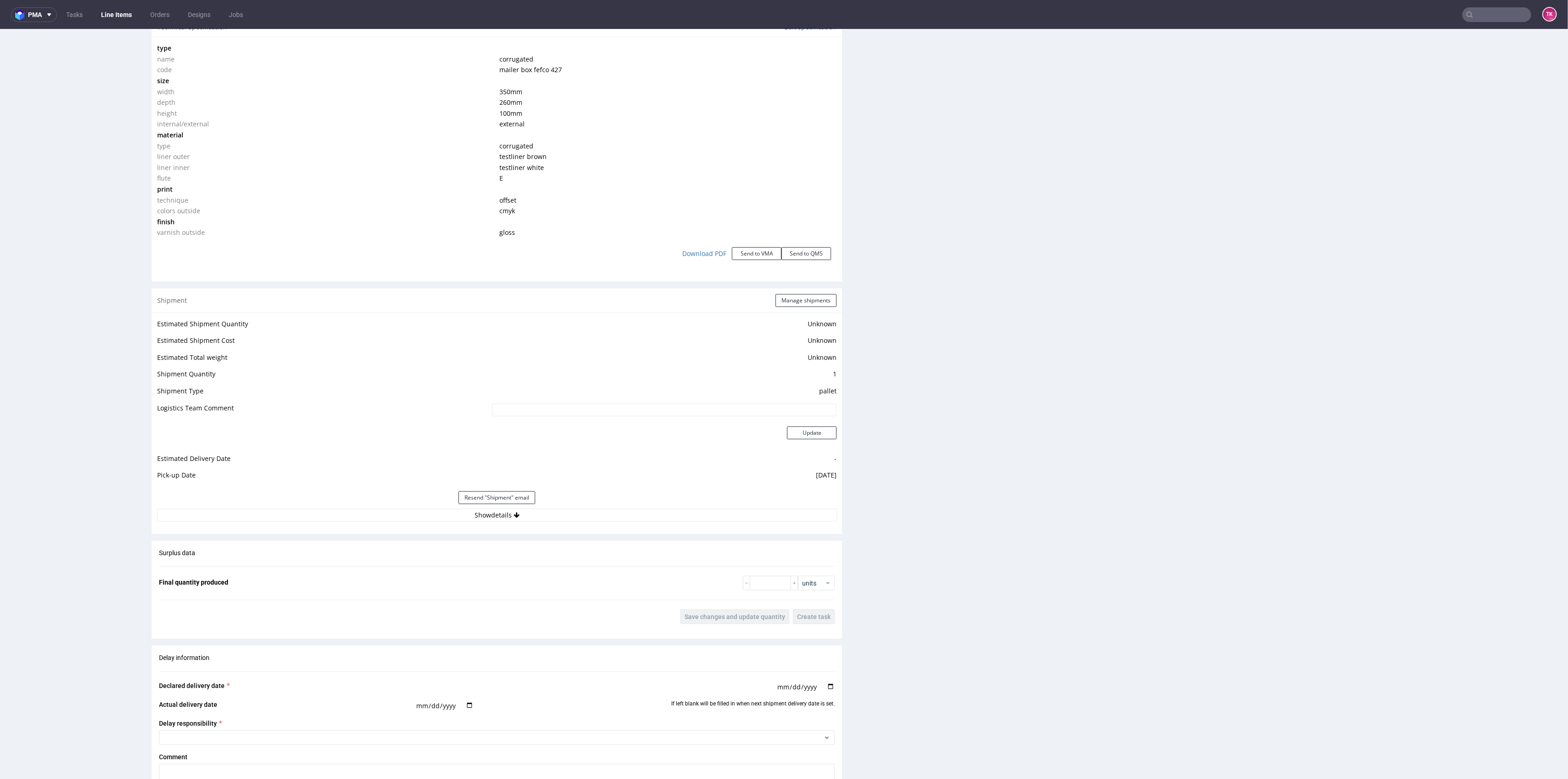
click at [475, 521] on div "Estimated Shipment Quantity Unknown Estimated Shipment Cost Unknown Estimated T…" at bounding box center [497, 420] width 690 height 214
drag, startPoint x: 371, startPoint y: 527, endPoint x: 366, endPoint y: 518, distance: 10.3
click at [368, 520] on div "Shipment Manage shipments Estimated Shipment Quantity Unknown Estimated Shipmen…" at bounding box center [497, 411] width 690 height 245
click at [366, 512] on button "Show details" at bounding box center [497, 515] width 679 height 13
click at [374, 558] on td "DB Schenker" at bounding box center [594, 559] width 486 height 17
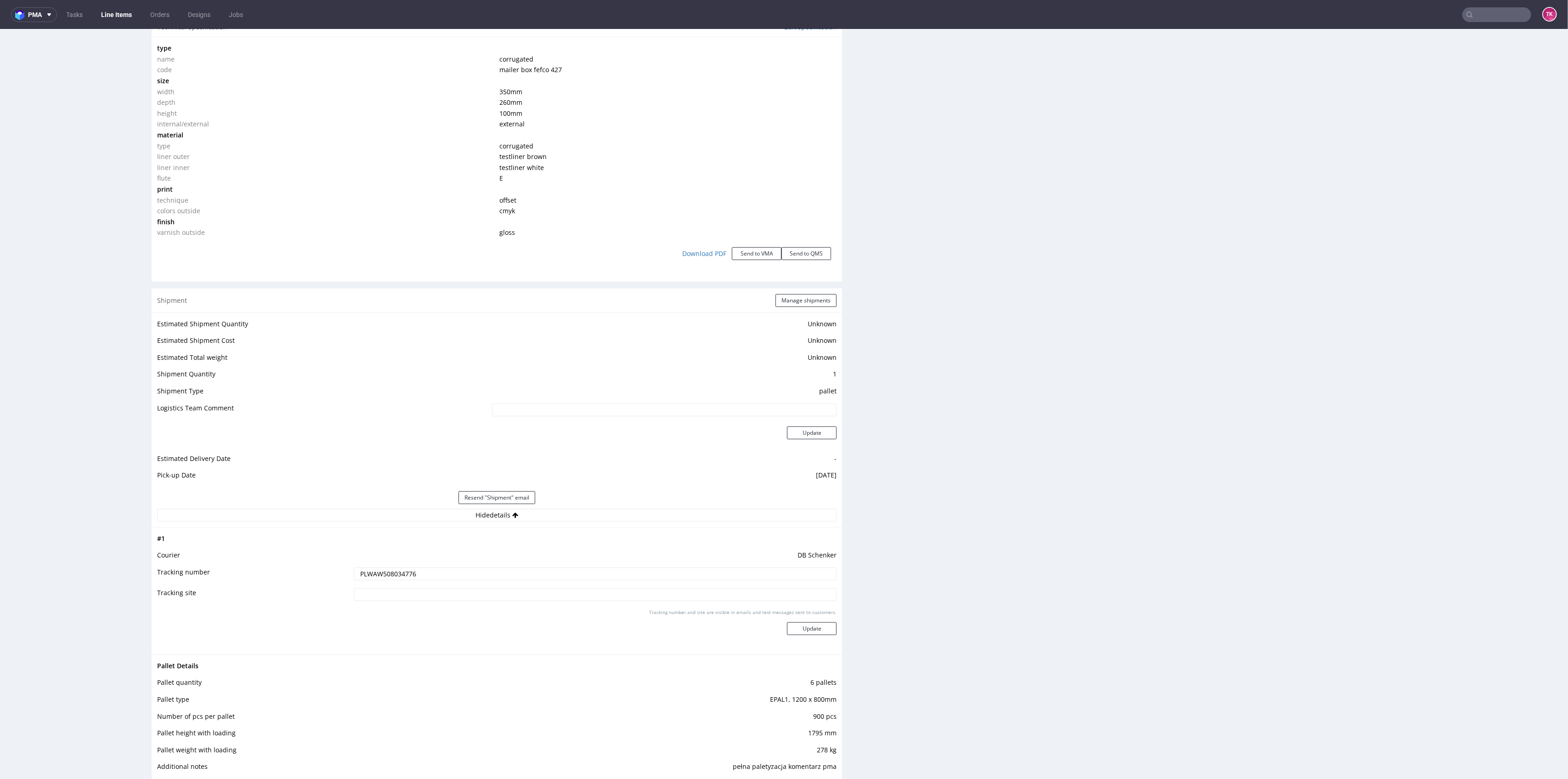
click at [382, 571] on input "PLWAW508034776" at bounding box center [595, 574] width 483 height 13
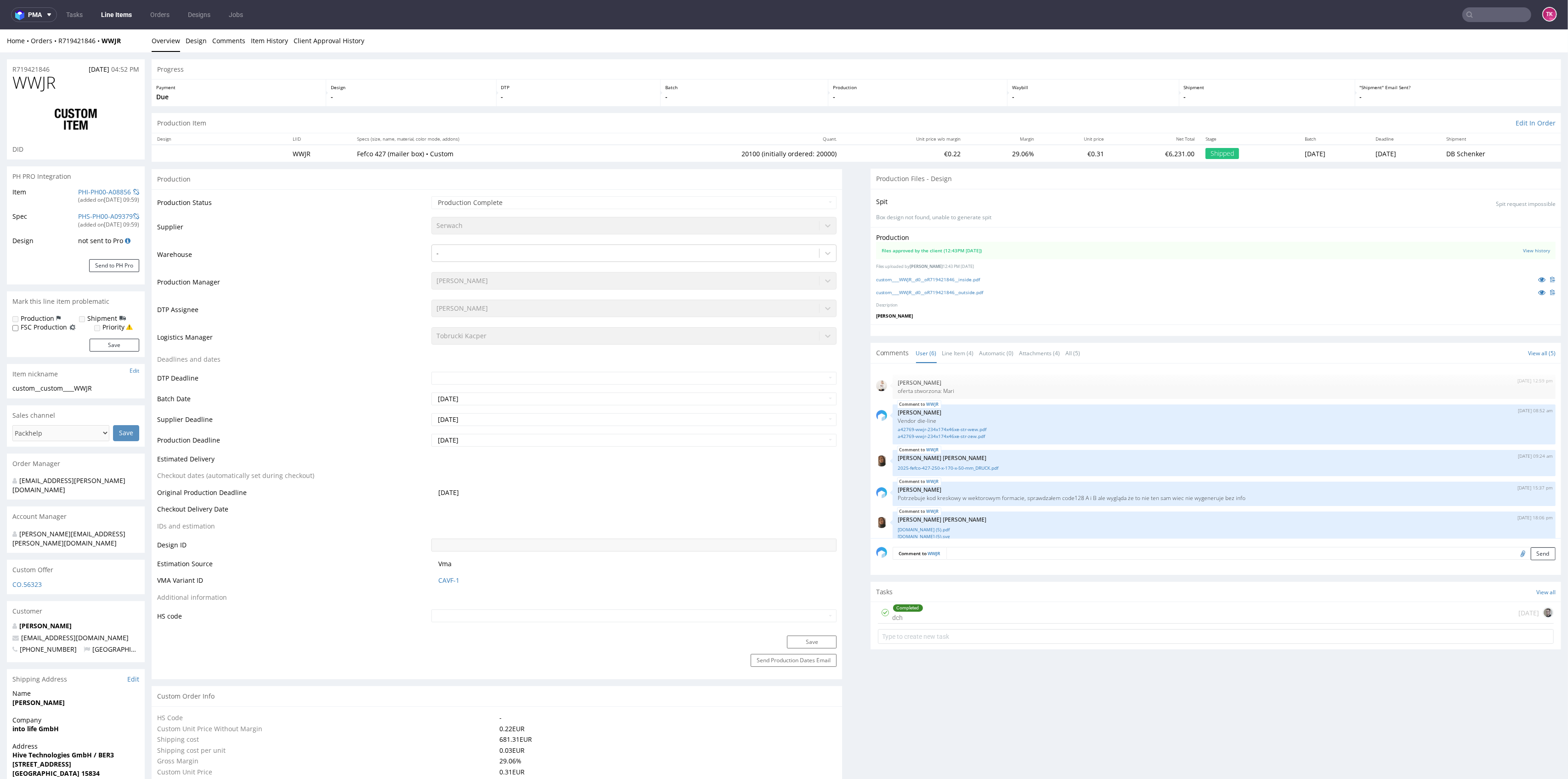
scroll to position [71, 0]
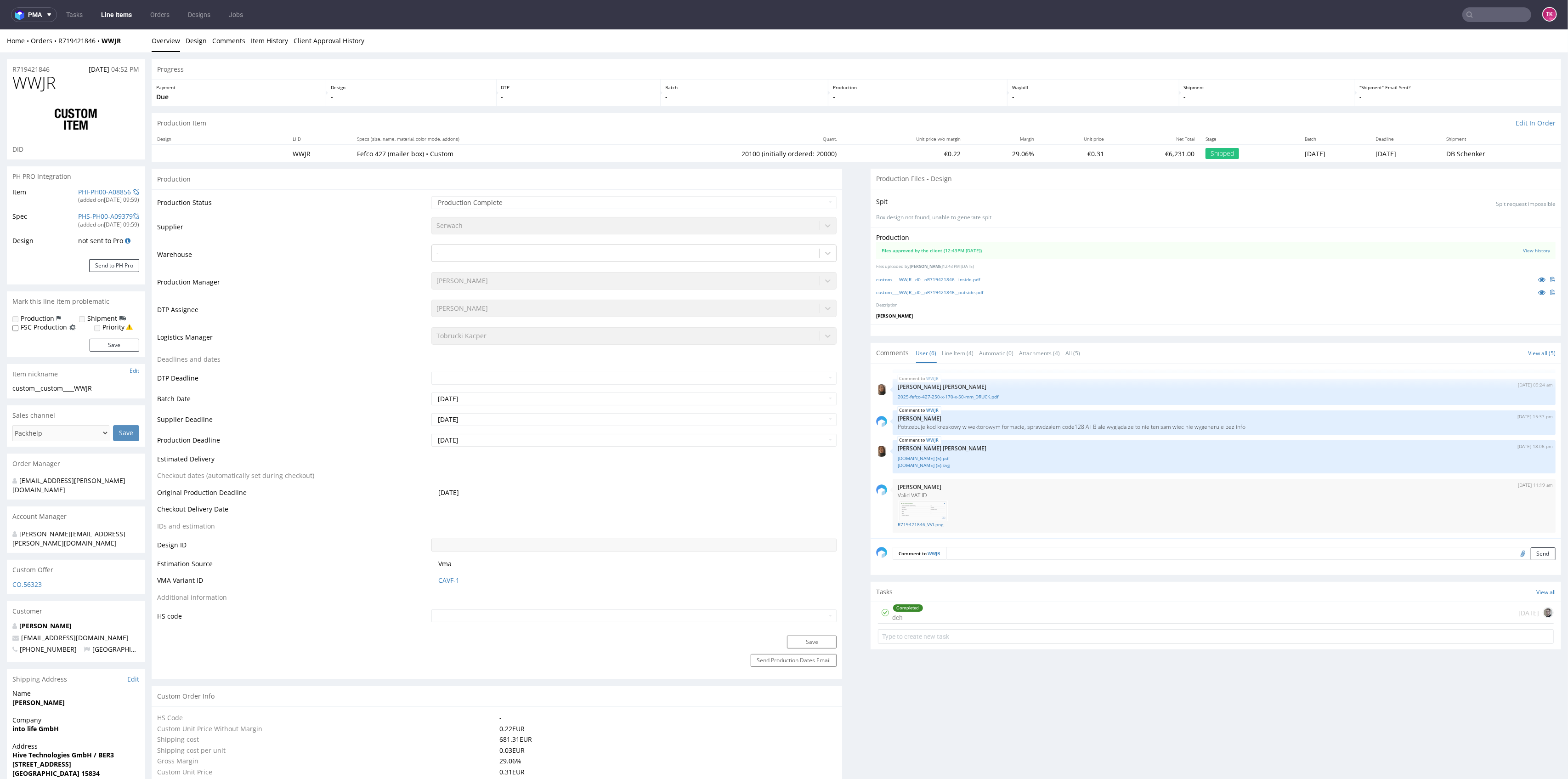
click at [120, 13] on link "Line Items" at bounding box center [116, 15] width 42 height 15
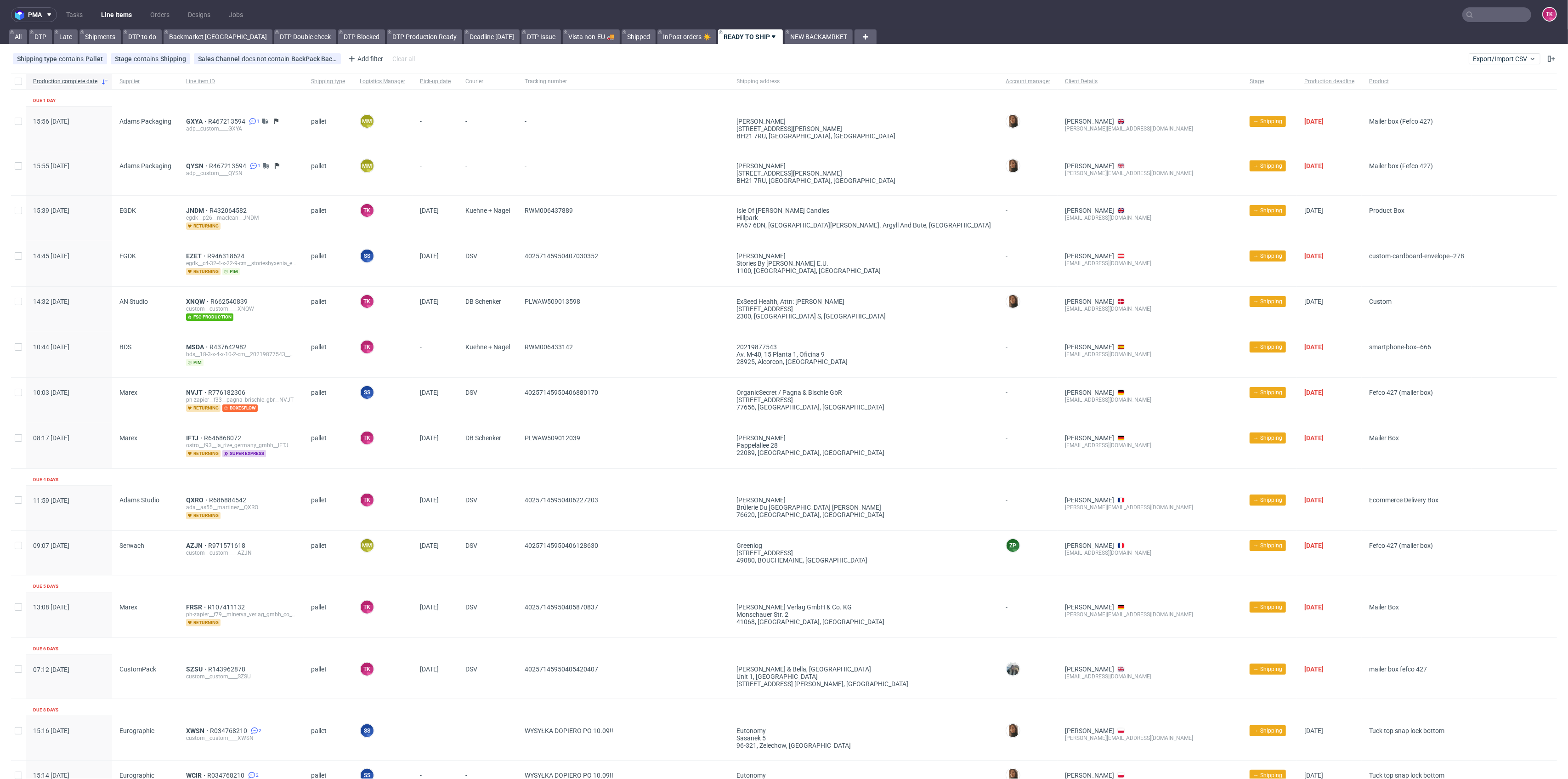
click at [1470, 14] on input "text" at bounding box center [1496, 15] width 69 height 15
paste input "1Z5A15806886843332"
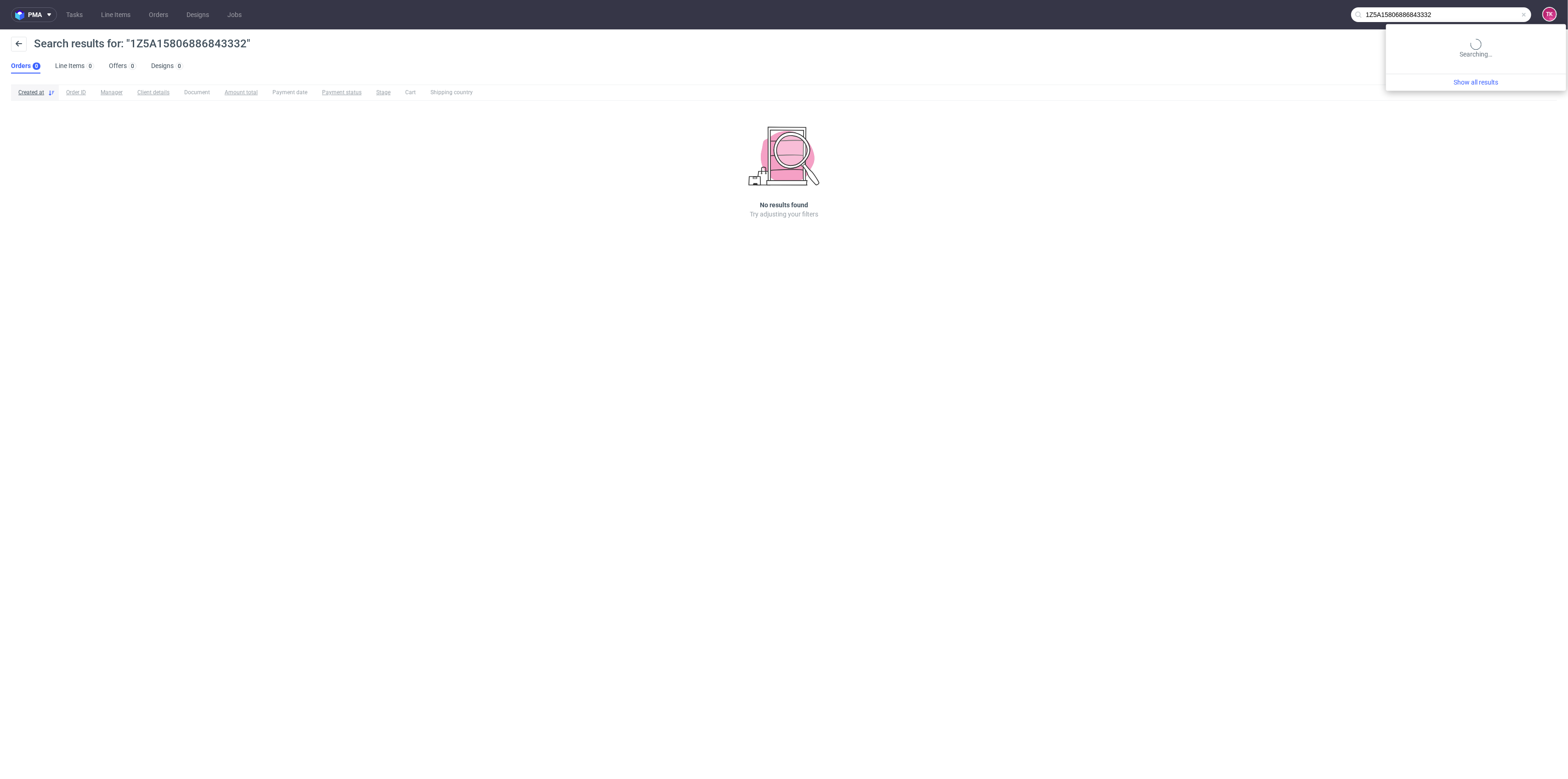
click at [1487, 15] on input "1Z5A15806886843332" at bounding box center [1441, 15] width 180 height 15
paste input "99837360"
click at [1502, 12] on input "1Z5A15806899837360" at bounding box center [1441, 15] width 180 height 15
paste input "text"
type input "1Z5A1580689983736"
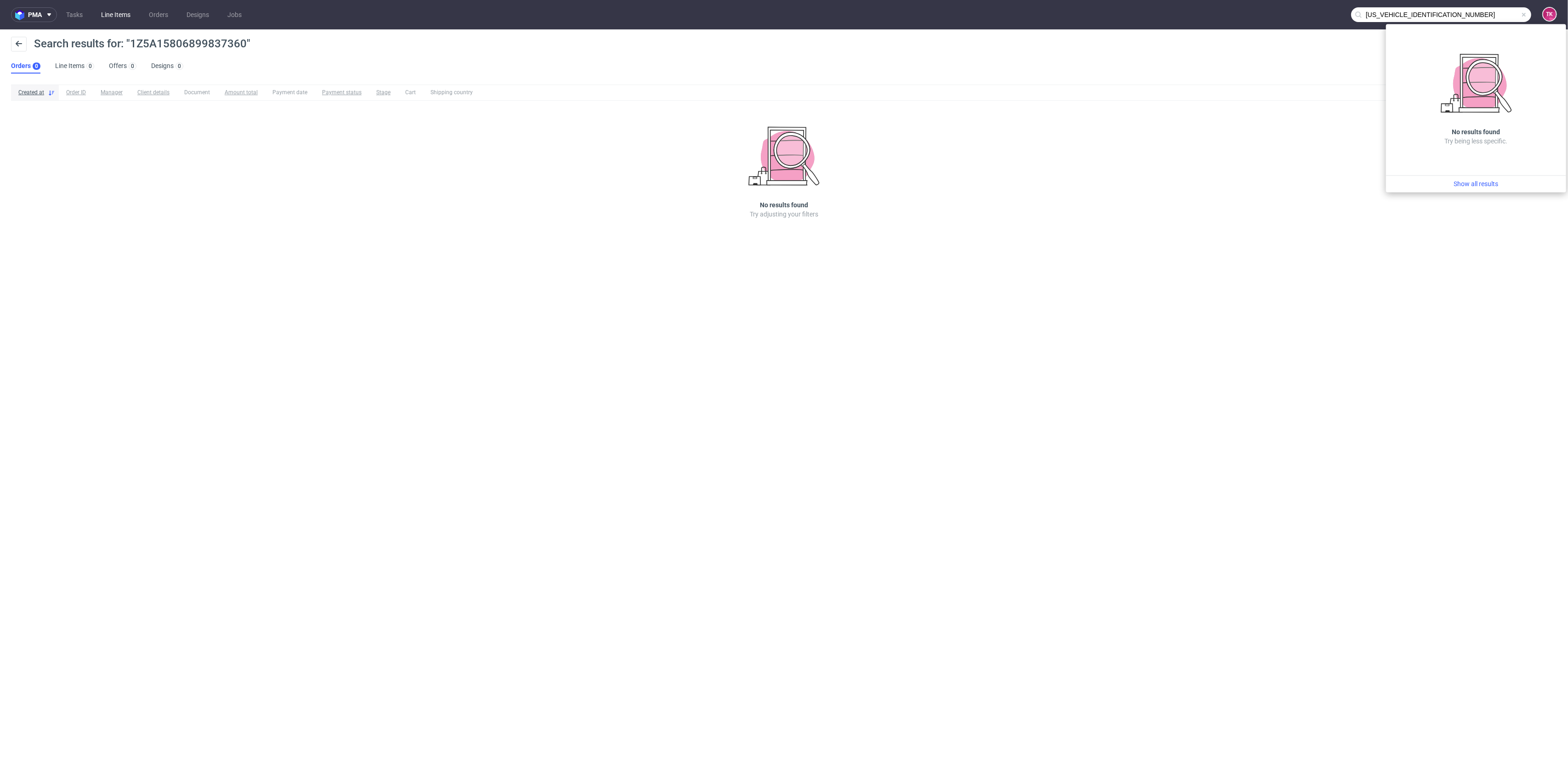
click at [133, 16] on link "Line Items" at bounding box center [116, 15] width 40 height 15
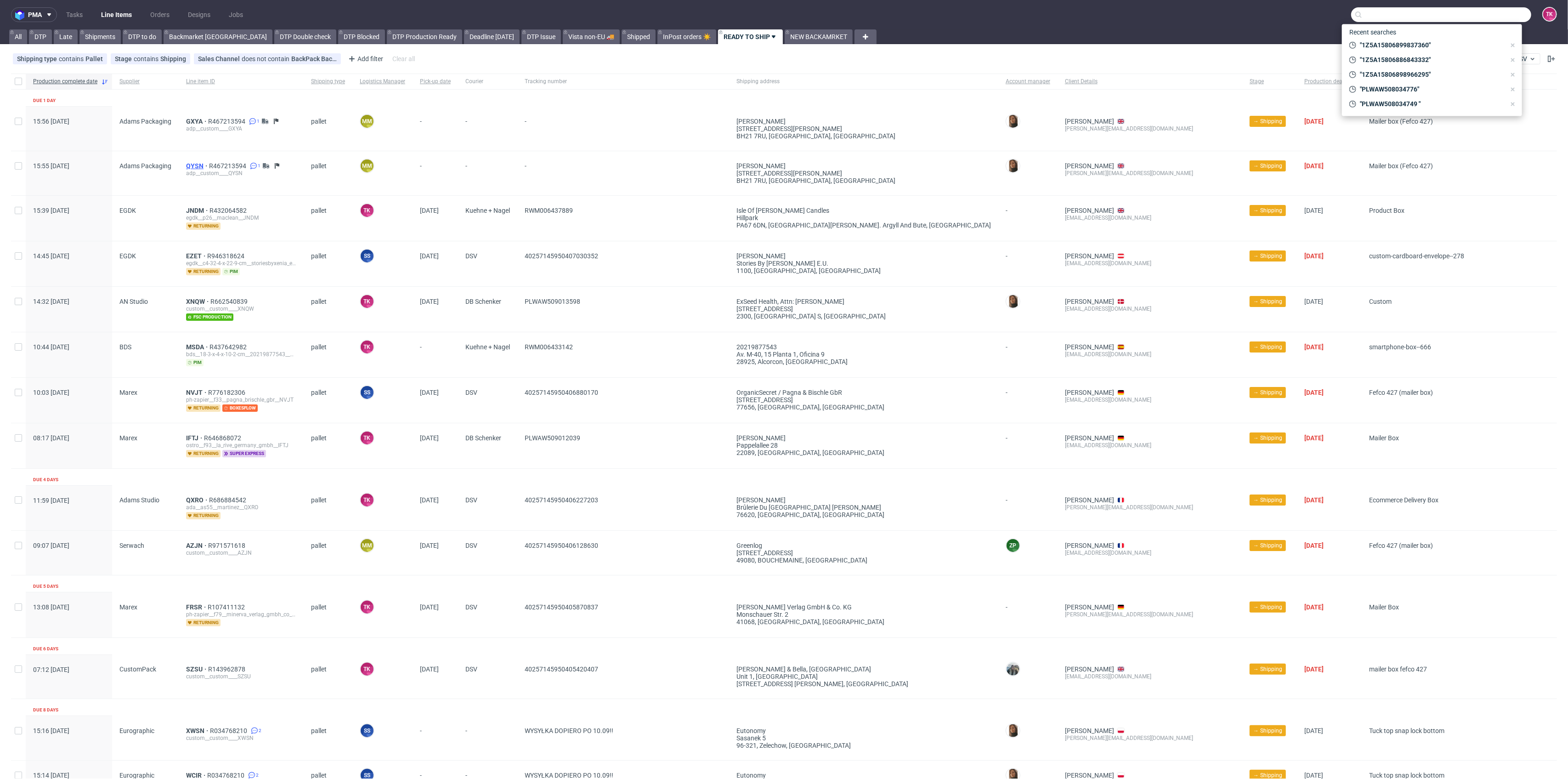
drag, startPoint x: 192, startPoint y: 160, endPoint x: 187, endPoint y: 164, distance: 6.4
click at [128, 13] on link "Line Items" at bounding box center [116, 15] width 42 height 15
click at [133, 16] on link "Line Items" at bounding box center [116, 15] width 42 height 15
click at [125, 18] on link "Line Items" at bounding box center [116, 15] width 42 height 15
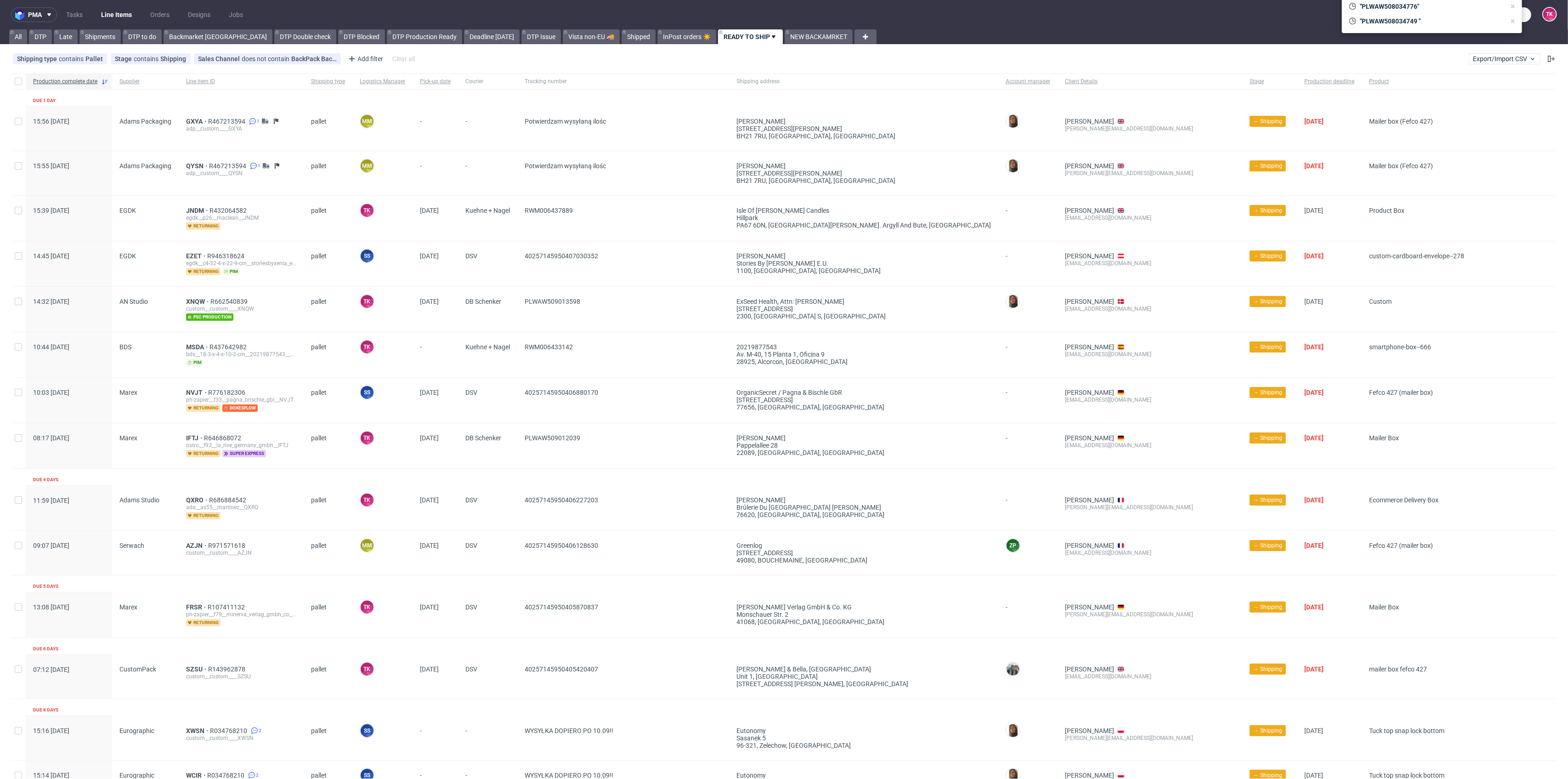
scroll to position [265, 0]
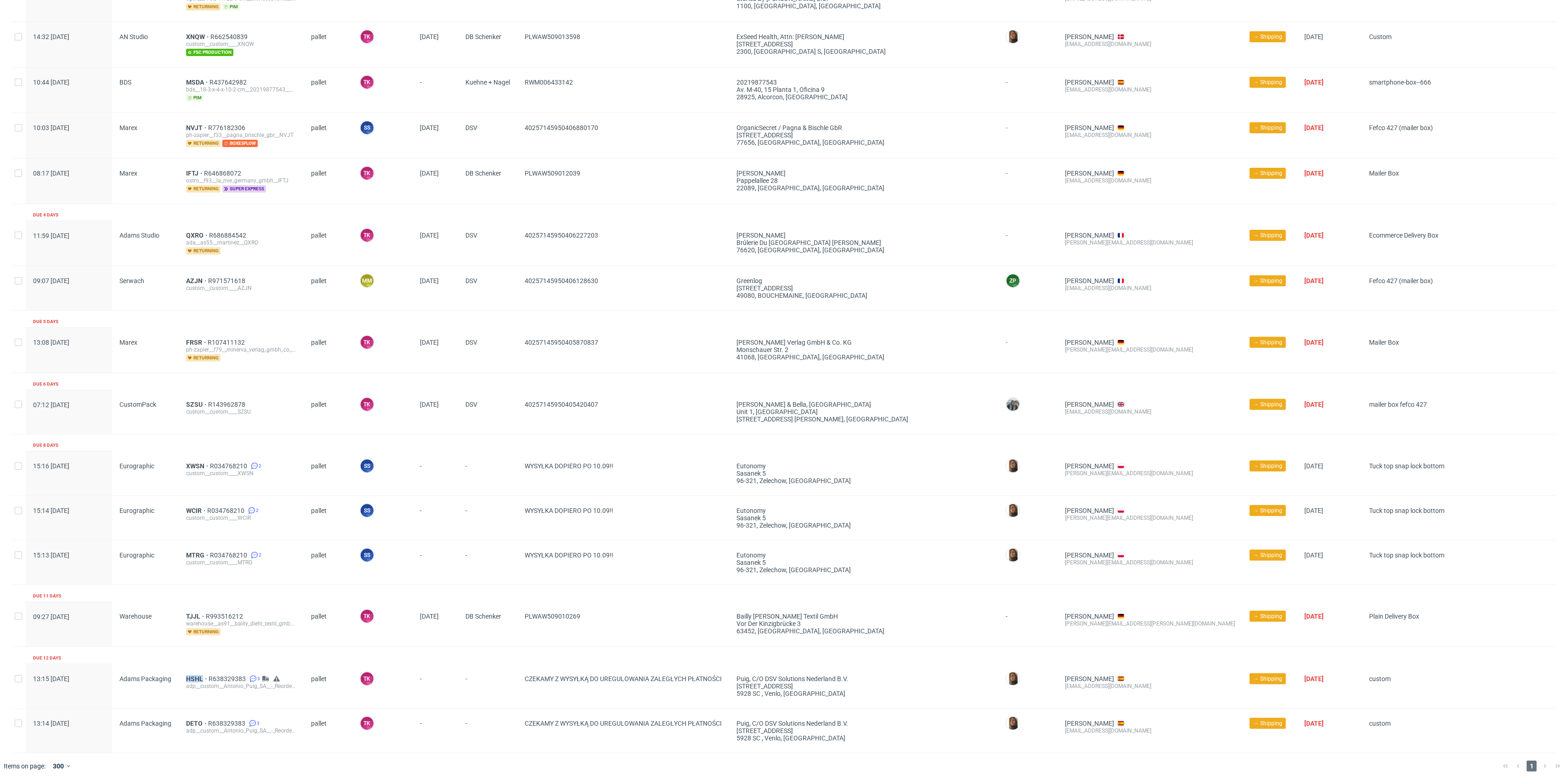
drag, startPoint x: 181, startPoint y: 669, endPoint x: 236, endPoint y: 696, distance: 61.3
click at [202, 671] on div "HSHL R638329383 3 adp__custom__Antonio_Puig_SA__-_Reorder_of_2_shipping_boxes_2…" at bounding box center [241, 686] width 125 height 44
copy span "HSHL"
click at [212, 654] on div "Production complete date Supplier Line item ID Shipping type Logistics Manager …" at bounding box center [784, 281] width 1546 height 945
drag, startPoint x: 219, startPoint y: 669, endPoint x: 247, endPoint y: 674, distance: 28.4
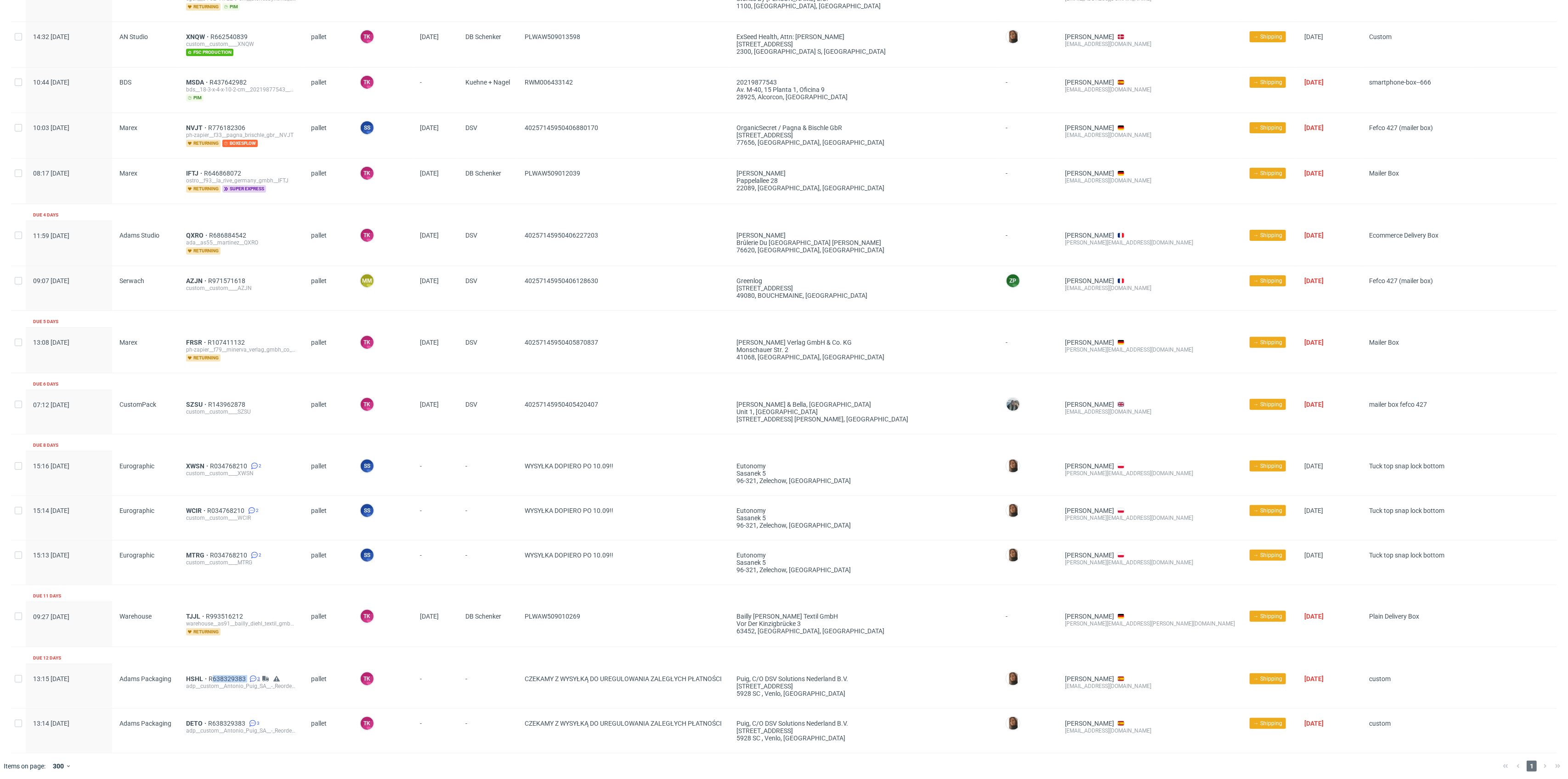
click at [247, 674] on div "HSHL R638329383 3 adp__custom__Antonio_Puig_SA__-_Reorder_of_2_shipping_boxes_2…" at bounding box center [241, 686] width 125 height 44
click at [205, 668] on div "HSHL R638329383 3 adp__custom__Antonio_Puig_SA__-_Reorder_of_2_shipping_boxes_2…" at bounding box center [241, 686] width 125 height 44
drag, startPoint x: 212, startPoint y: 670, endPoint x: 243, endPoint y: 674, distance: 31.3
click at [243, 674] on div "HSHL R638329383 3 adp__custom__Antonio_Puig_SA__-_Reorder_of_2_shipping_boxes_2…" at bounding box center [241, 686] width 125 height 44
copy div "R638329383"
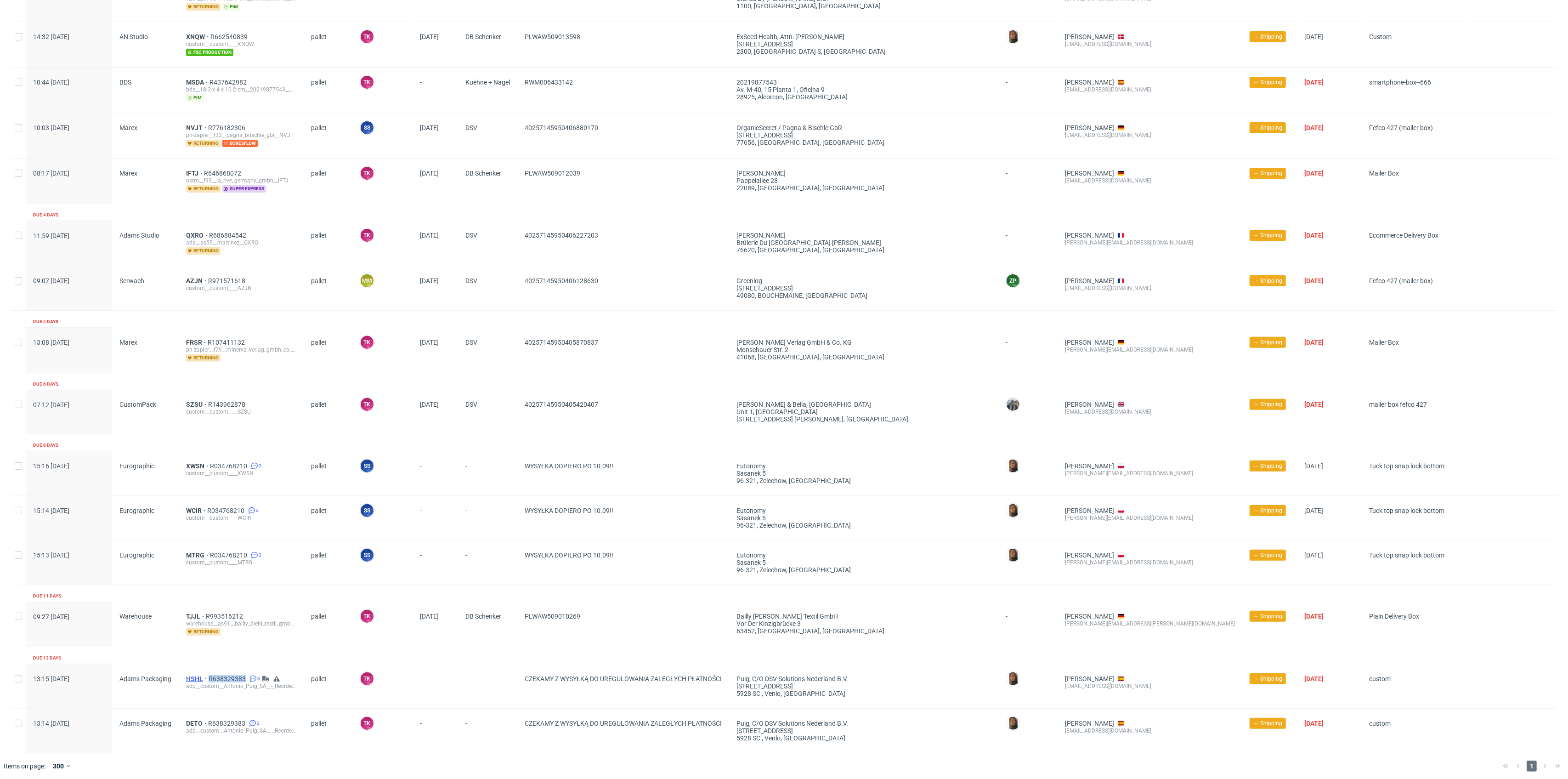
click at [189, 675] on span "HSHL" at bounding box center [197, 679] width 23 height 7
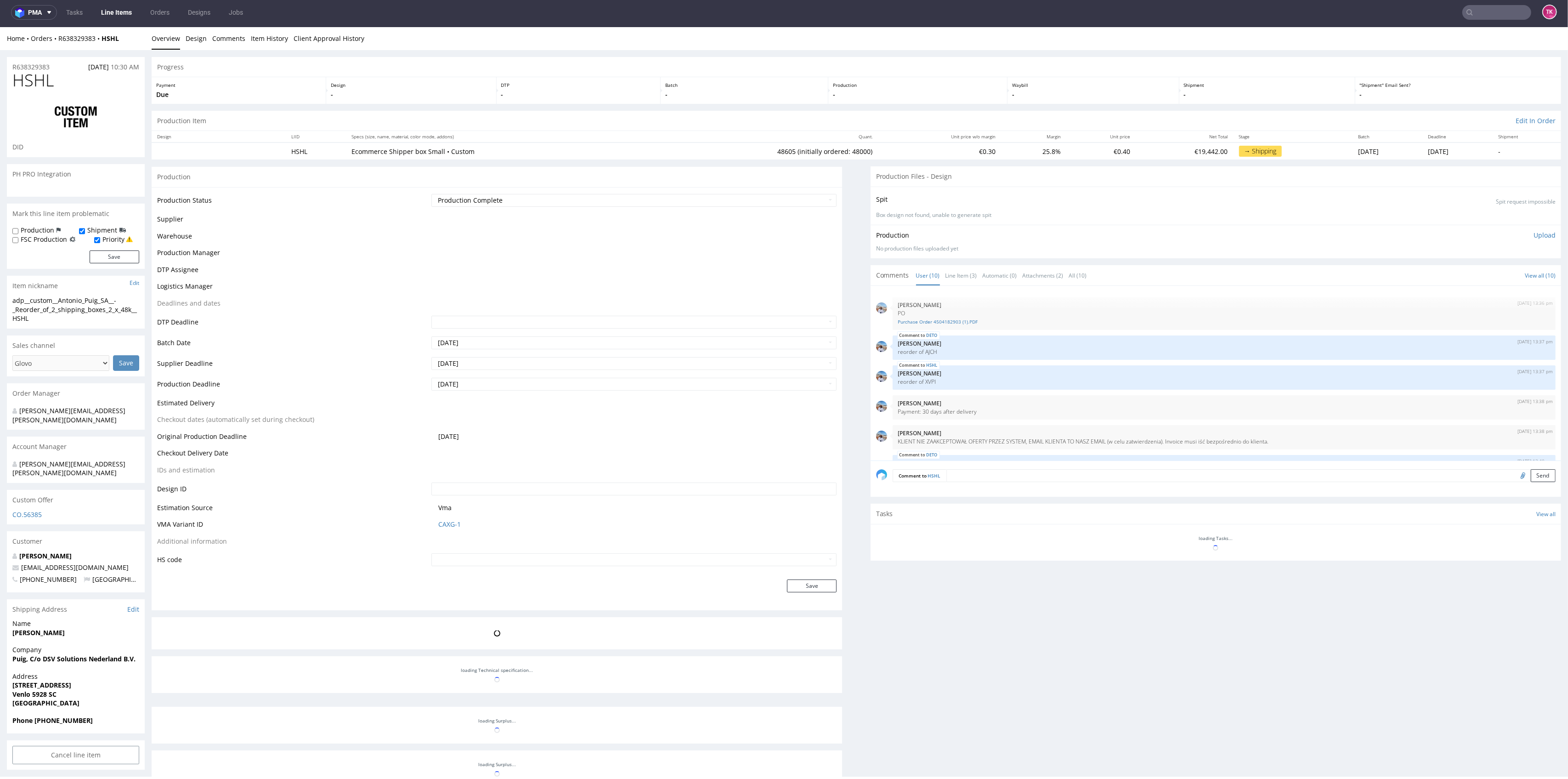
scroll to position [166, 0]
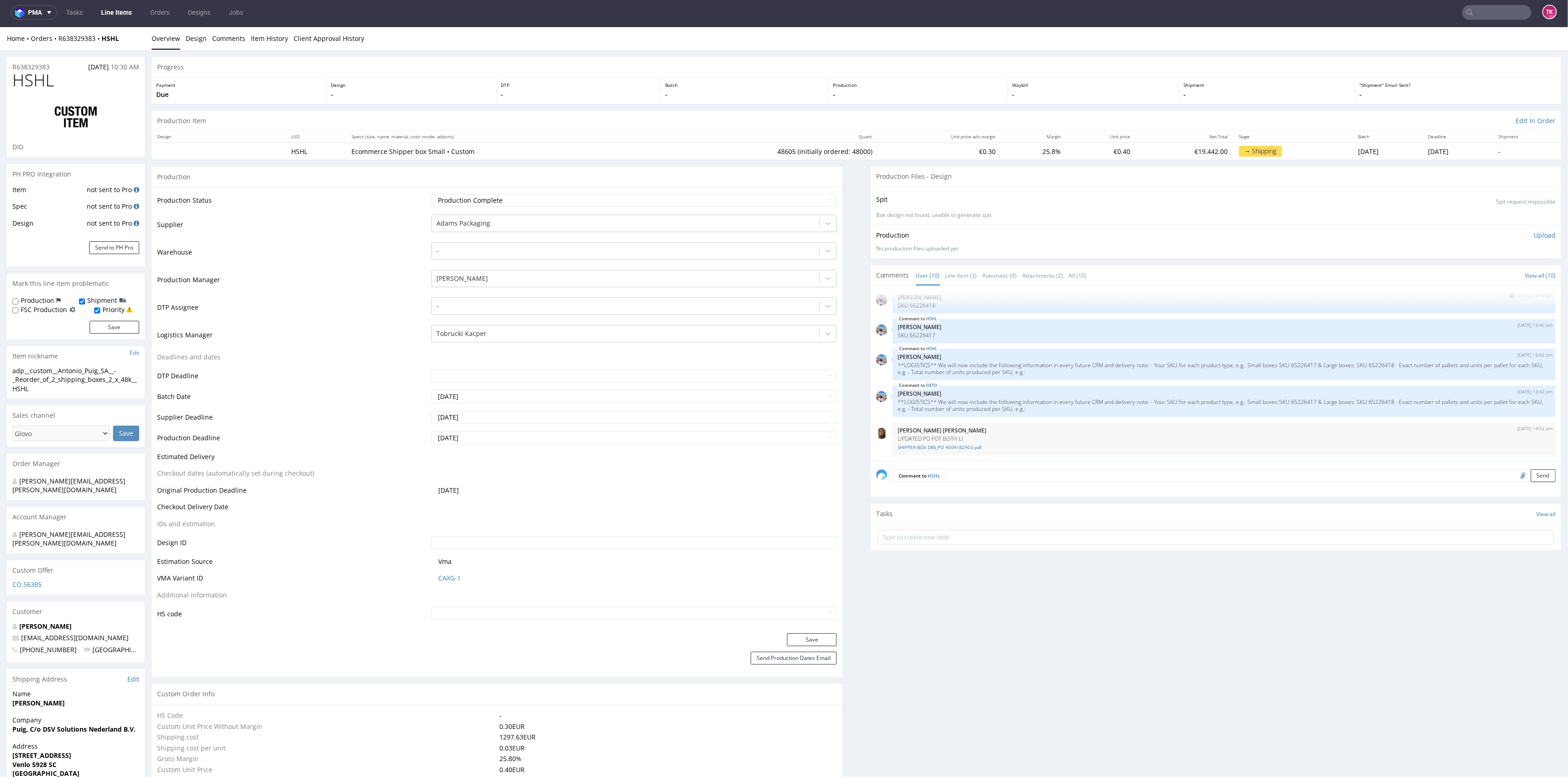
type input "48605"
drag, startPoint x: 931, startPoint y: 403, endPoint x: 1039, endPoint y: 354, distance: 118.6
click at [1039, 354] on div "11th Aug 25 | 13:36 pm Marta Kozłowska PO Purchase Order 4504182903 (1).PDF DET…" at bounding box center [1218, 376] width 685 height 169
click at [1007, 411] on p "**LOGISTICS** We will now include the following information in every future CRM…" at bounding box center [1224, 405] width 652 height 14
click at [954, 445] on link "SHIPPER BOX DBS_PO 4504182903.pdf" at bounding box center [1224, 447] width 652 height 7
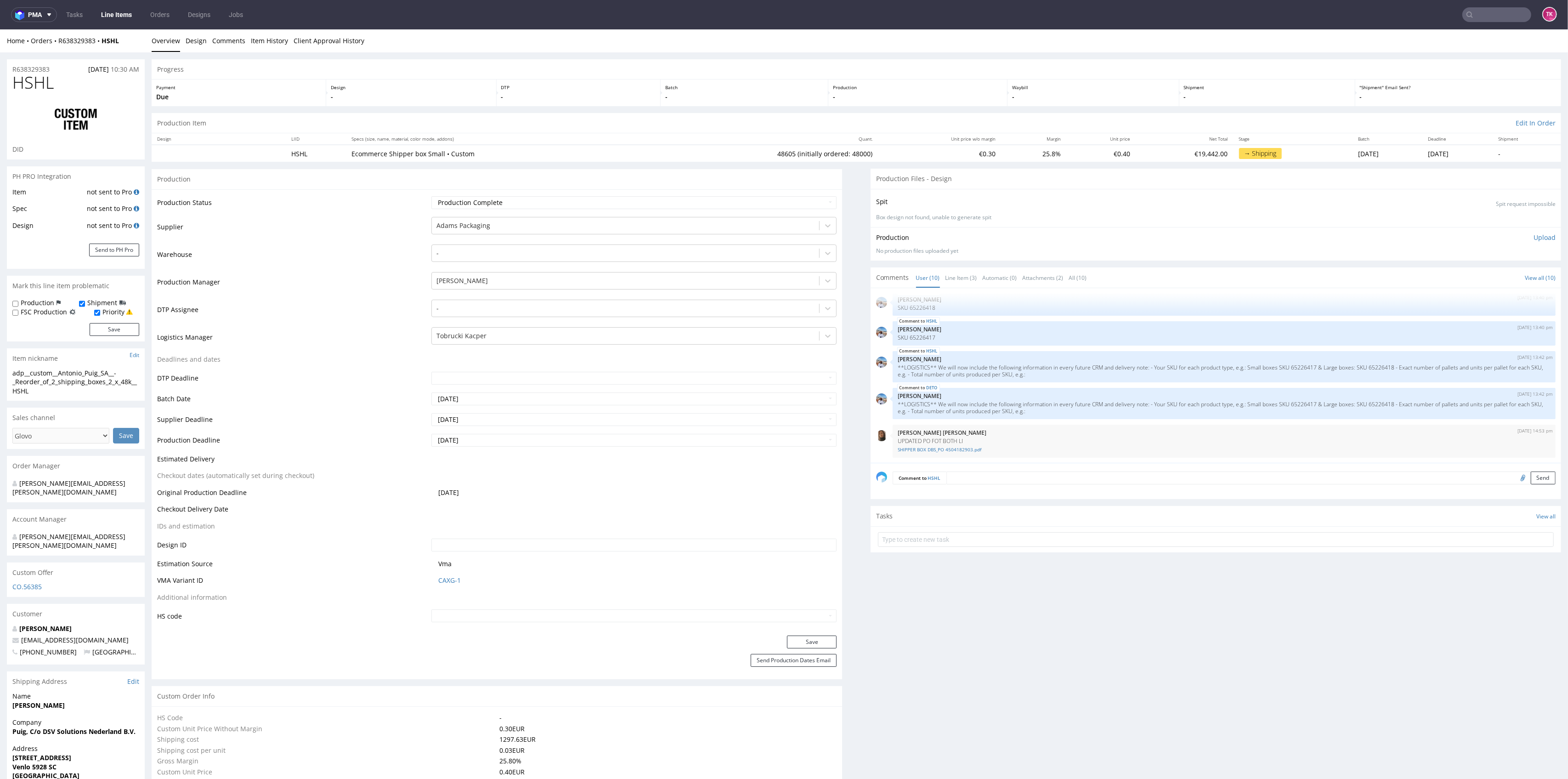
click at [134, 15] on link "Line Items" at bounding box center [116, 15] width 42 height 15
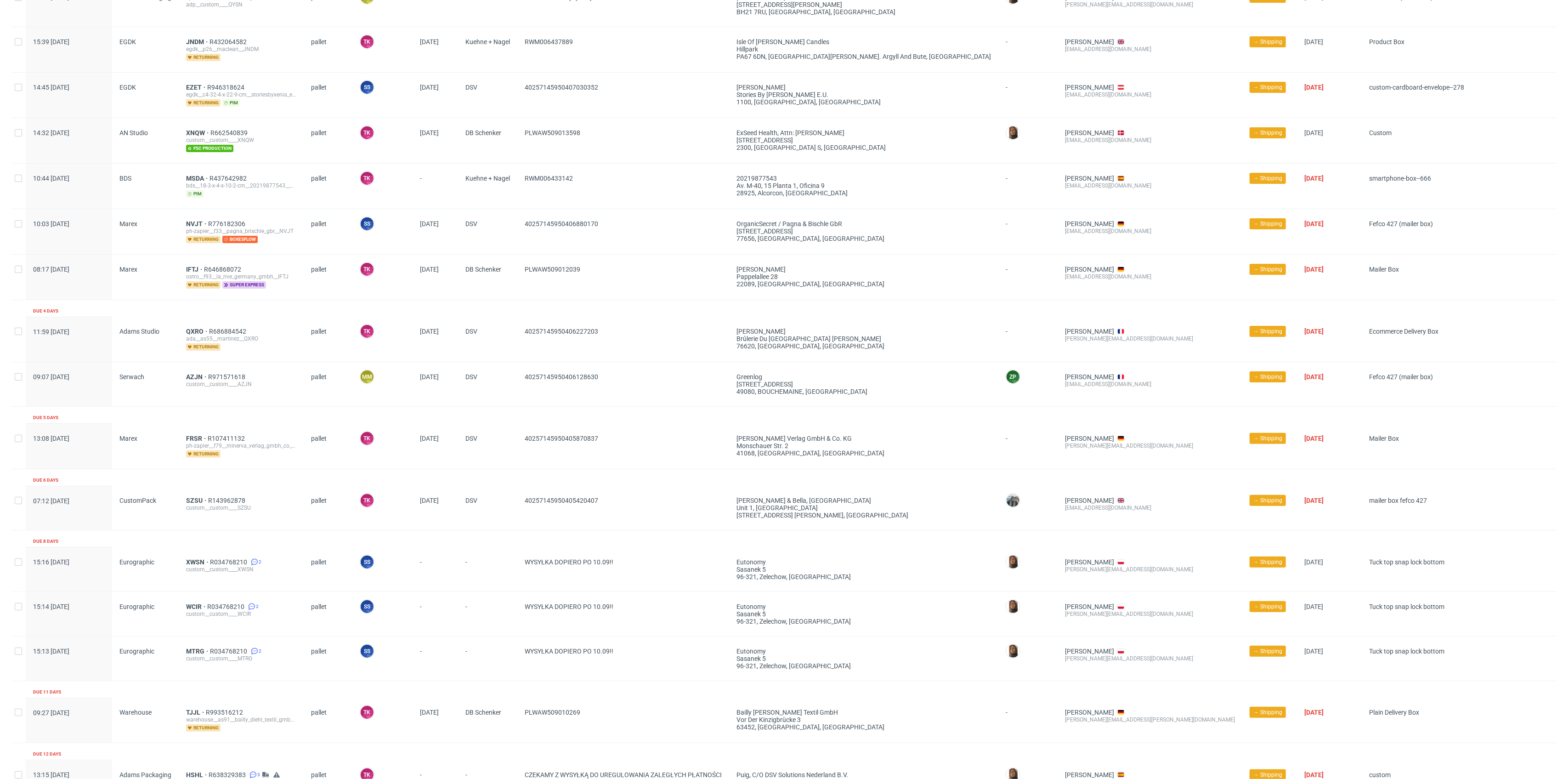
scroll to position [265, 0]
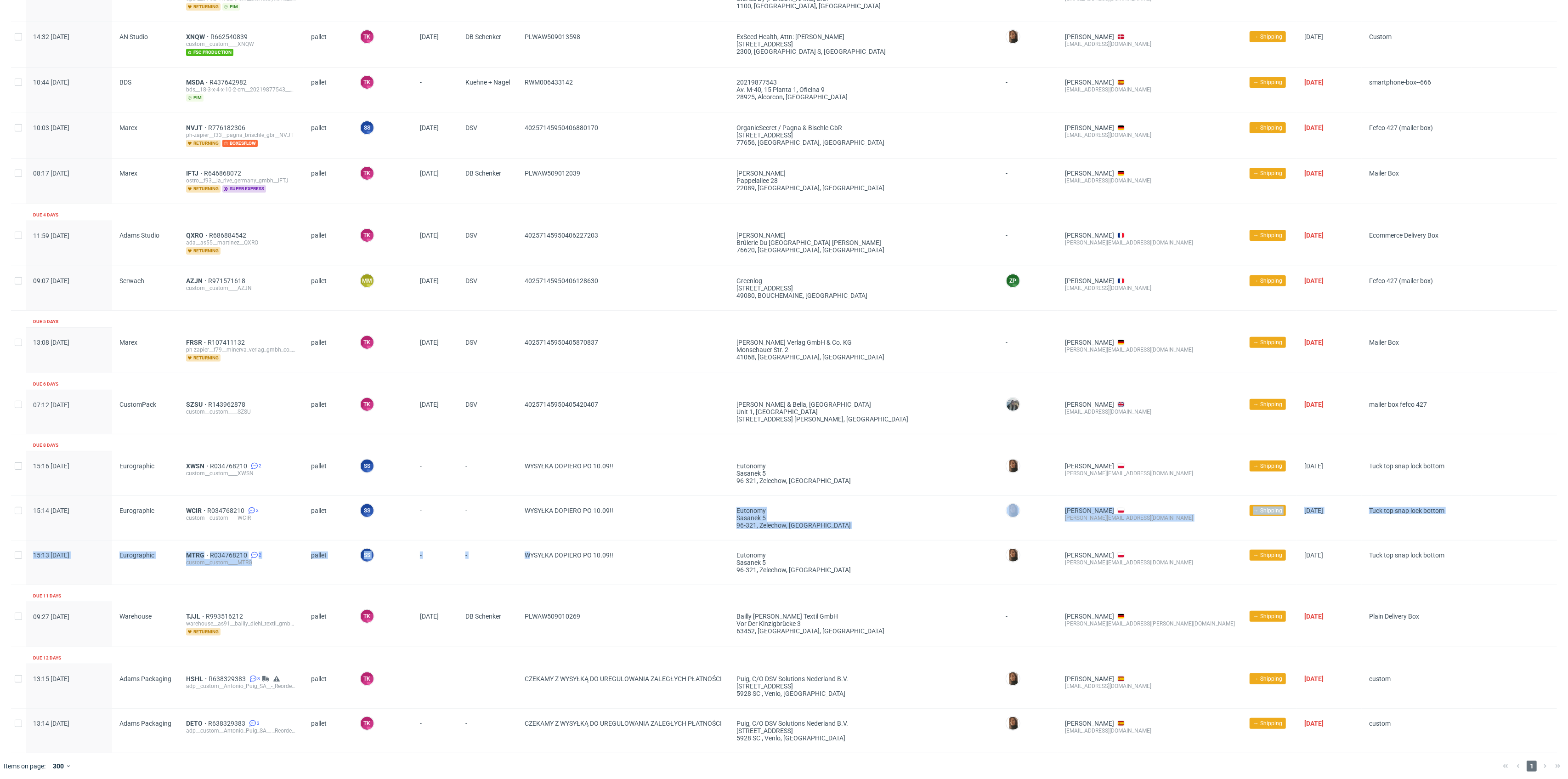
drag, startPoint x: 530, startPoint y: 541, endPoint x: 657, endPoint y: 532, distance: 127.3
click at [656, 532] on div "Production complete date Supplier Line item ID Shipping type Logistics Manager …" at bounding box center [784, 281] width 1546 height 945
click at [660, 543] on div "WYSYŁKA DOPIERO PO 10.09!!" at bounding box center [623, 563] width 212 height 44
click at [197, 552] on span "MTRG" at bounding box center [198, 555] width 24 height 7
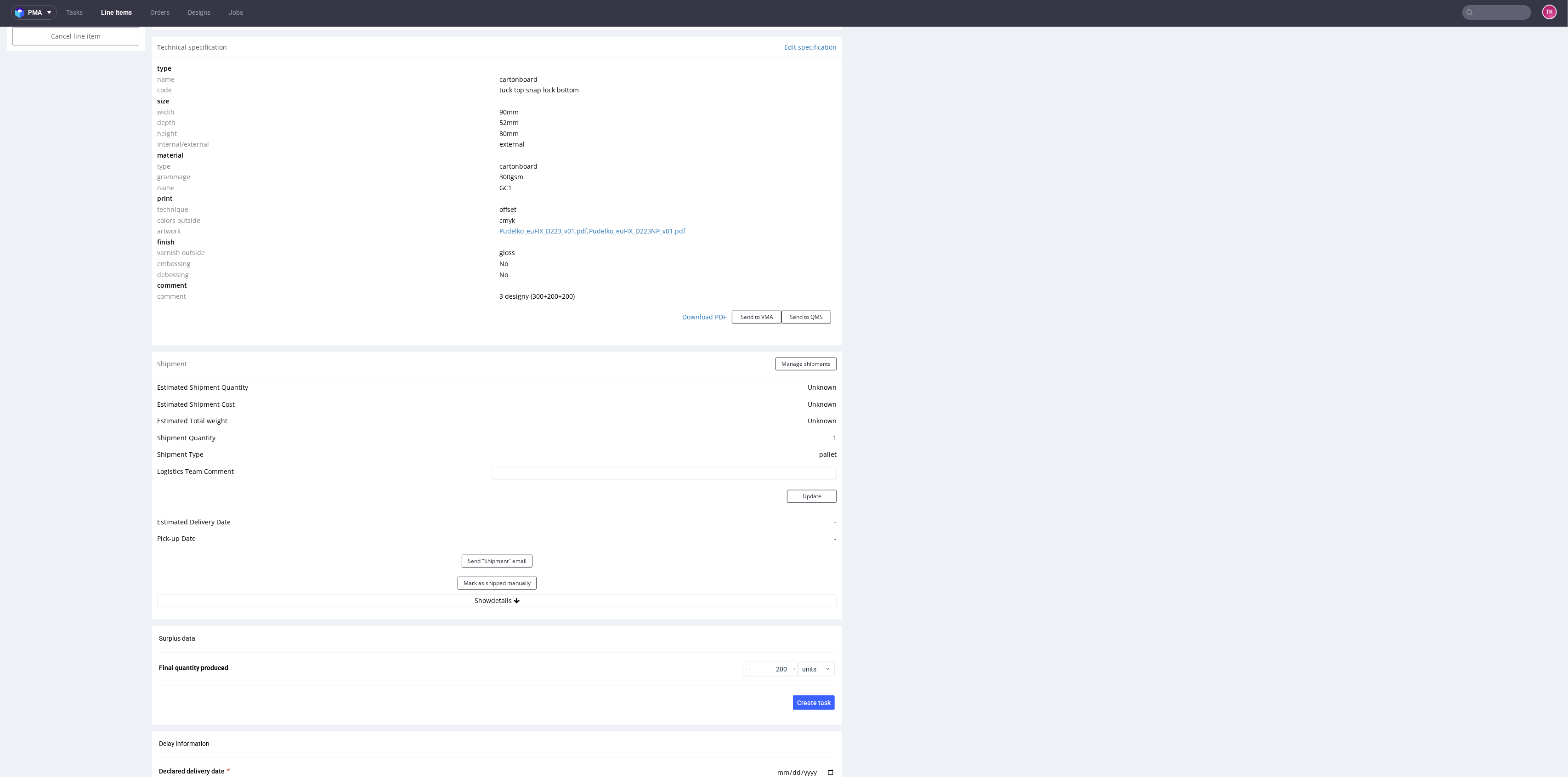
scroll to position [981, 0]
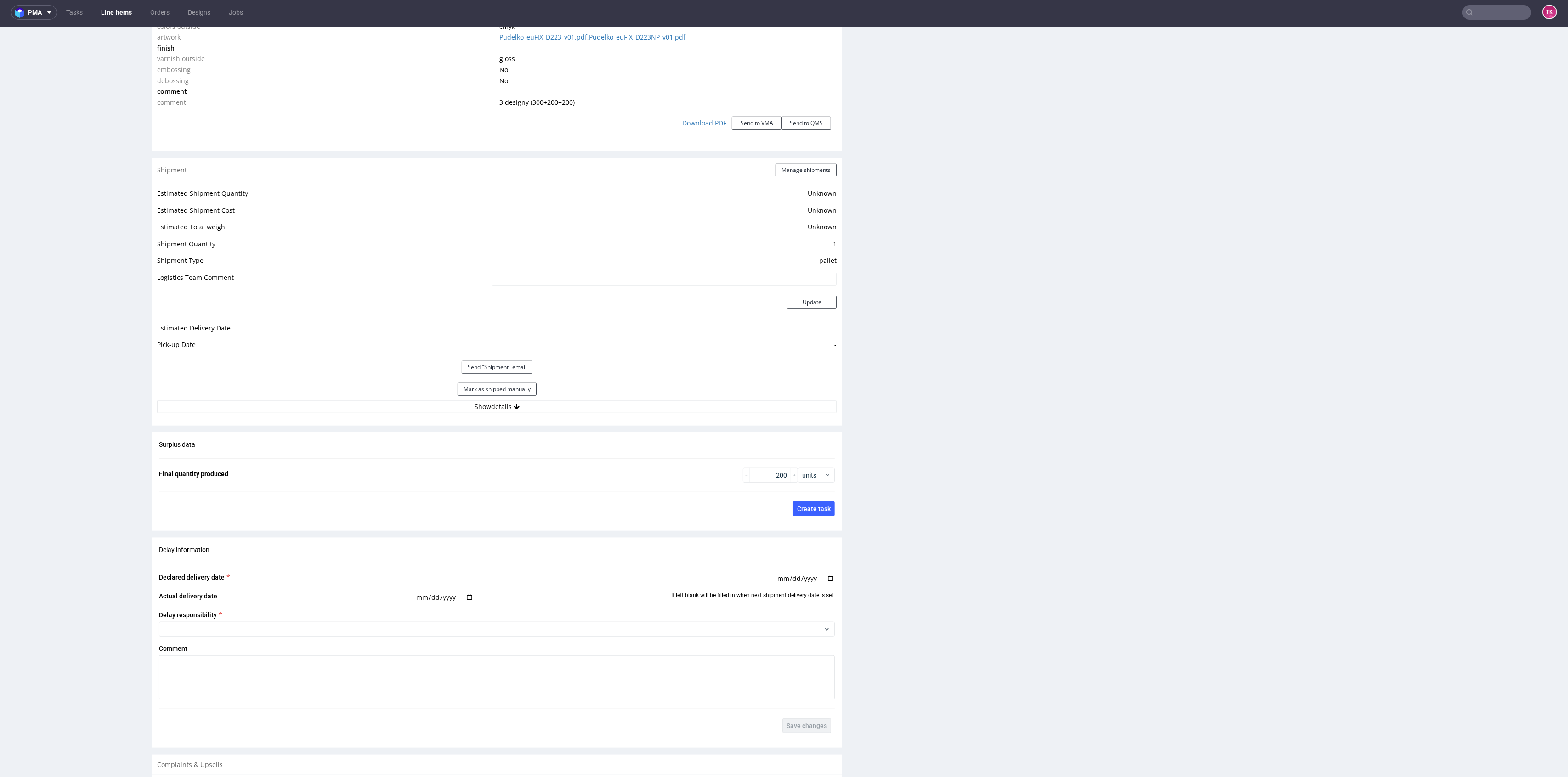
click at [640, 416] on div "Estimated Shipment Quantity Unknown Estimated Shipment Cost Unknown Estimated T…" at bounding box center [497, 300] width 690 height 237
click at [642, 412] on div "Estimated Shipment Quantity Unknown Estimated Shipment Cost Unknown Estimated T…" at bounding box center [497, 300] width 690 height 237
drag, startPoint x: 640, startPoint y: 410, endPoint x: 636, endPoint y: 407, distance: 5.0
click at [639, 410] on button "Show details" at bounding box center [497, 406] width 679 height 13
click at [130, 15] on link "Line Items" at bounding box center [116, 12] width 42 height 15
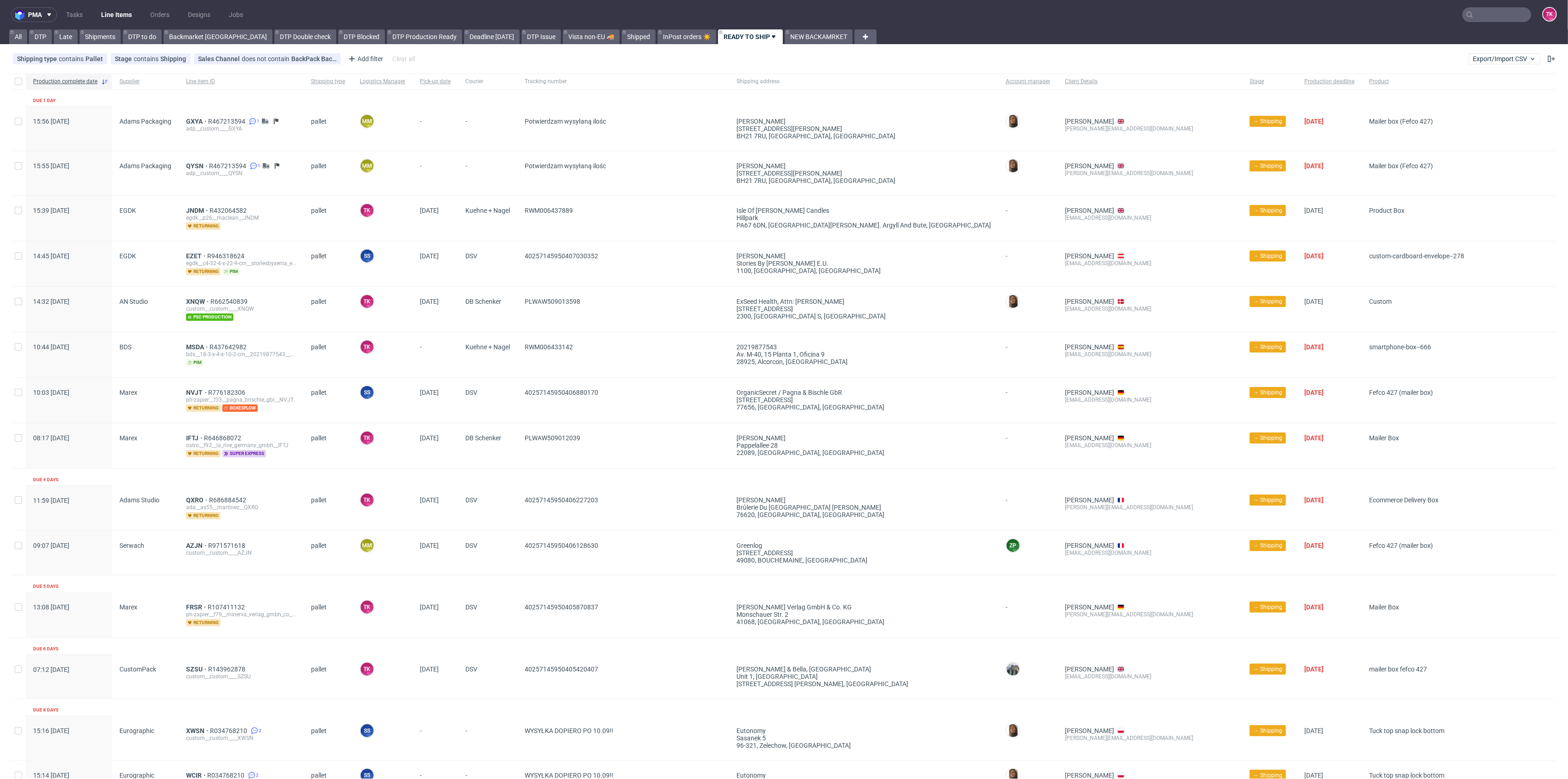
click at [136, 18] on link "Line Items" at bounding box center [116, 15] width 42 height 15
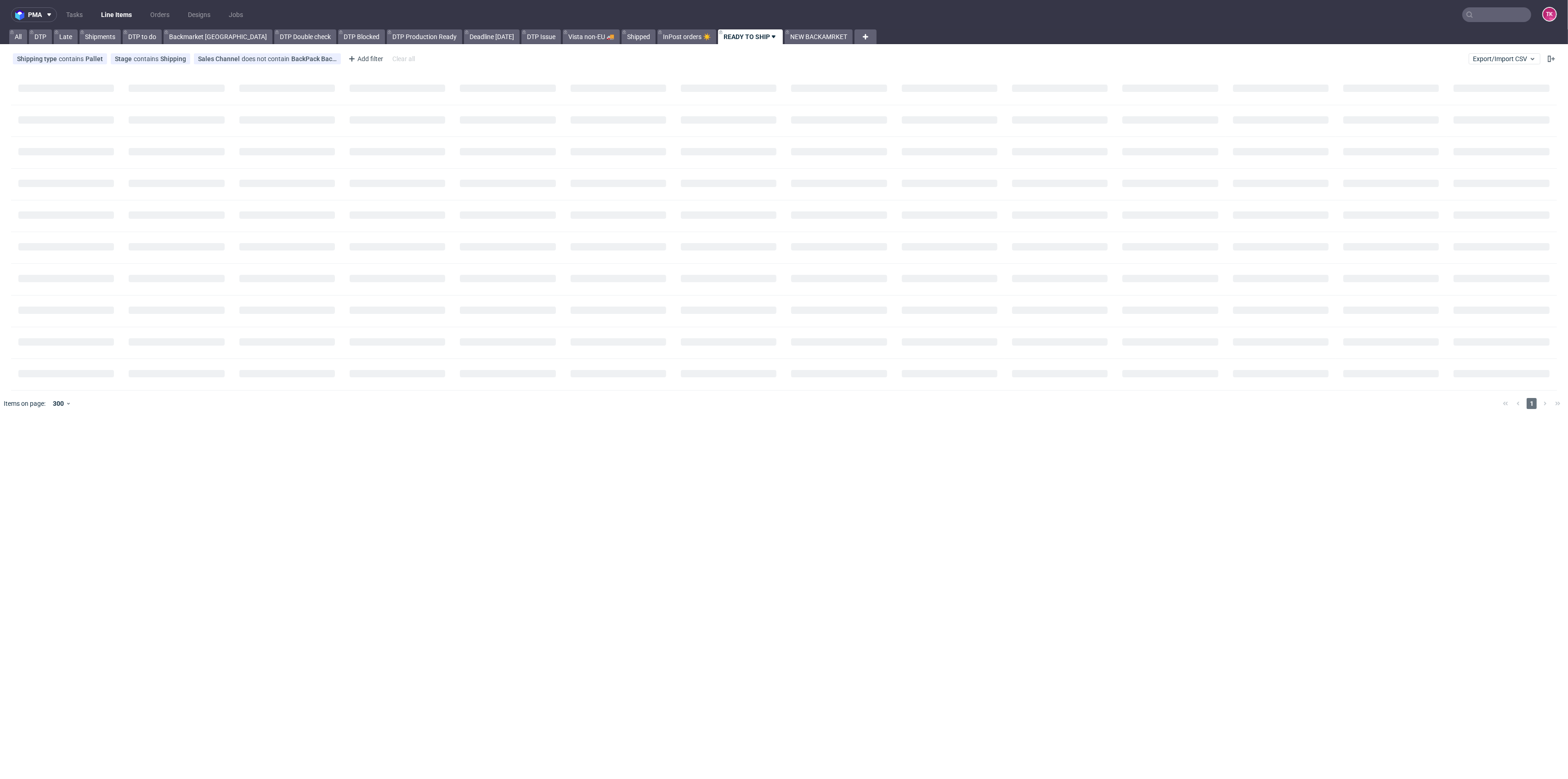
click at [116, 12] on link "Line Items" at bounding box center [116, 15] width 42 height 15
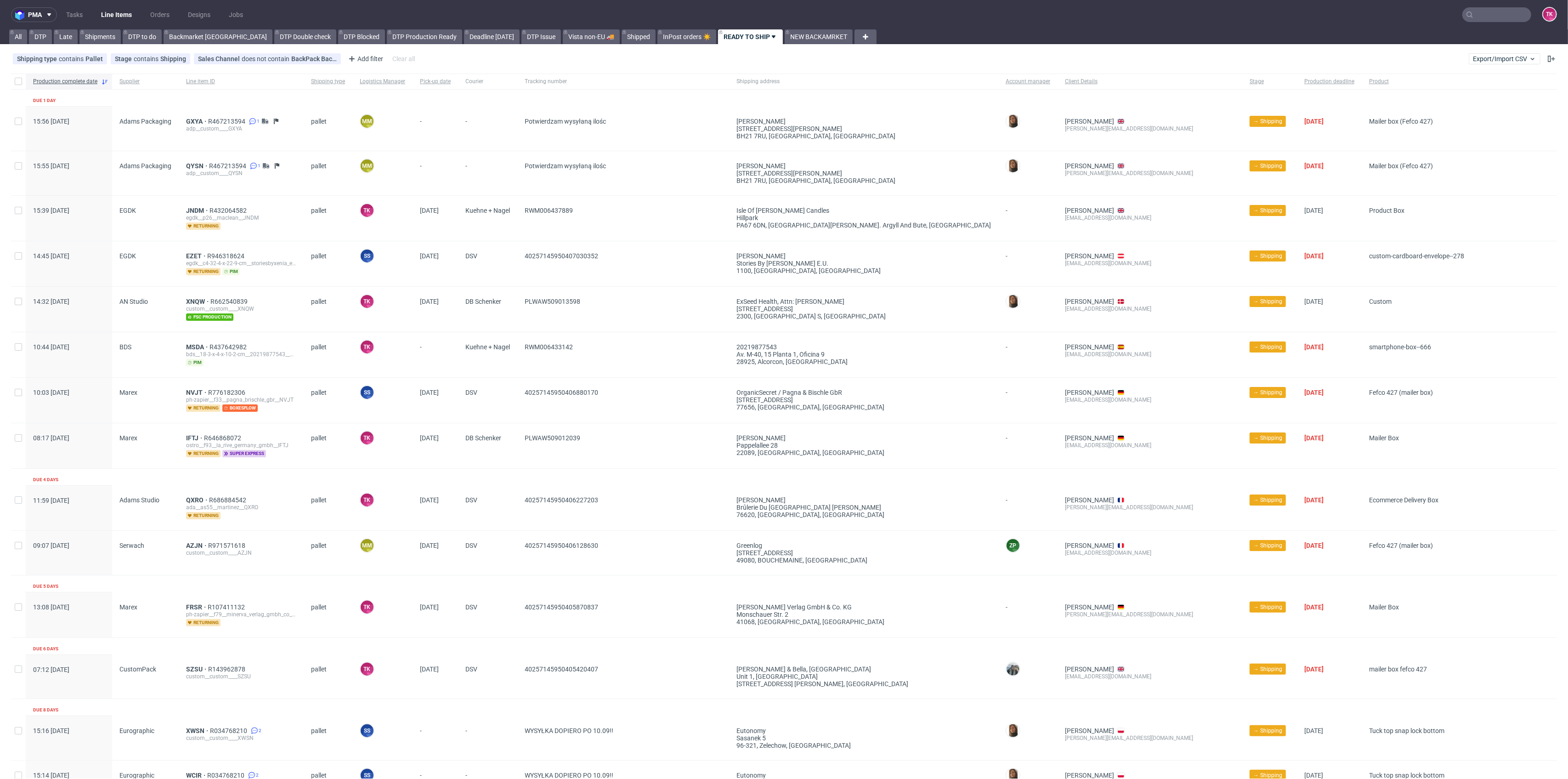
click at [1492, 19] on input "text" at bounding box center [1496, 15] width 69 height 15
paste input "Deliveroo"
type input "Deliveroo"
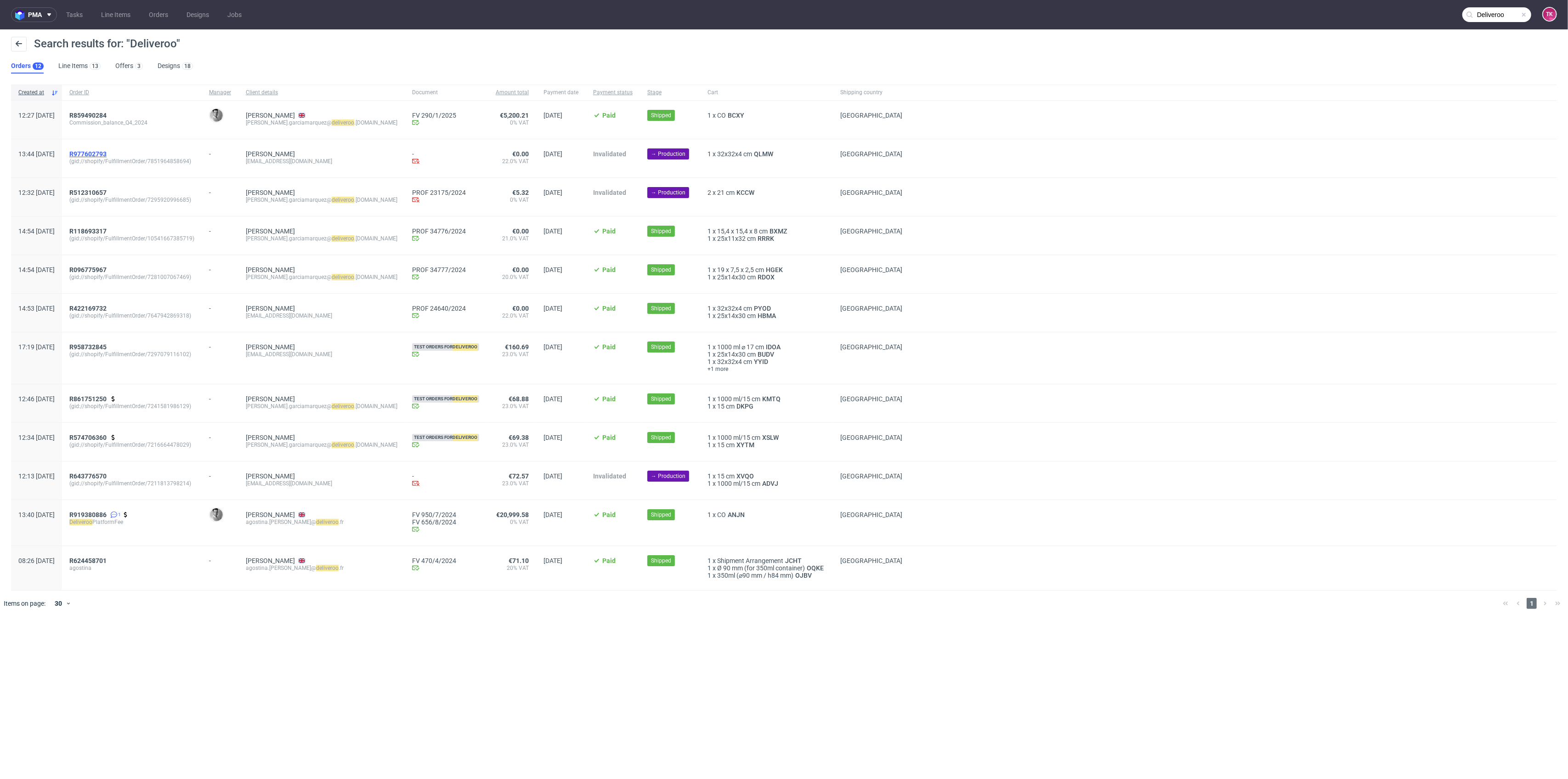
click at [107, 156] on span "R977602793" at bounding box center [88, 154] width 37 height 7
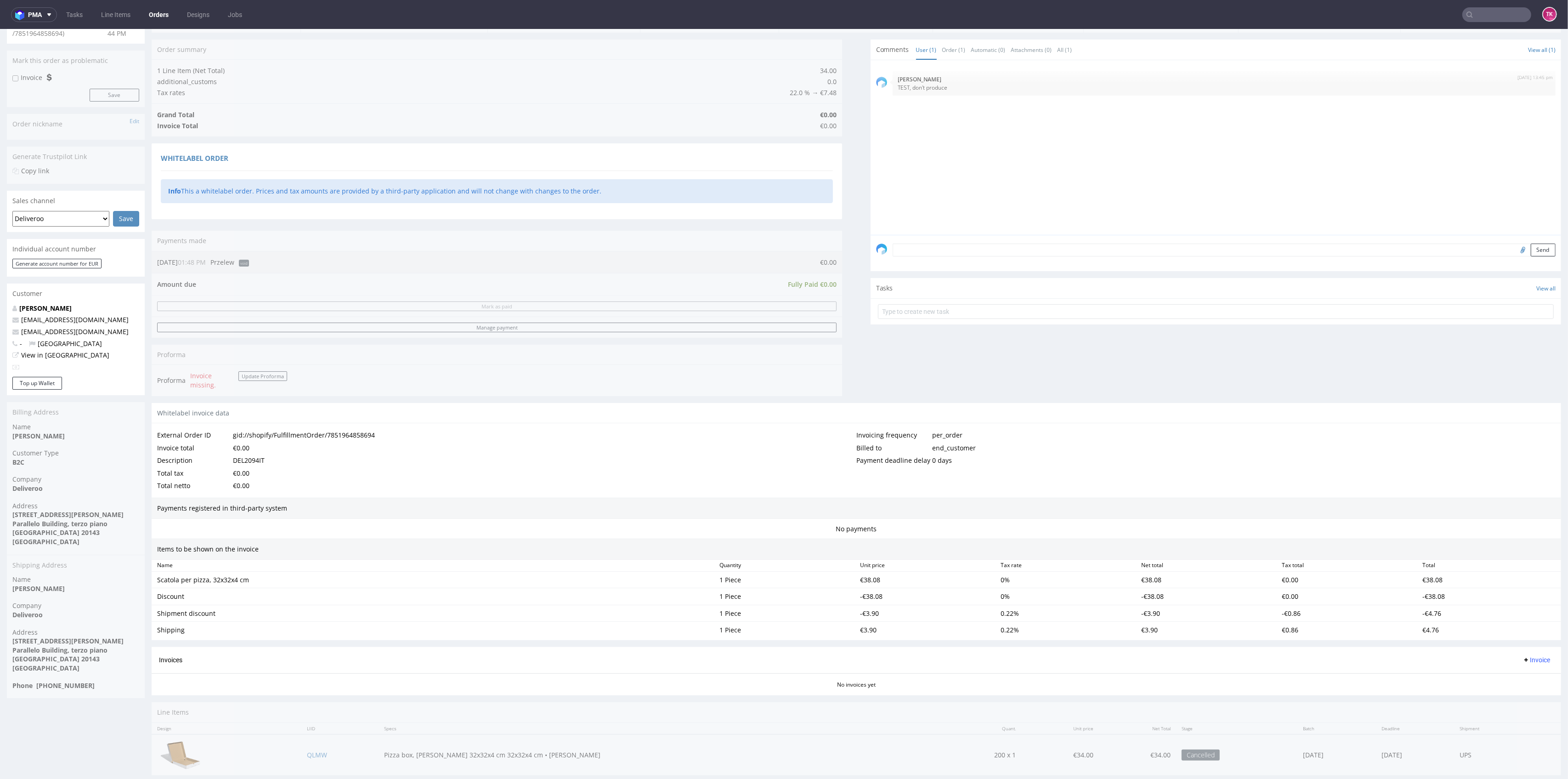
scroll to position [113, 0]
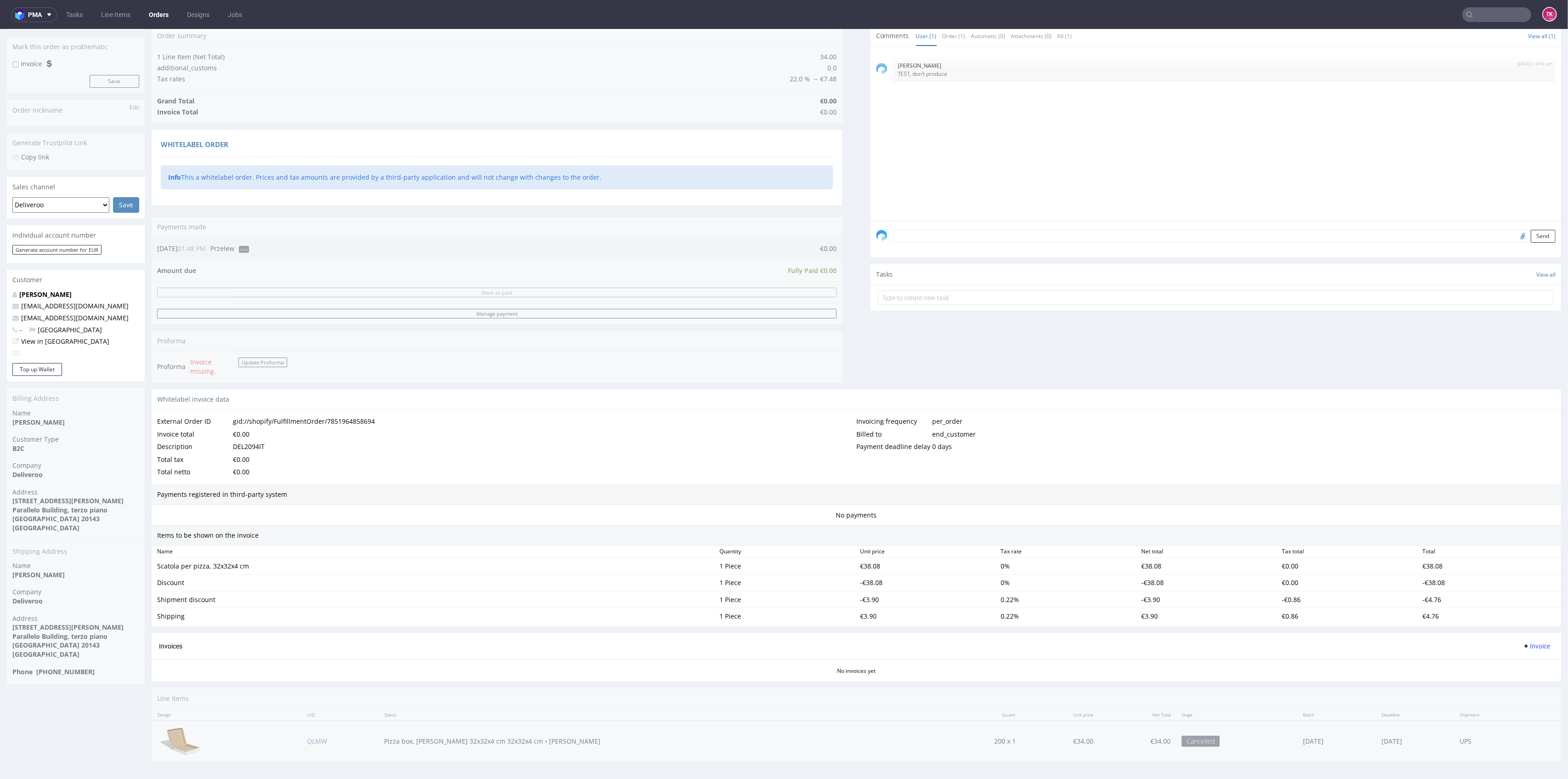
drag, startPoint x: 287, startPoint y: 726, endPoint x: 295, endPoint y: 730, distance: 8.9
click at [290, 728] on div "Progress Payment Void Payment “Received” Email - Line Items 1 DTP - Production …" at bounding box center [856, 370] width 1410 height 797
click at [316, 735] on td "QLMW" at bounding box center [340, 741] width 77 height 41
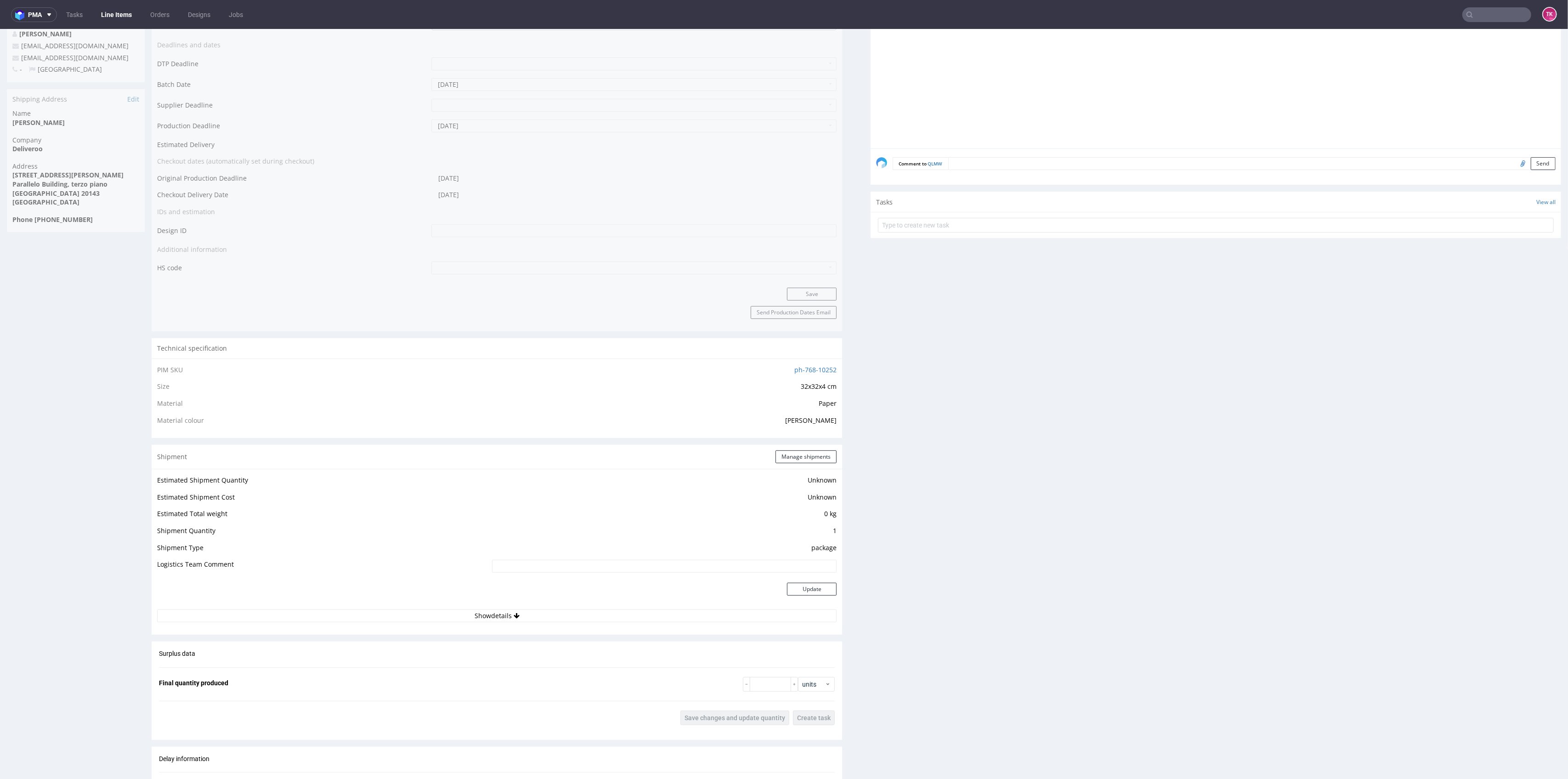
scroll to position [368, 0]
click at [615, 619] on div "Estimated Shipment Quantity Unknown Estimated Shipment Cost Unknown Estimated T…" at bounding box center [497, 545] width 690 height 159
click at [613, 607] on button "Show details" at bounding box center [497, 612] width 679 height 13
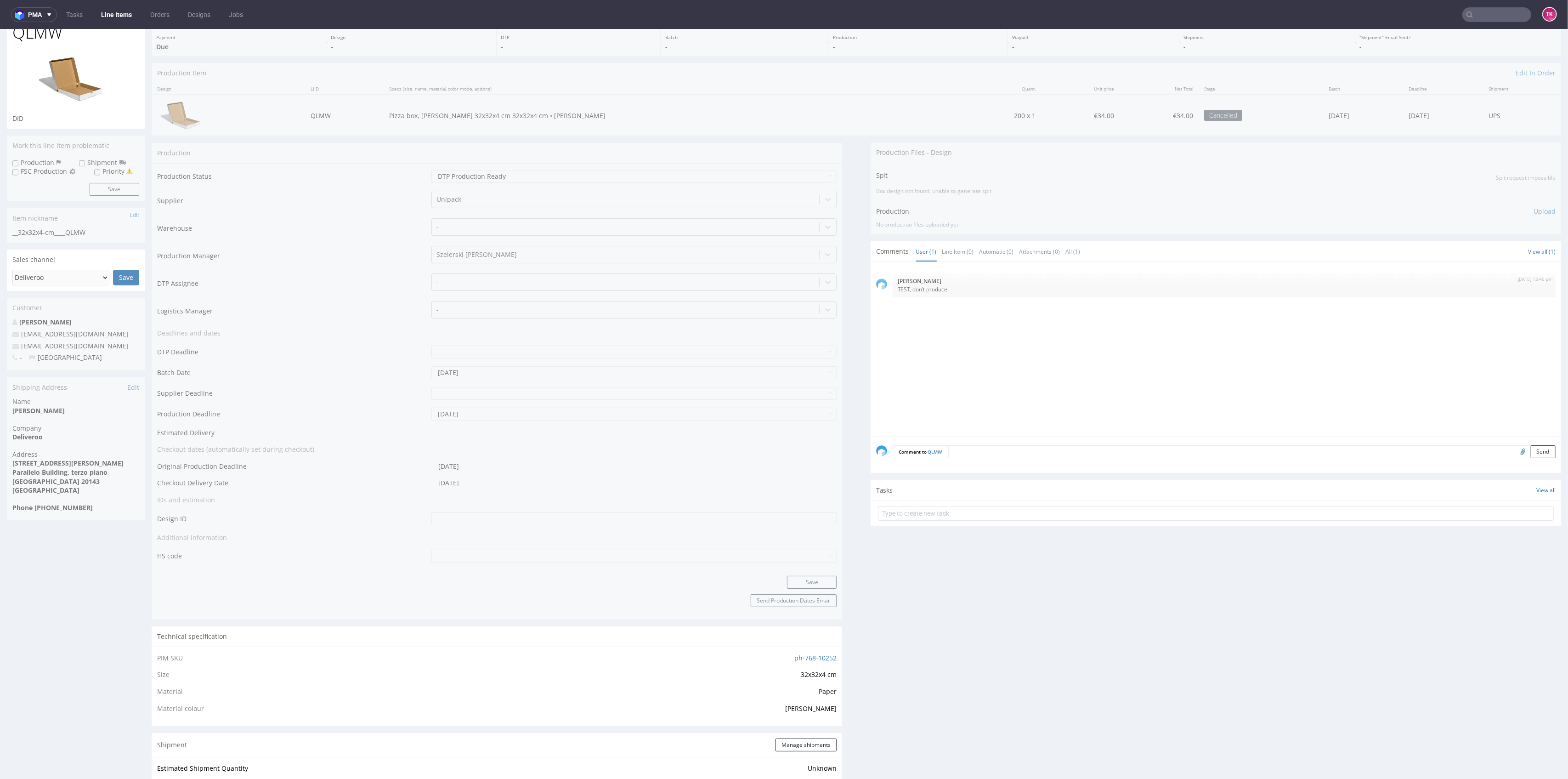
scroll to position [0, 0]
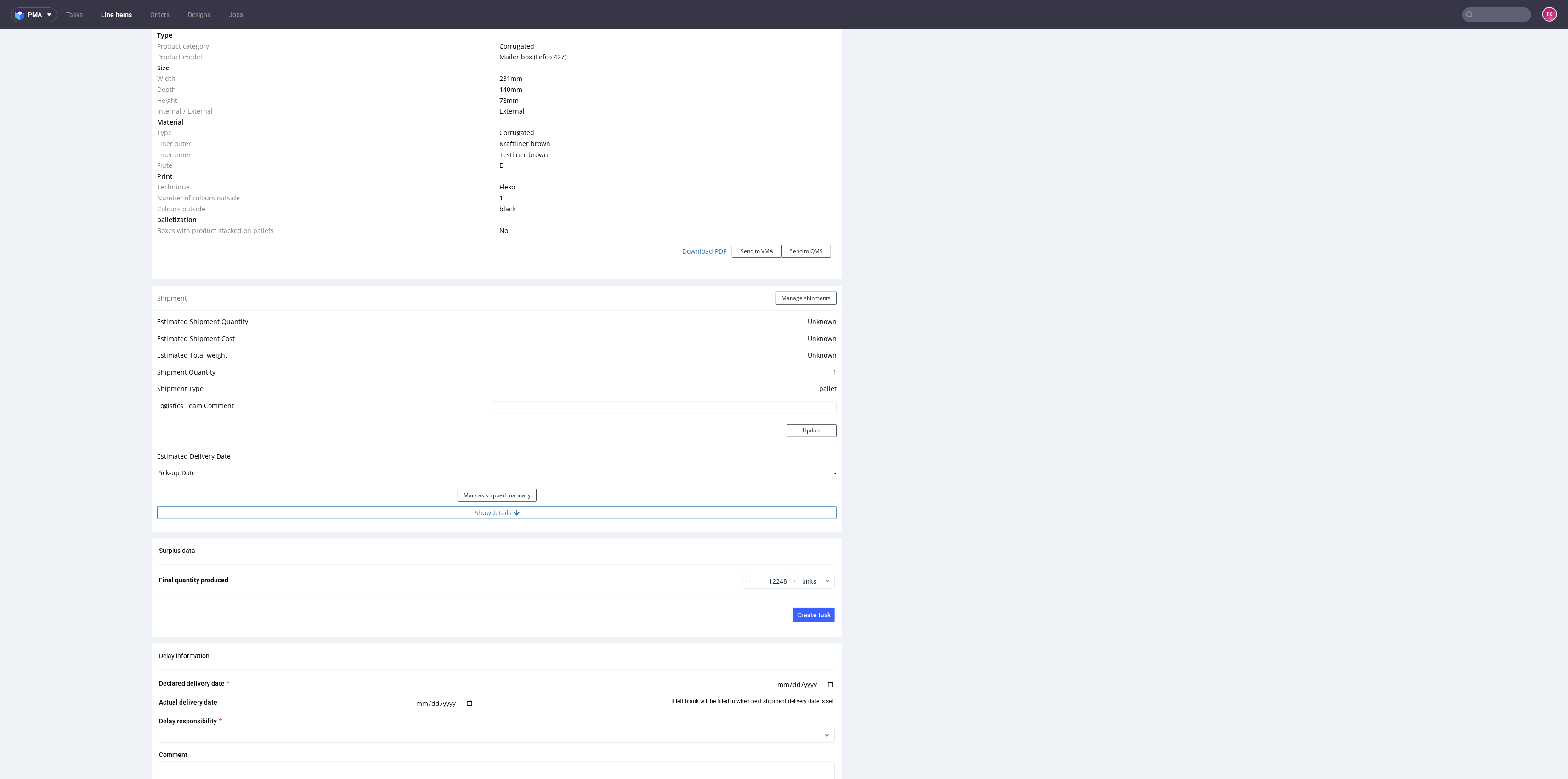
scroll to position [981, 0]
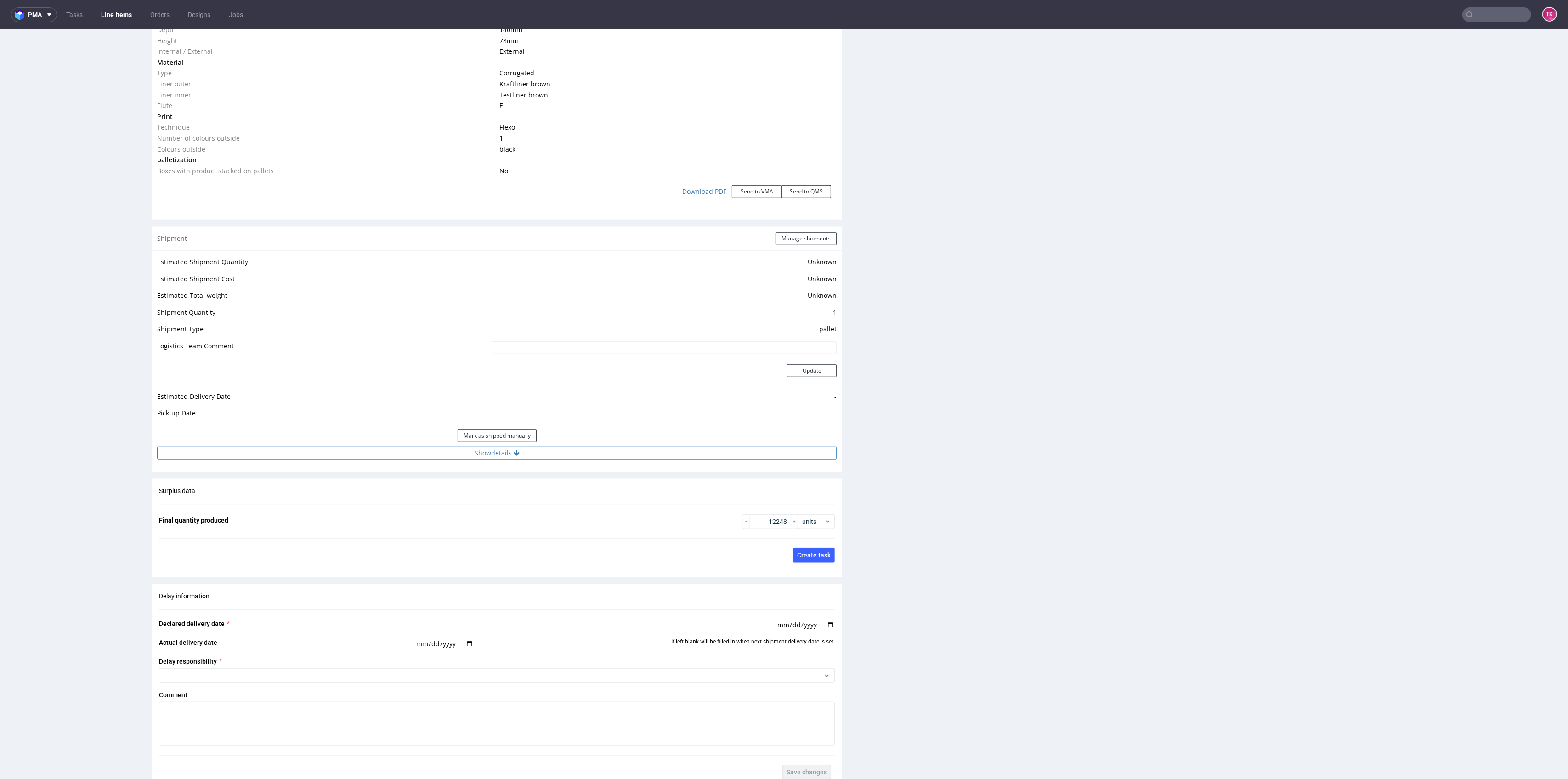
click at [733, 437] on div "Estimated Shipment Quantity Unknown Estimated Shipment Cost Unknown Estimated T…" at bounding box center [497, 358] width 690 height 214
click at [735, 447] on button "Show details" at bounding box center [497, 453] width 679 height 13
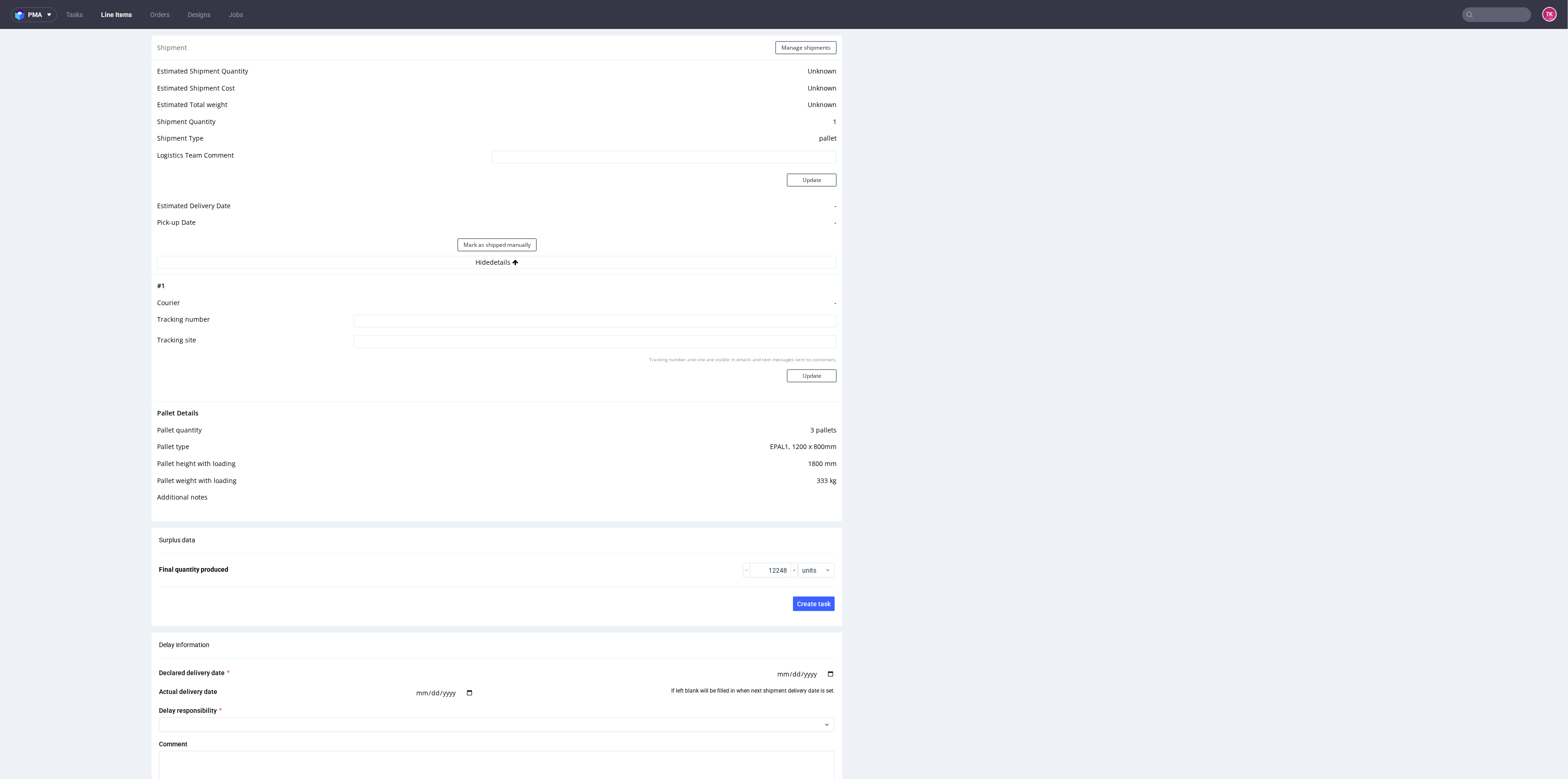
scroll to position [1287, 0]
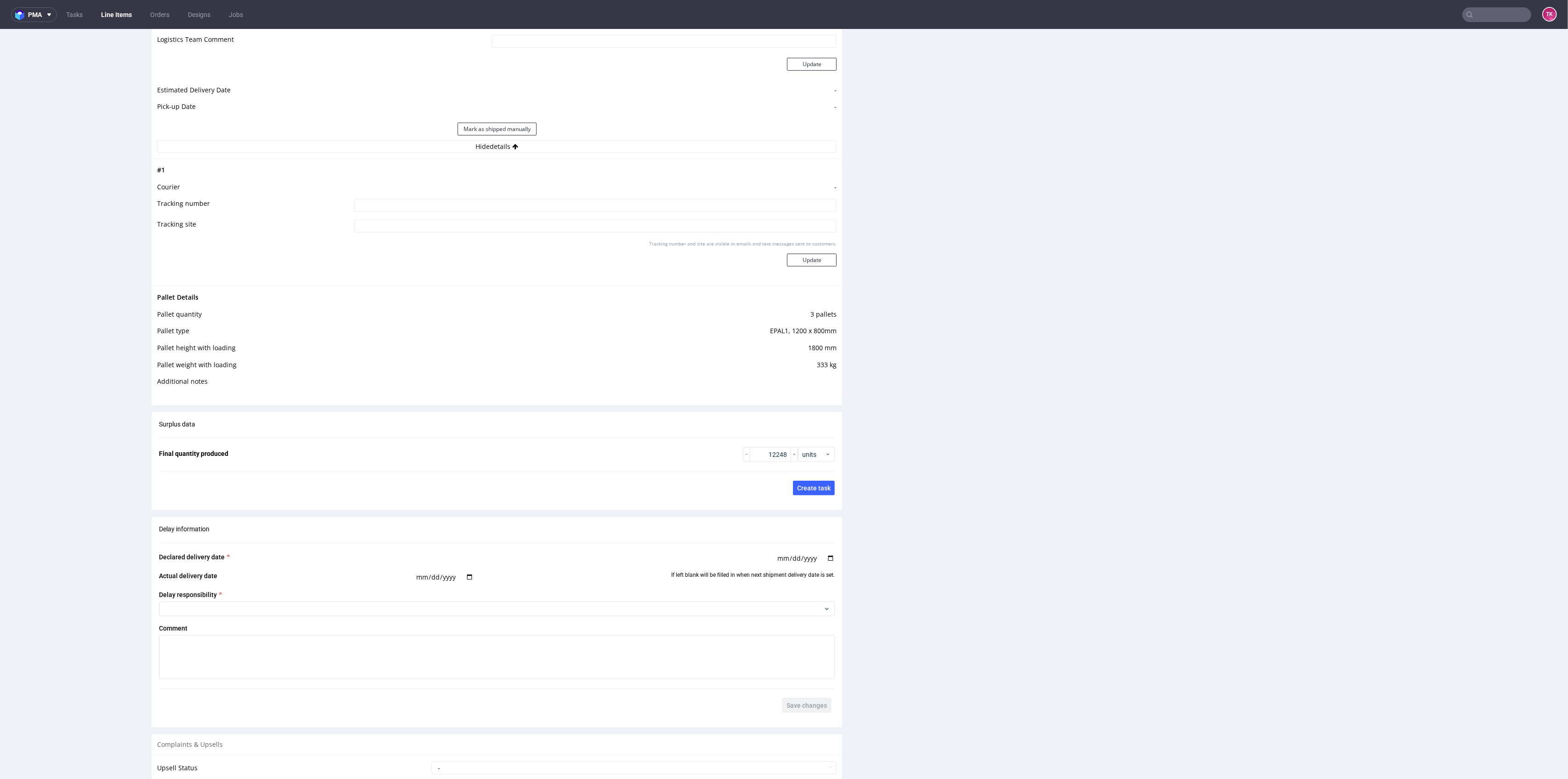
drag, startPoint x: 531, startPoint y: 211, endPoint x: 522, endPoint y: 205, distance: 10.8
click at [523, 208] on tbody "# 1 Courier - Tracking number Tracking site Tracking number and site are visibl…" at bounding box center [497, 222] width 679 height 116
drag, startPoint x: 516, startPoint y: 200, endPoint x: 511, endPoint y: 195, distance: 7.1
click at [514, 199] on input at bounding box center [595, 205] width 483 height 13
type input "Potwierdzam wysyłaną ilośc"
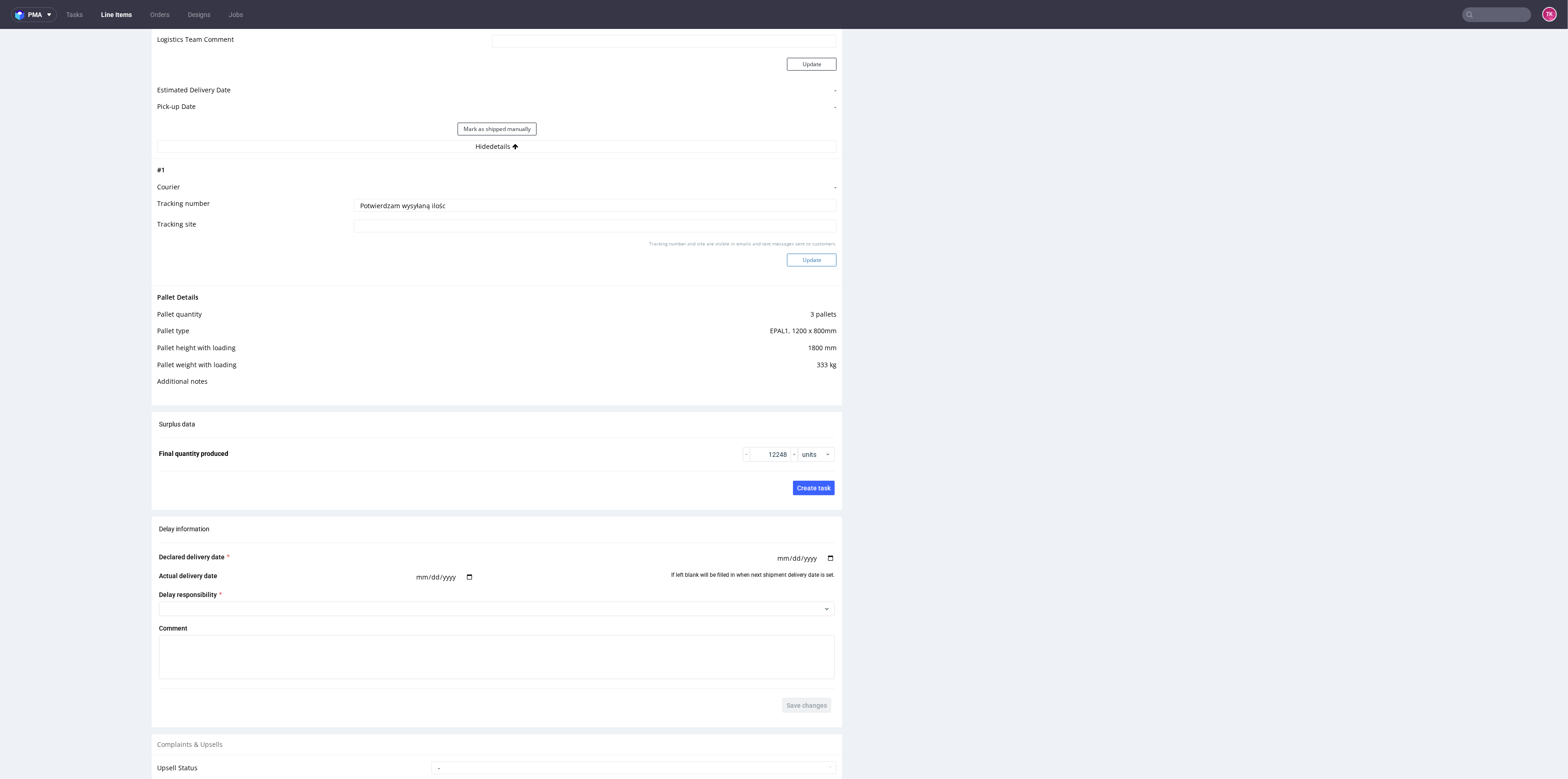
click at [797, 254] on button "Update" at bounding box center [812, 260] width 50 height 13
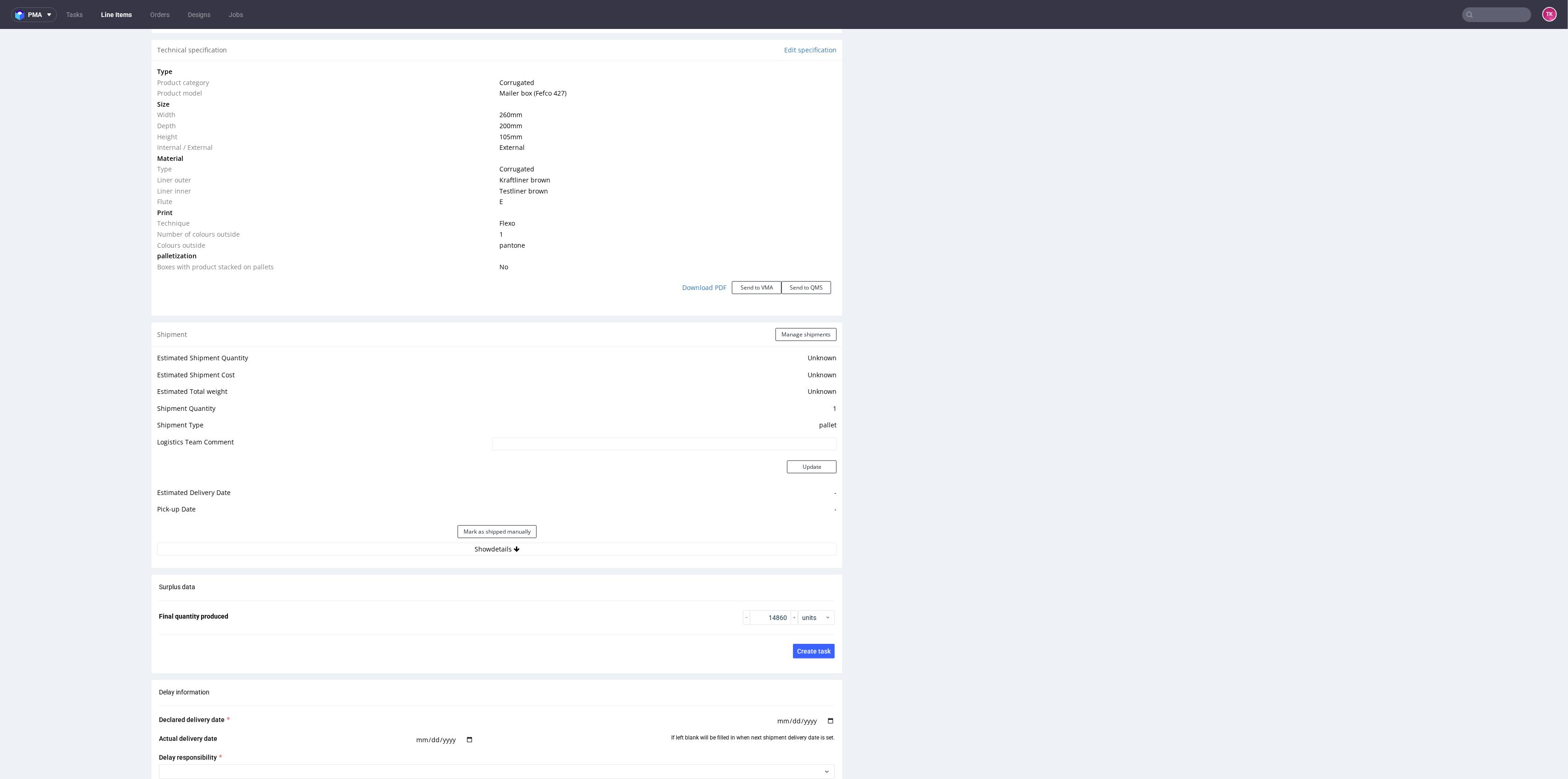
scroll to position [920, 0]
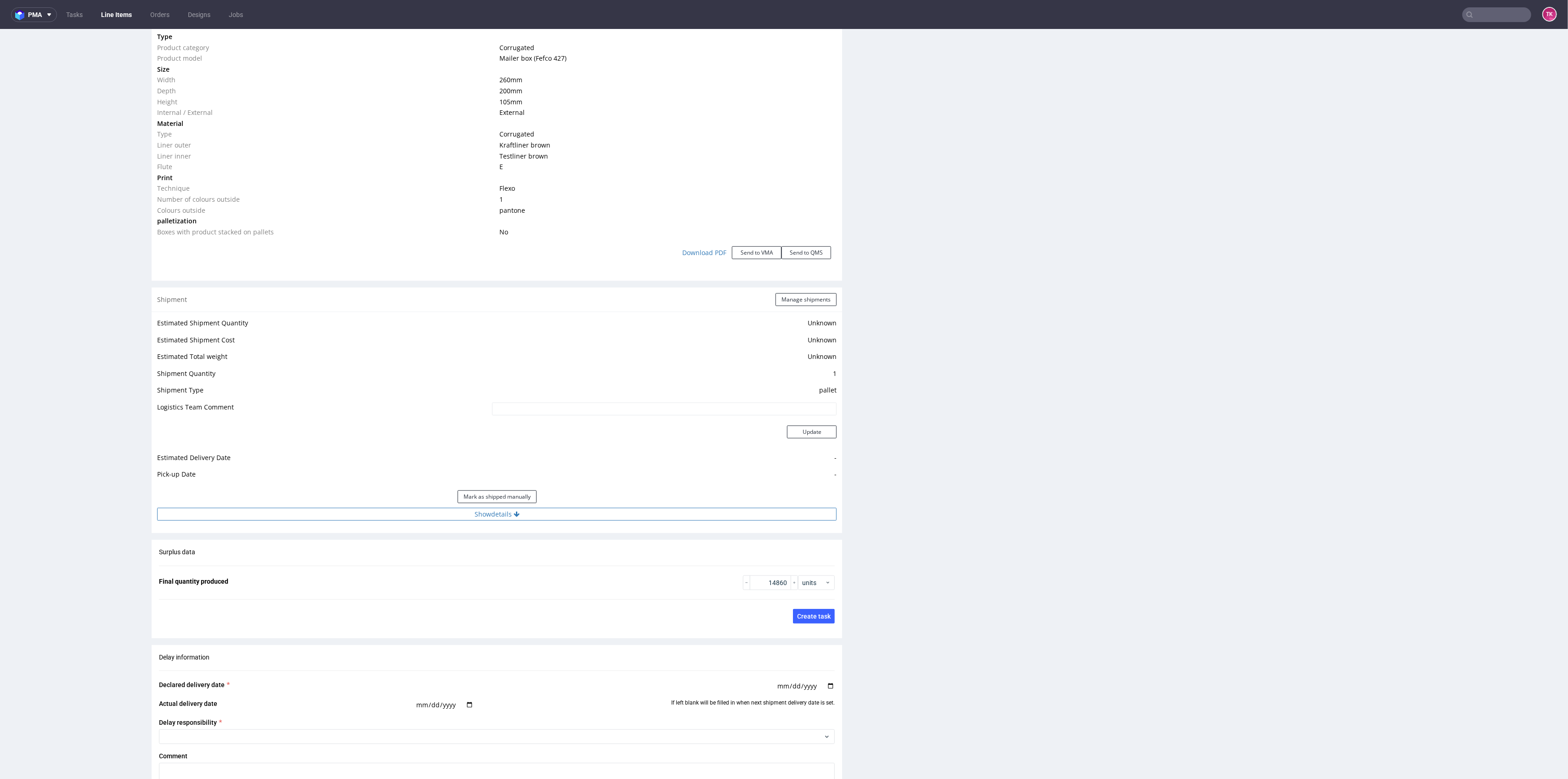
drag, startPoint x: 645, startPoint y: 494, endPoint x: 651, endPoint y: 499, distance: 7.8
click at [651, 498] on div "Estimated Shipment Quantity Unknown Estimated Shipment Cost Unknown Estimated T…" at bounding box center [497, 419] width 690 height 214
click at [651, 508] on button "Show details" at bounding box center [497, 514] width 679 height 13
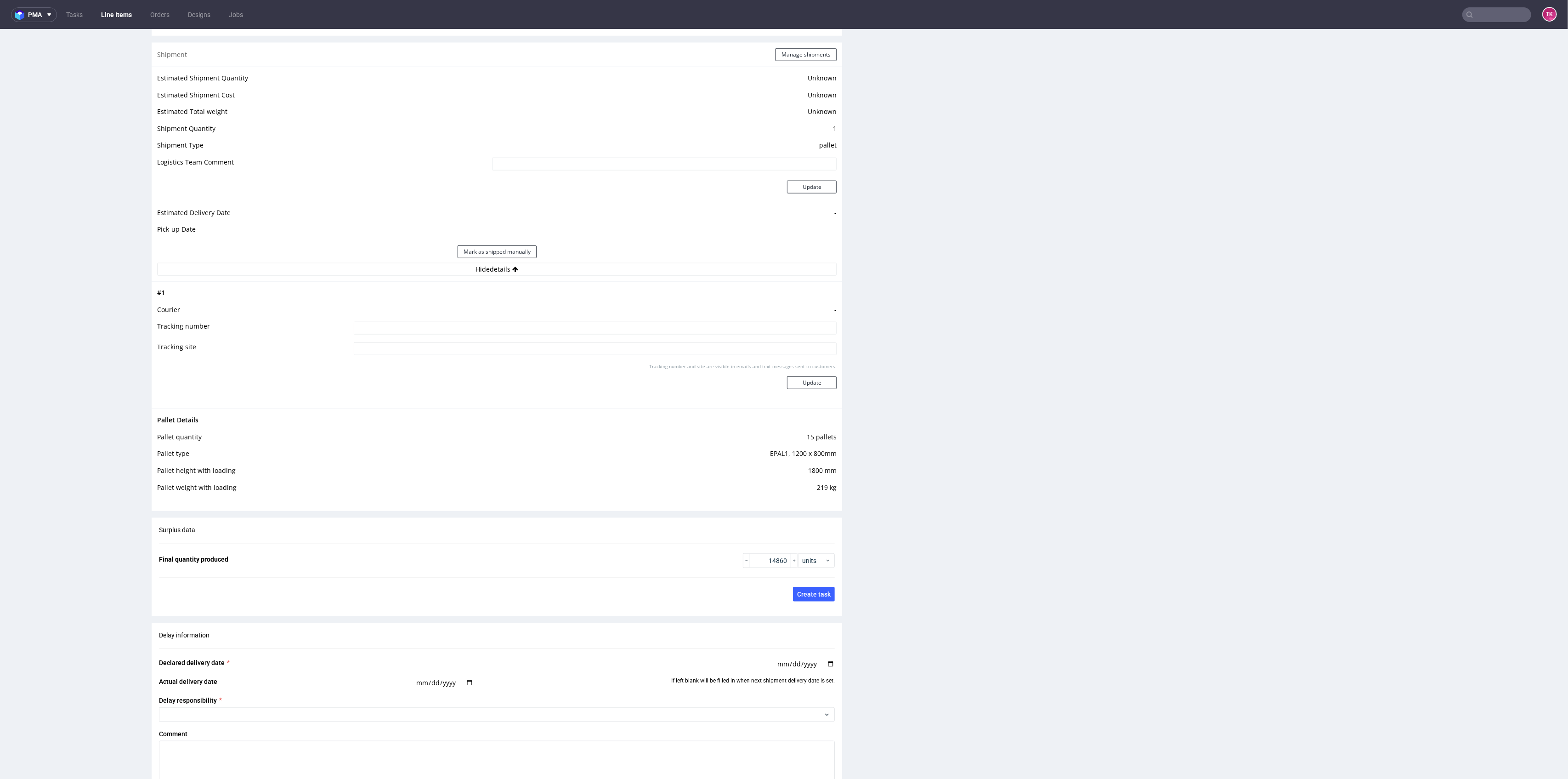
drag, startPoint x: 1545, startPoint y: 607, endPoint x: 1550, endPoint y: 591, distance: 16.8
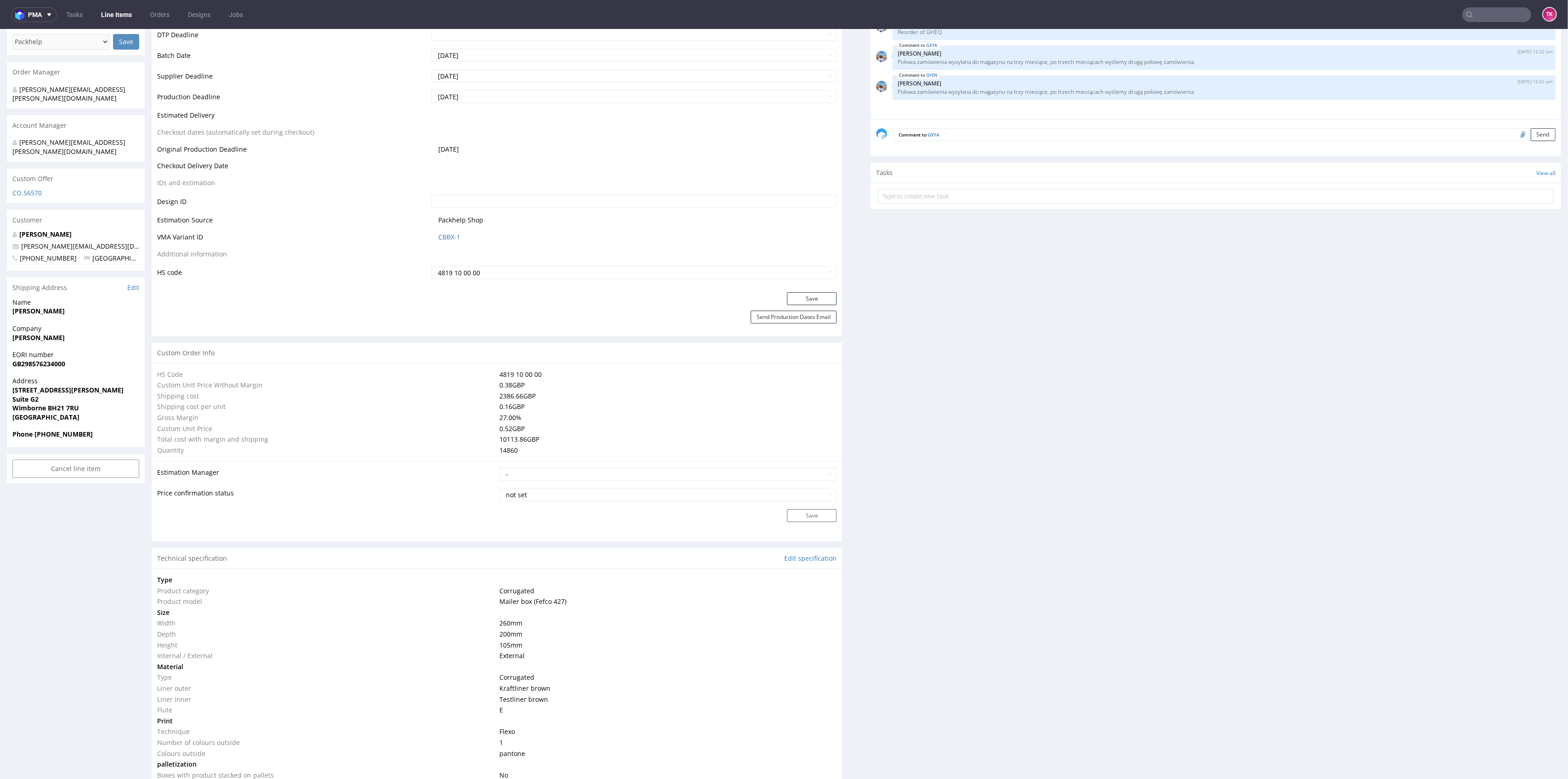
scroll to position [0, 0]
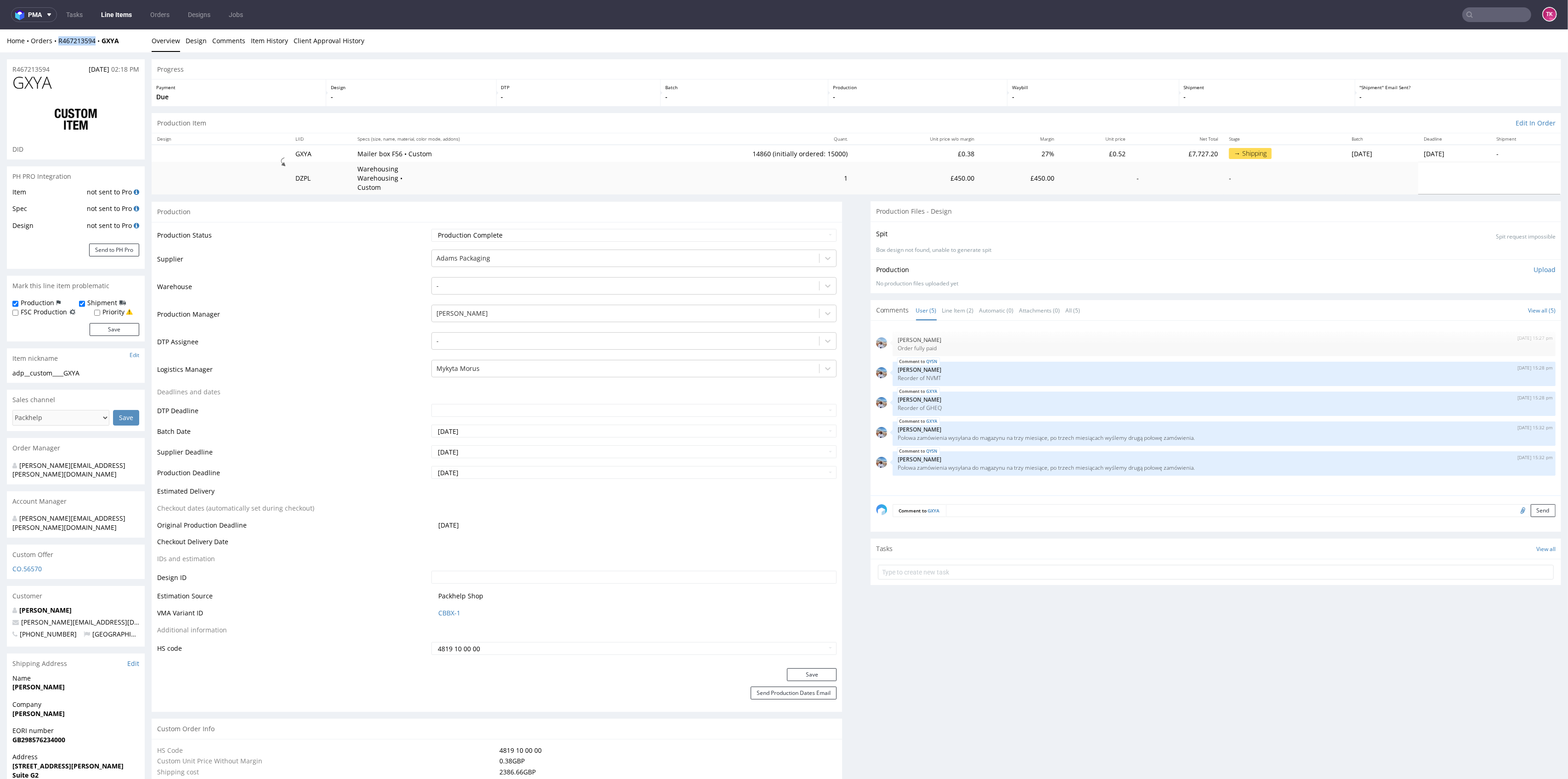
drag, startPoint x: 59, startPoint y: 44, endPoint x: 116, endPoint y: 74, distance: 64.4
click at [93, 48] on div "Home Orders R467213594 GXYA Overview Design Comments Item History Client Approv…" at bounding box center [784, 41] width 1568 height 23
copy link "R467213594"
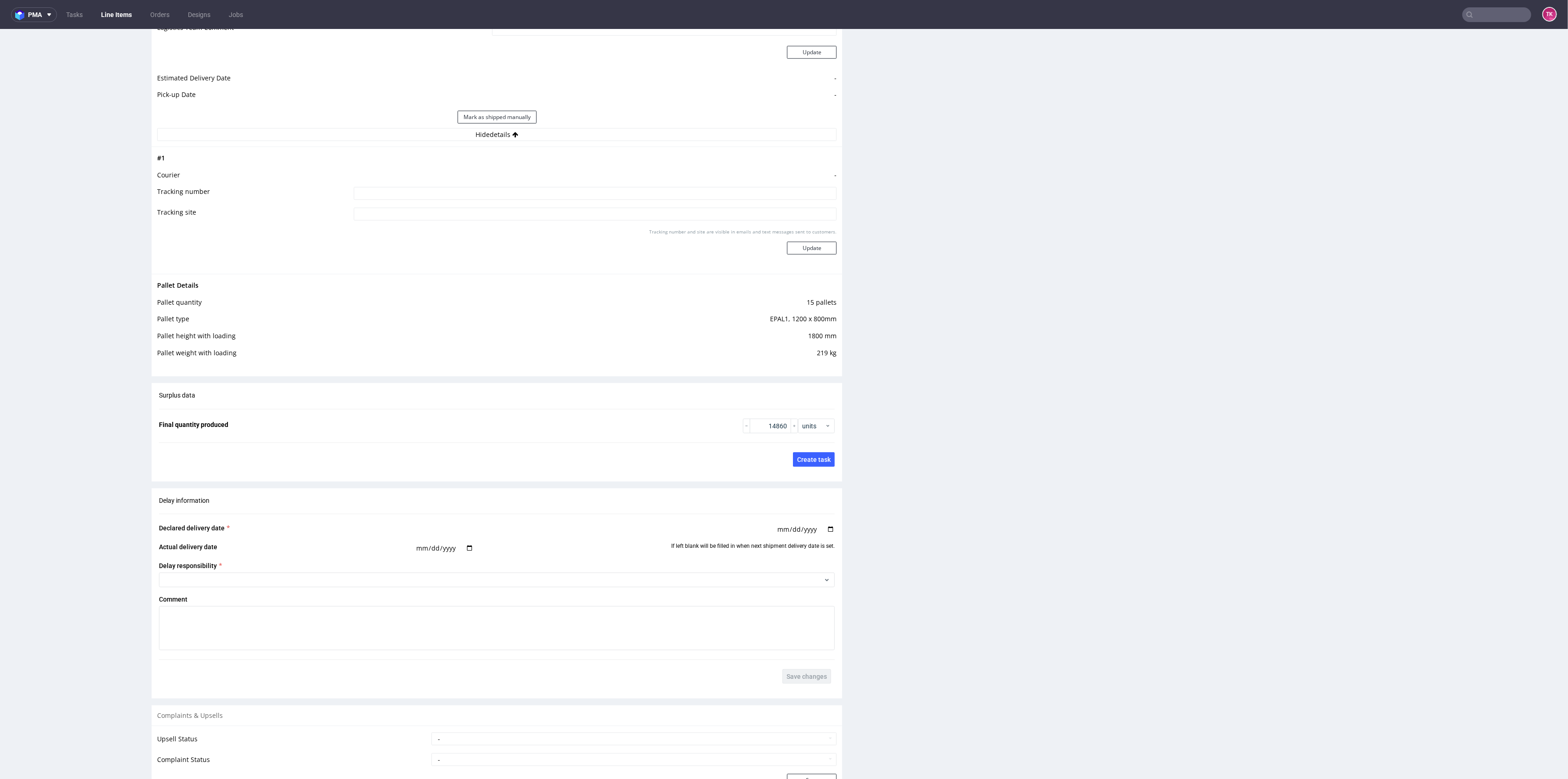
scroll to position [1300, 0]
click at [588, 186] on input at bounding box center [595, 192] width 483 height 13
paste input "Potwierdzam wysyłaną ilośc"
type input "Potwierdzam wysyłaną ilośc"
click at [804, 229] on div "Tracking number and site are visible in emails and text messages sent to custom…" at bounding box center [595, 244] width 483 height 33
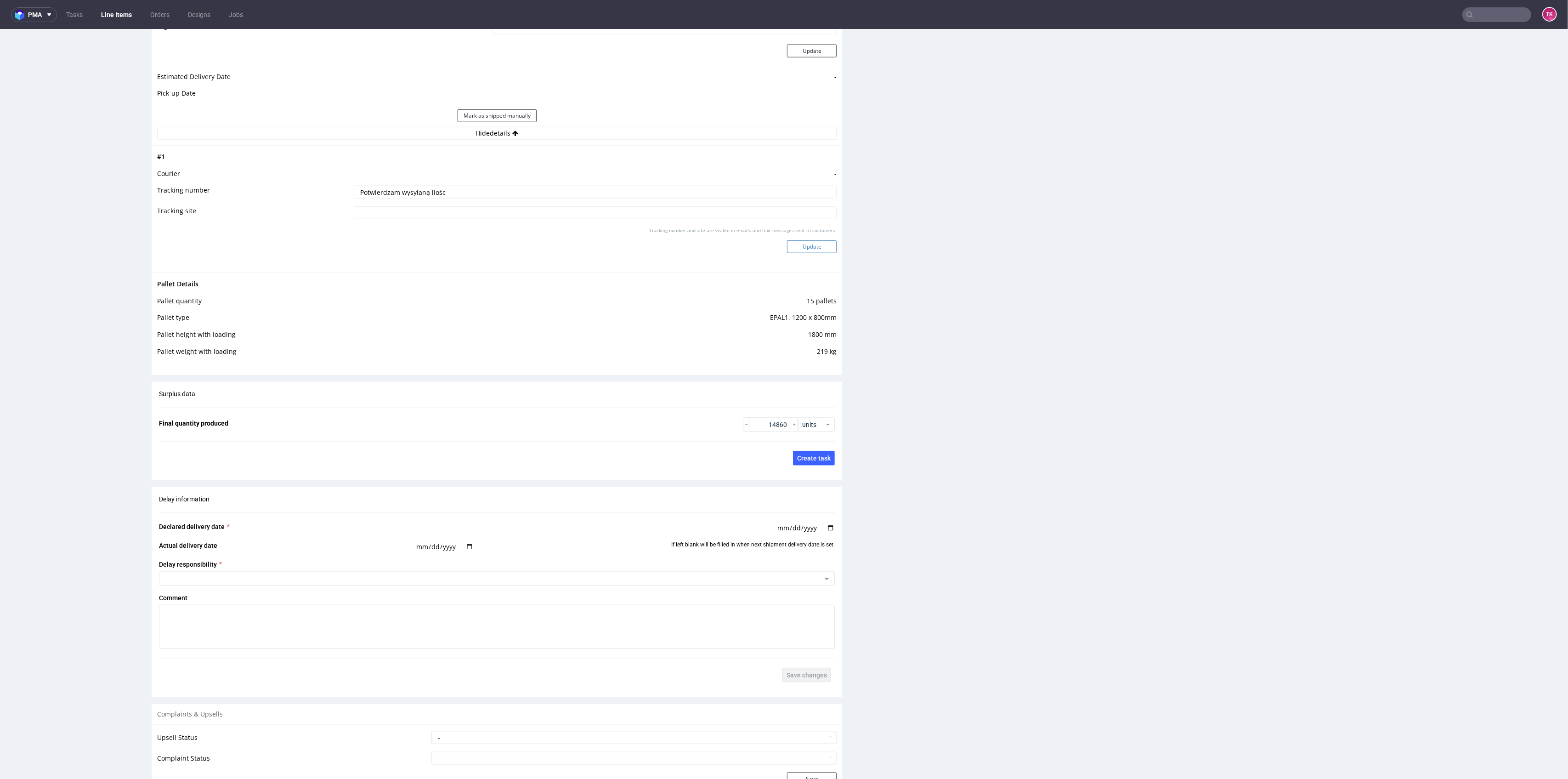
click at [807, 241] on button "Update" at bounding box center [812, 247] width 50 height 13
